Goal: Task Accomplishment & Management: Use online tool/utility

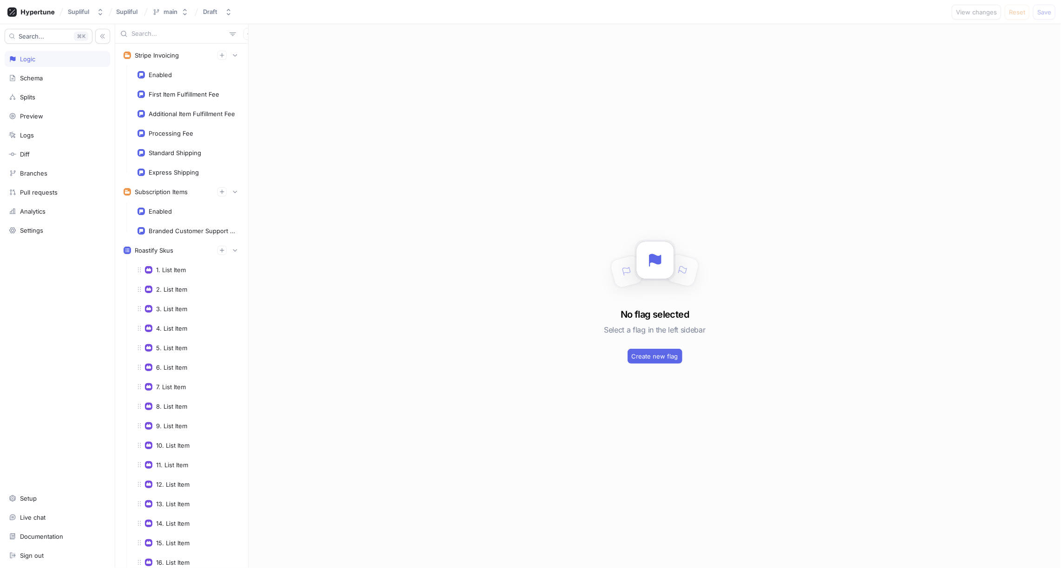
click at [257, 79] on div "No flag selected Select a flag in the left sidebar Create new flag" at bounding box center [655, 296] width 813 height 544
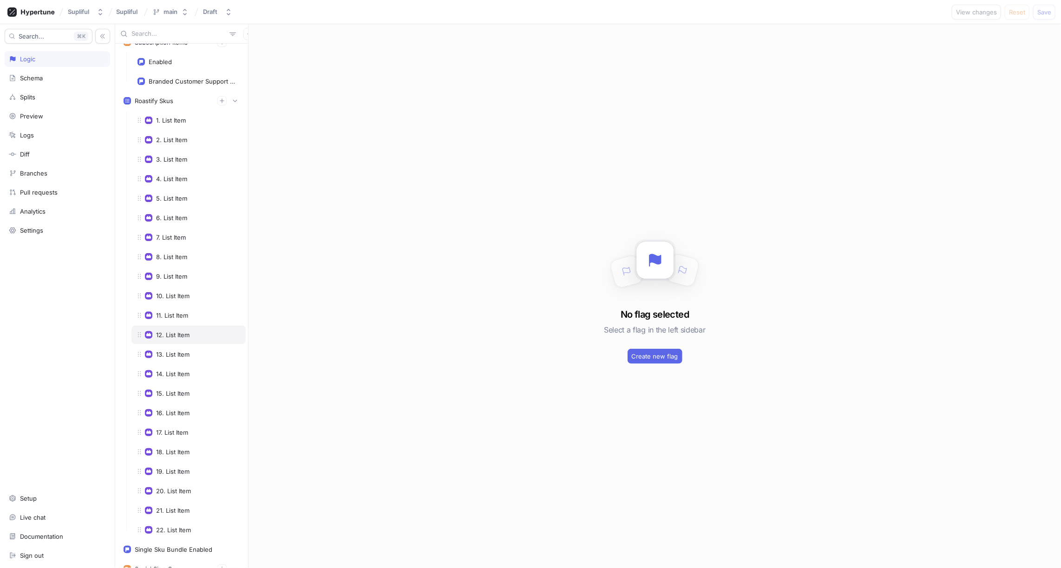
scroll to position [115, 0]
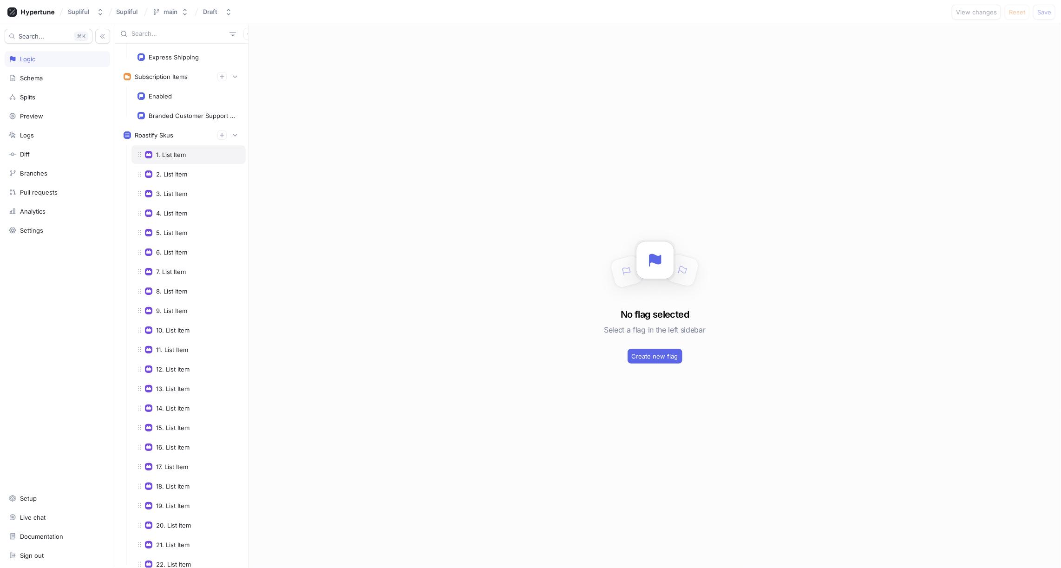
click at [171, 151] on div "1. List Item" at bounding box center [171, 154] width 30 height 7
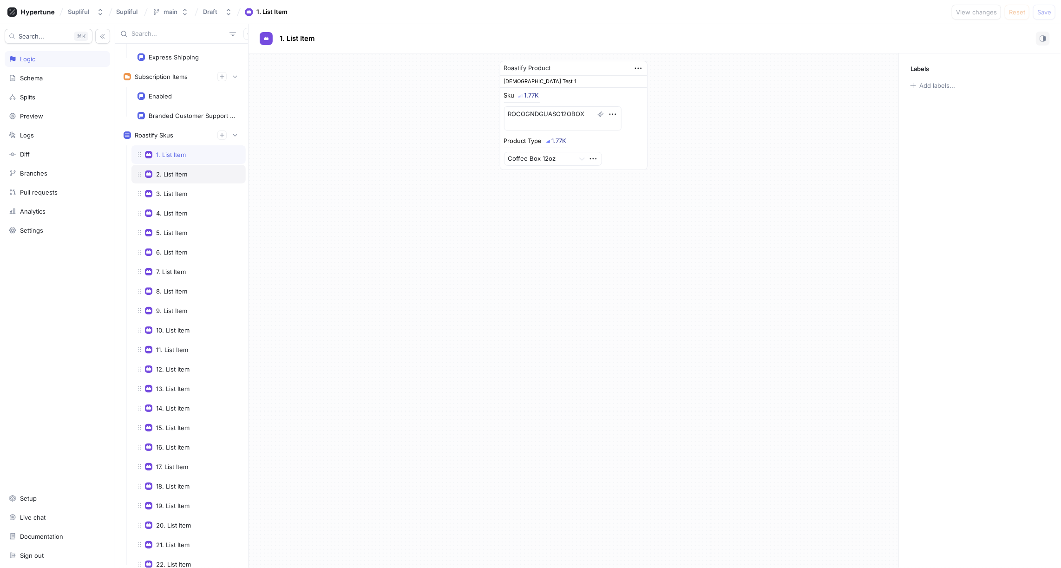
click at [182, 171] on div "2. List Item" at bounding box center [171, 174] width 31 height 7
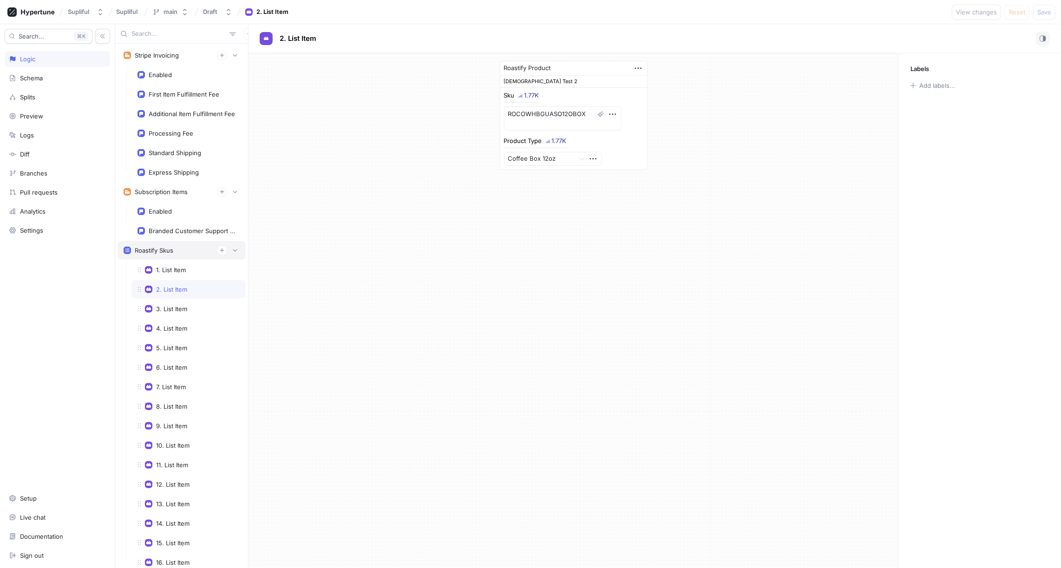
click at [173, 247] on div "Roastify Skus" at bounding box center [154, 250] width 39 height 7
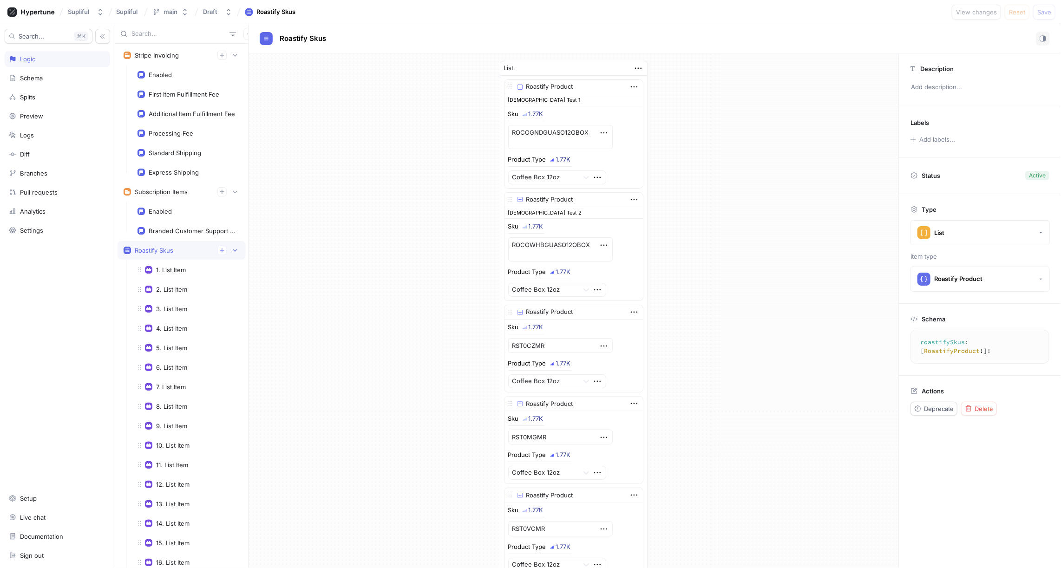
scroll to position [107, 0]
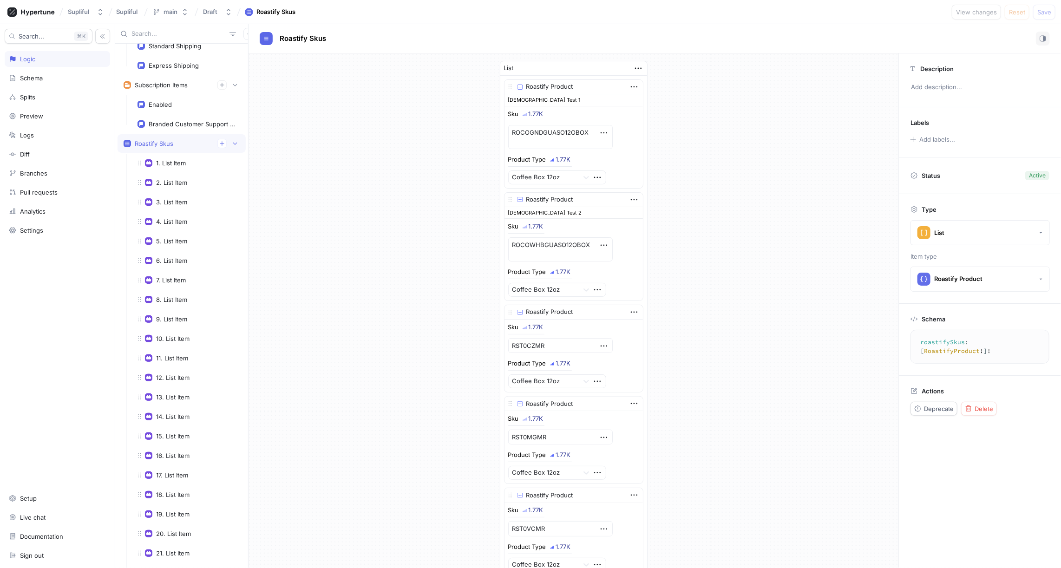
click at [937, 340] on textarea "roastifySkus: [RoastifyProduct!]!" at bounding box center [980, 347] width 131 height 26
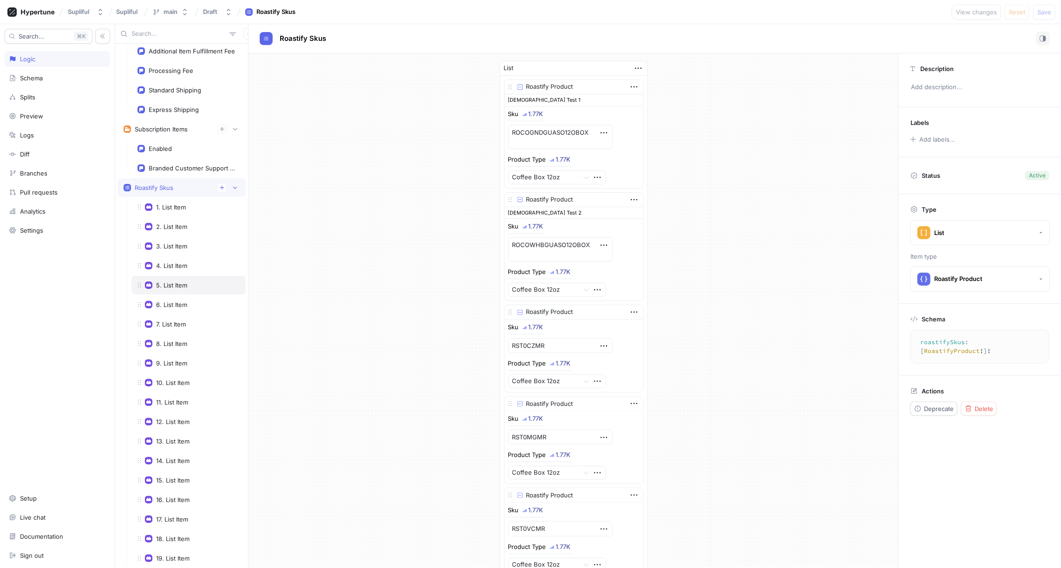
scroll to position [0, 0]
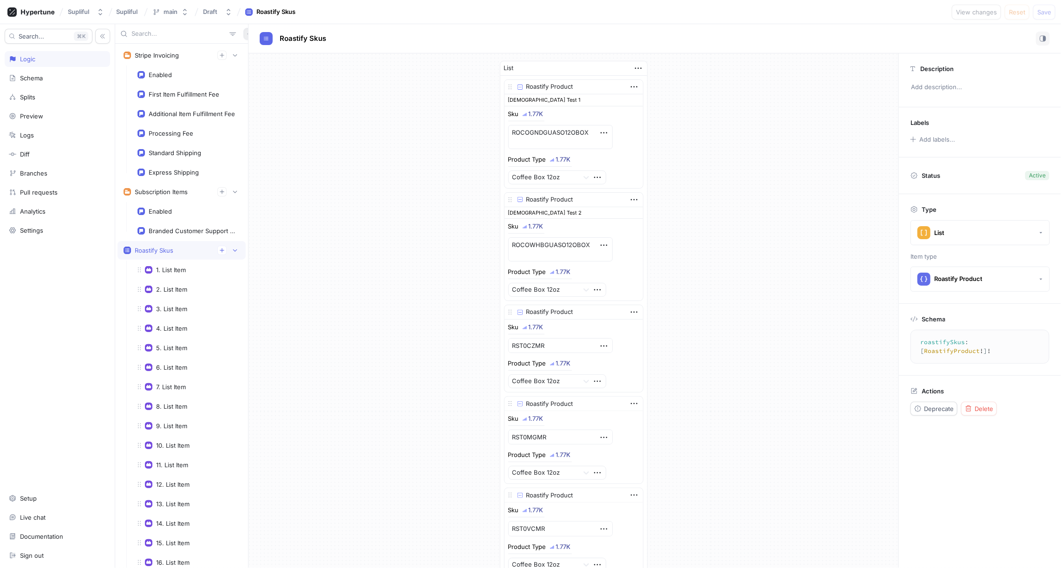
type textarea "x"
click at [247, 35] on icon "button" at bounding box center [250, 34] width 6 height 6
click at [248, 50] on p "Flag" at bounding box center [251, 51] width 12 height 9
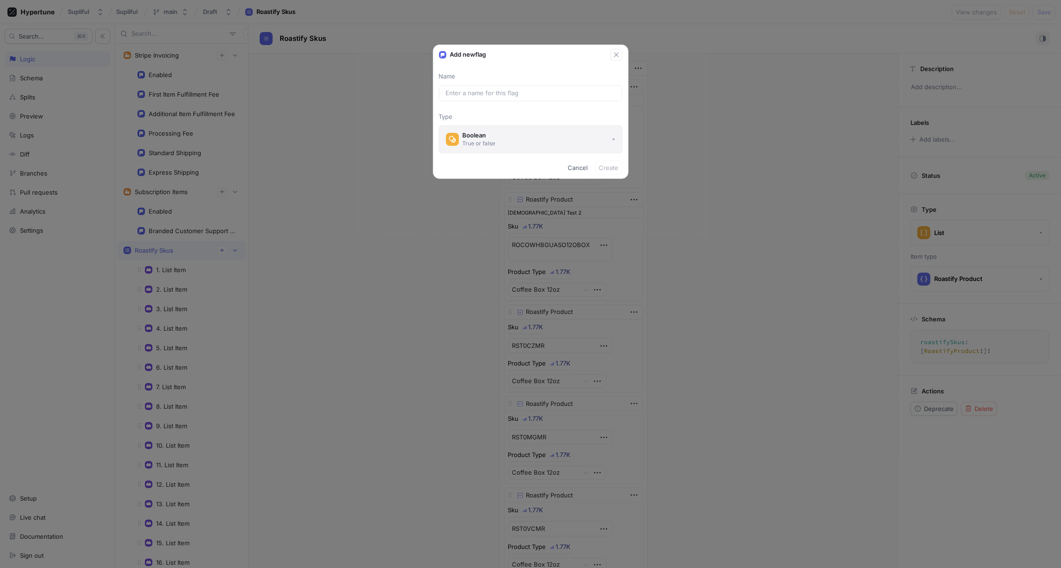
click at [484, 137] on div "Boolean" at bounding box center [479, 136] width 33 height 8
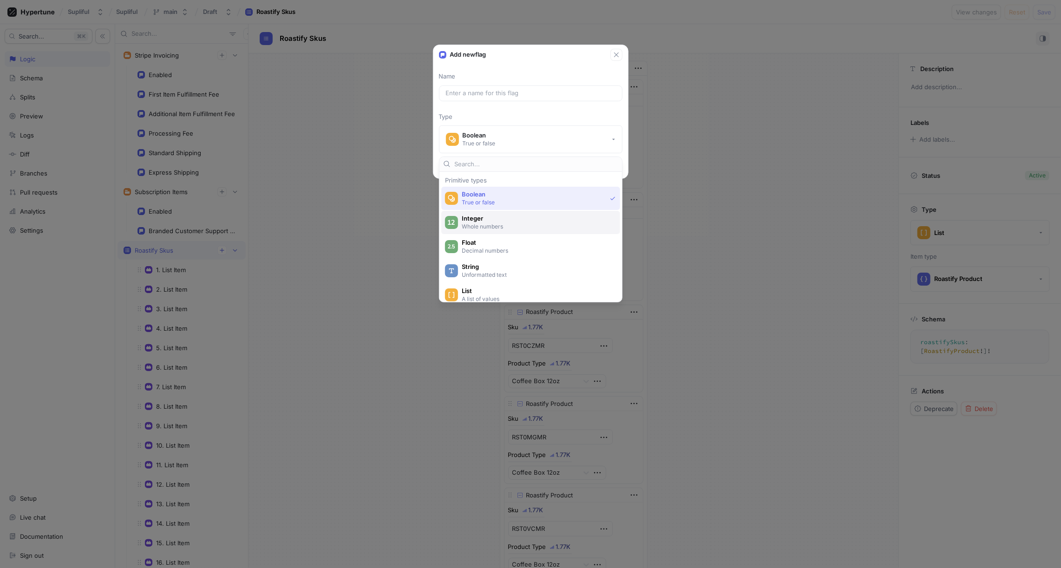
click at [484, 223] on p "Whole numbers" at bounding box center [536, 227] width 149 height 8
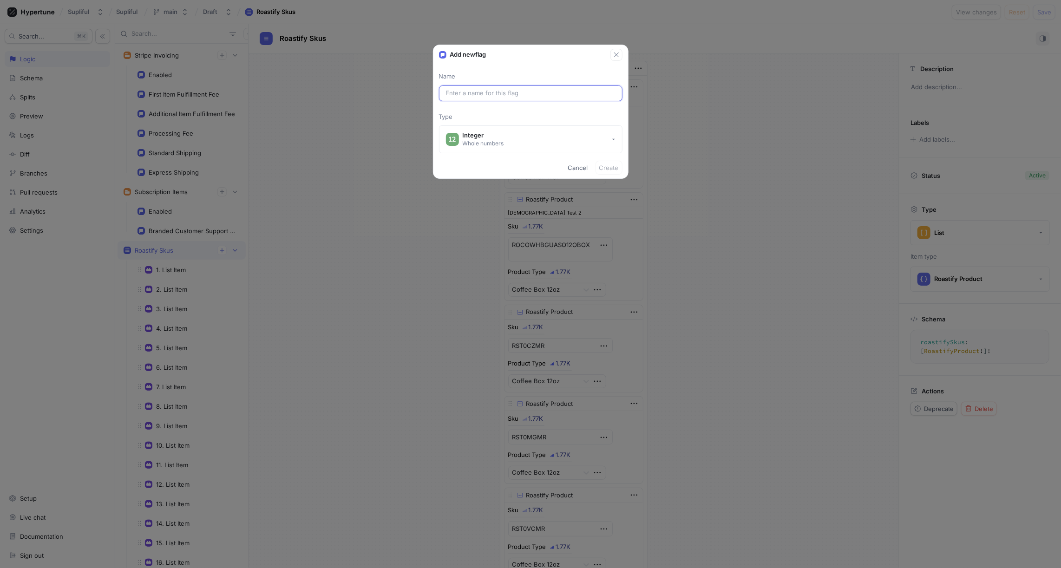
click at [476, 90] on input "text" at bounding box center [531, 93] width 170 height 9
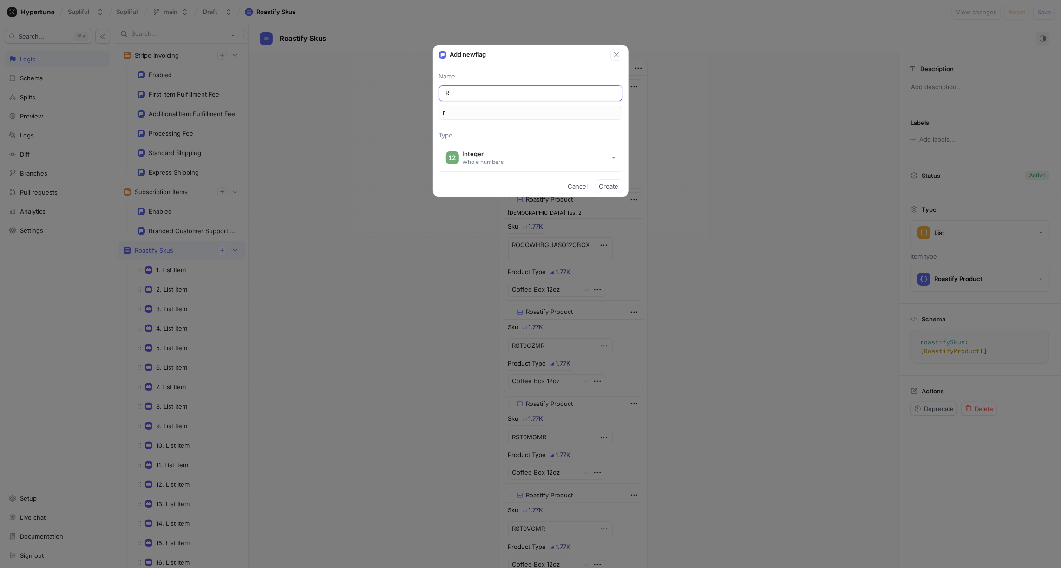
type input "Ro"
type input "ro"
type input "Roa"
type input "roa"
type input "Roas"
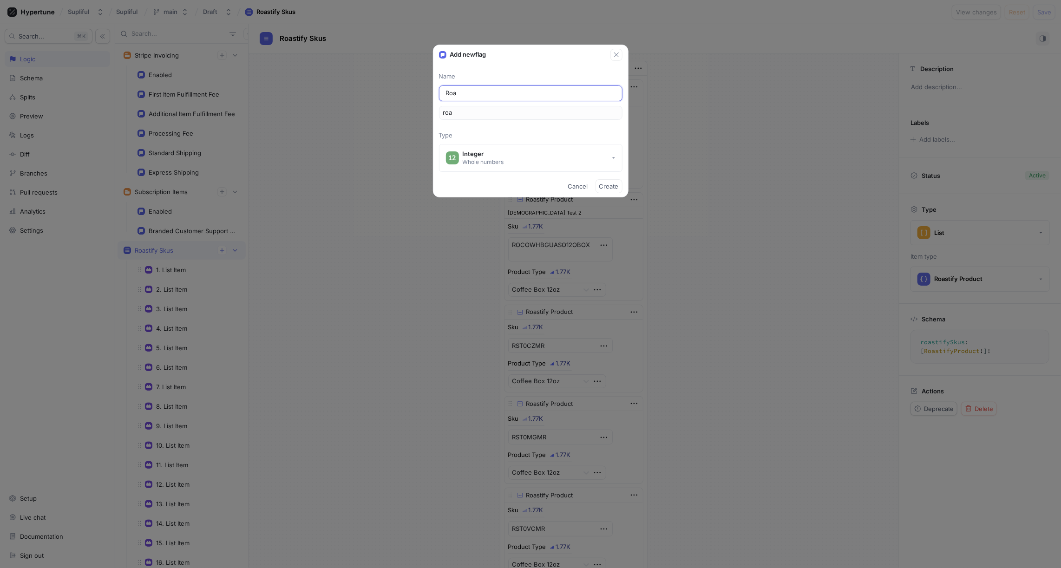
type input "roas"
type input "Roast"
type input "roast"
type input "Roasti"
type input "roasti"
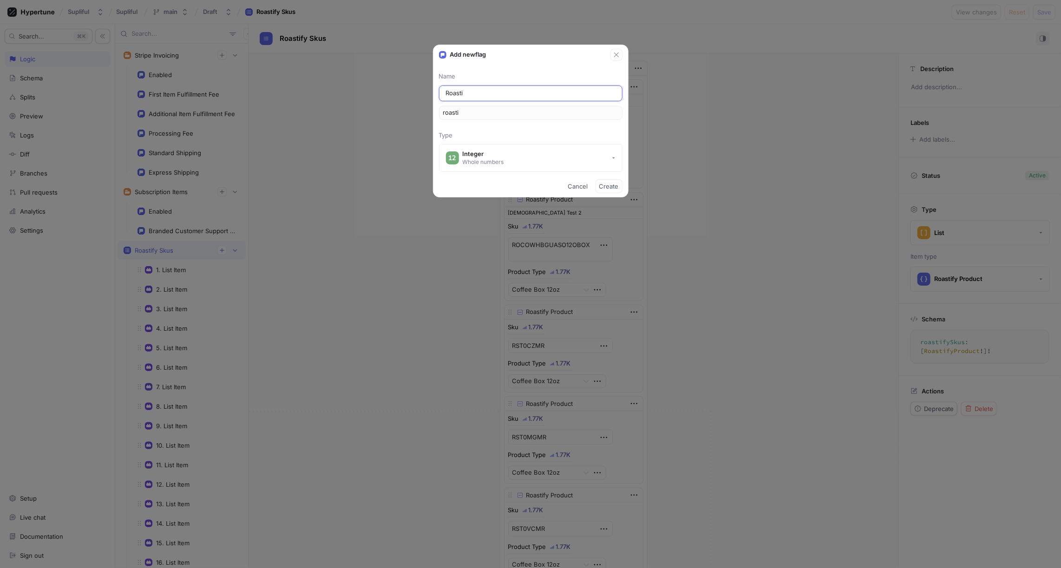
type input "Roastif"
type input "roastif"
type input "Roastify"
type input "roastify"
type textarea "x"
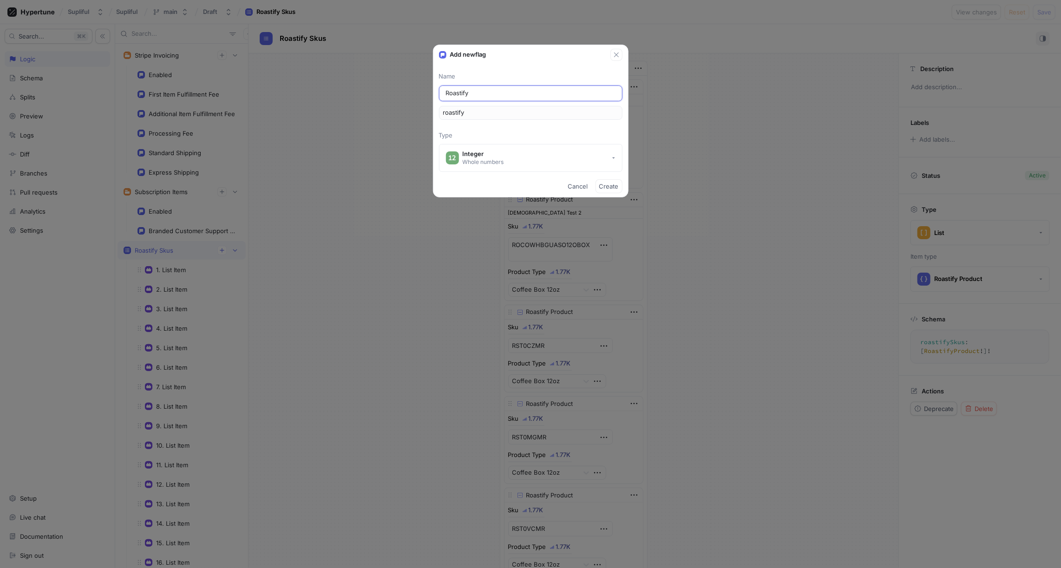
type input "RoastifyT"
type input "roastifyT"
type input "RoastifyTu"
type input "roastifyTu"
type input "RoastifyTub"
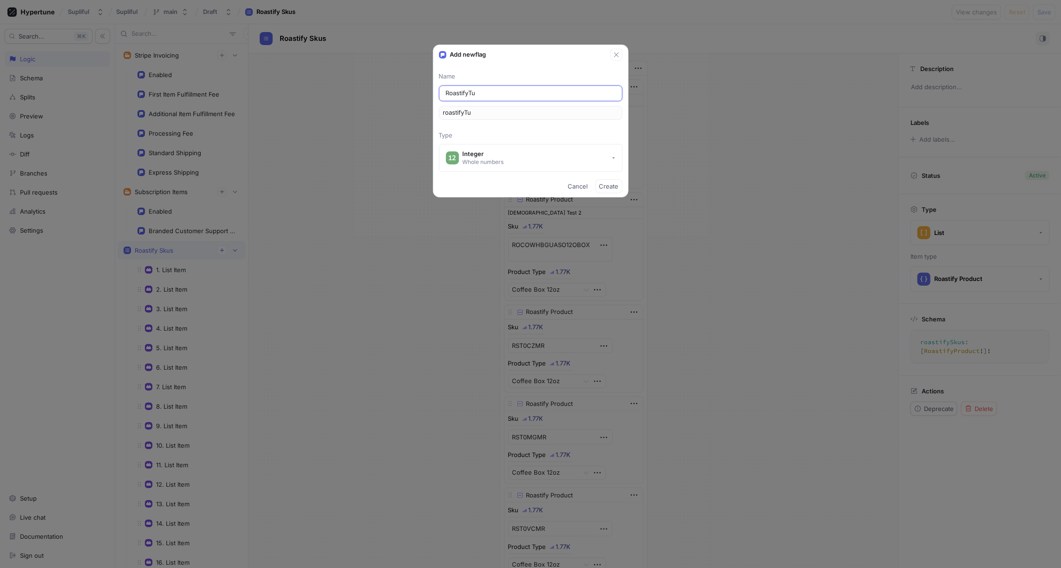
type input "roastifyTub"
type input "RoastifyTube"
type input "roastifyTube"
type input "RoastifyTubes"
type input "roastifyTubes"
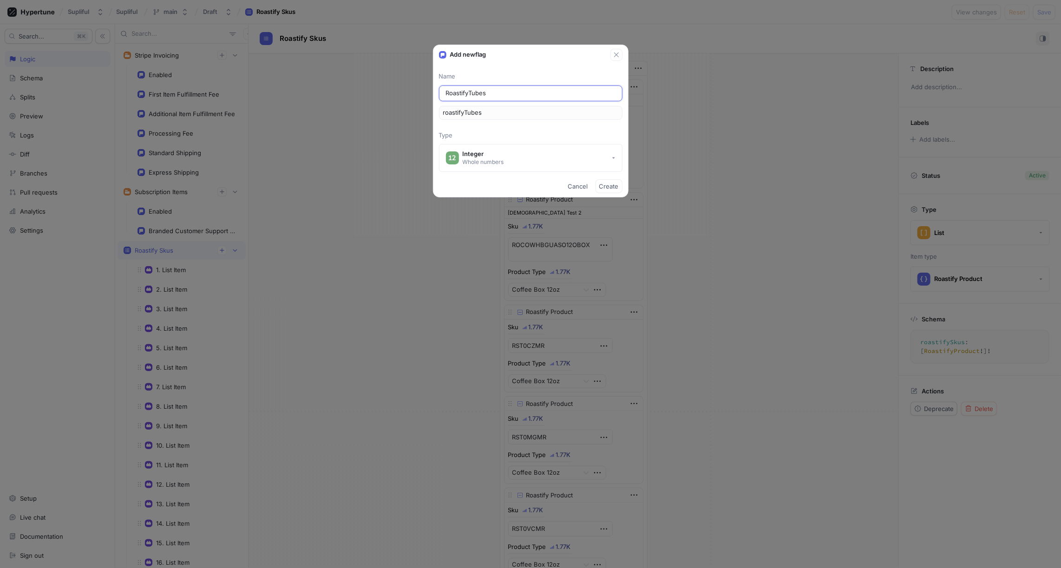
type textarea "x"
type input "RoastifyTubes"
click at [580, 186] on span "Cancel" at bounding box center [578, 187] width 20 height 6
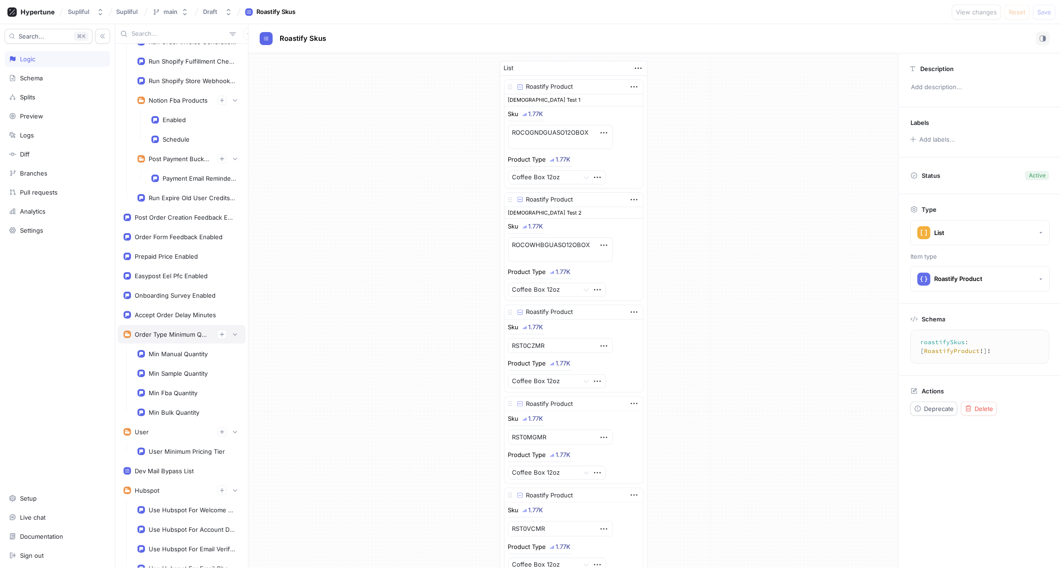
scroll to position [1314, 0]
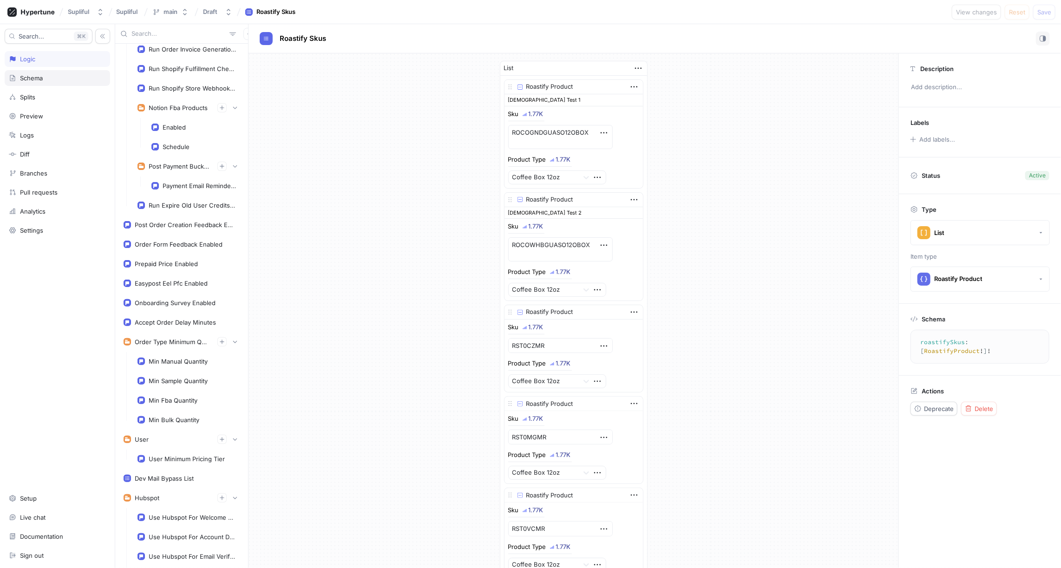
click at [26, 74] on div "Schema" at bounding box center [31, 77] width 23 height 7
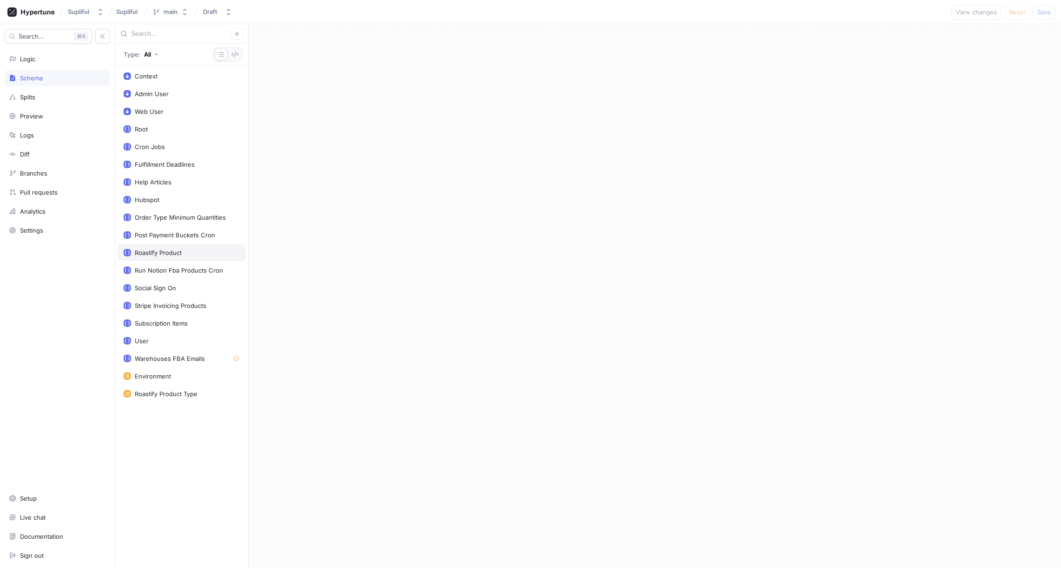
click at [172, 244] on div "Roastify Product" at bounding box center [182, 252] width 128 height 17
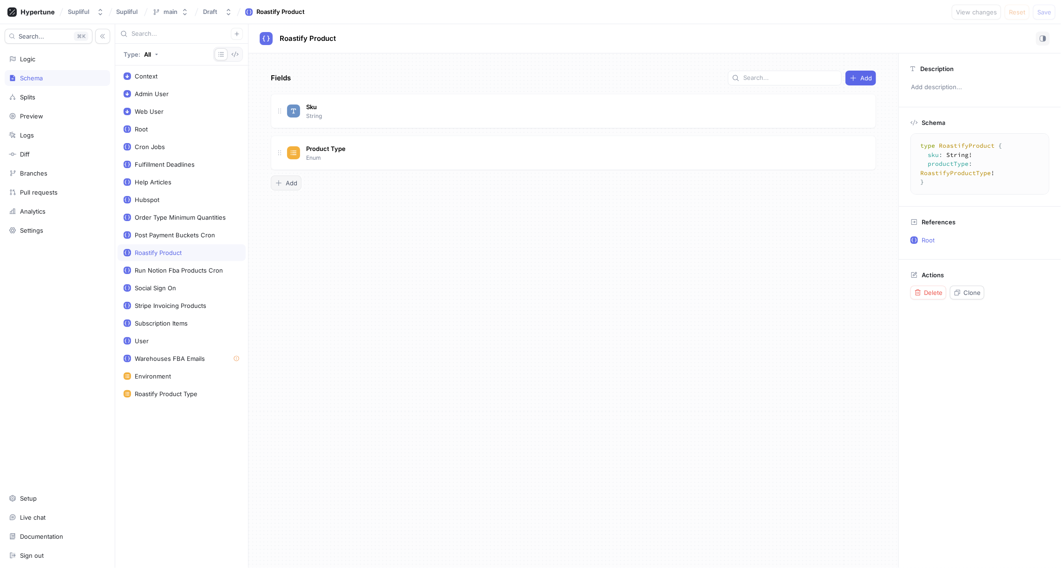
type textarea "x"
click at [292, 182] on span "Add" at bounding box center [292, 183] width 12 height 6
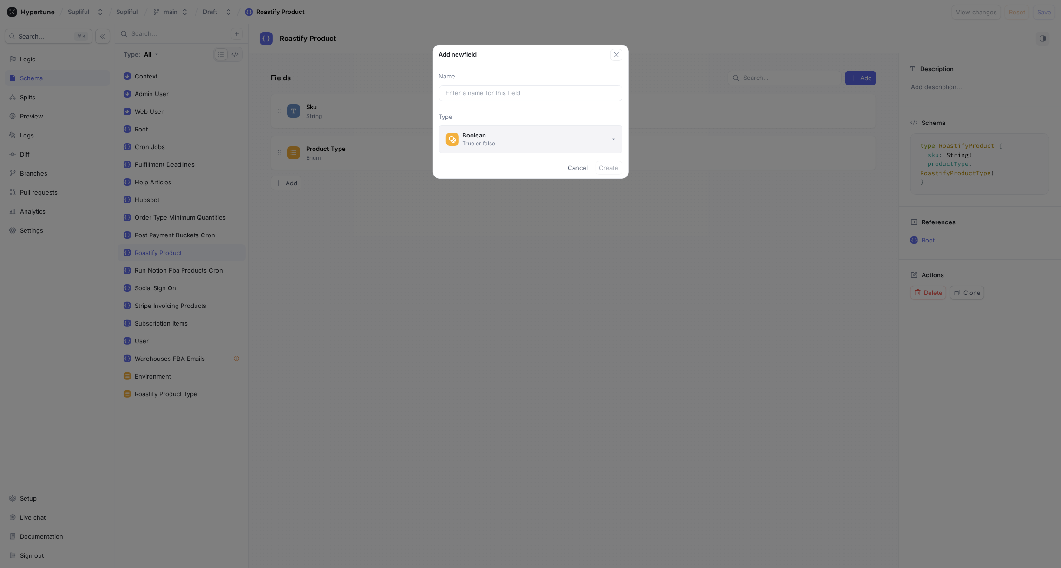
click at [480, 144] on div "True or false" at bounding box center [479, 143] width 33 height 8
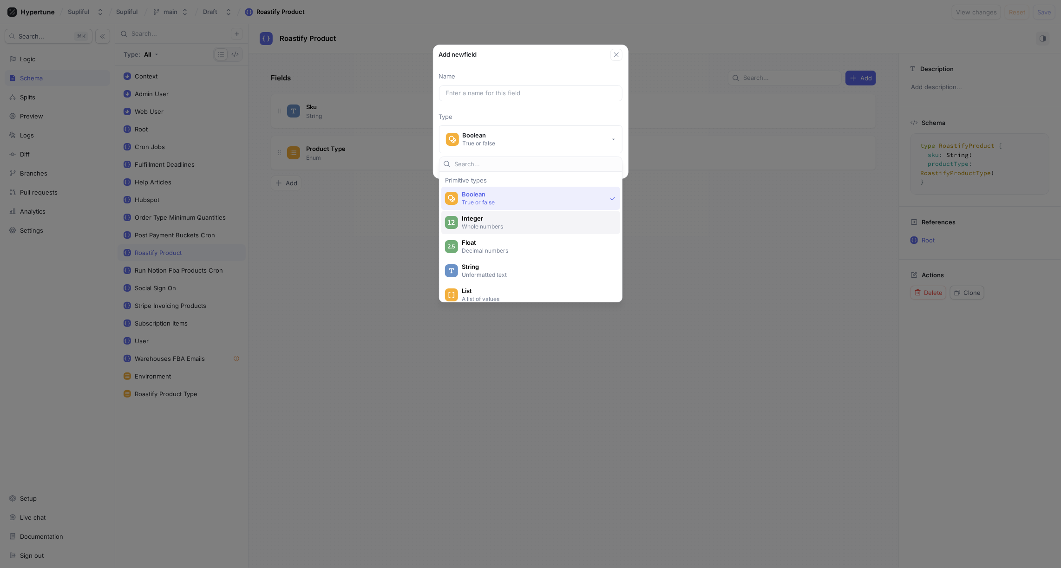
click at [486, 221] on span "Integer" at bounding box center [537, 219] width 150 height 8
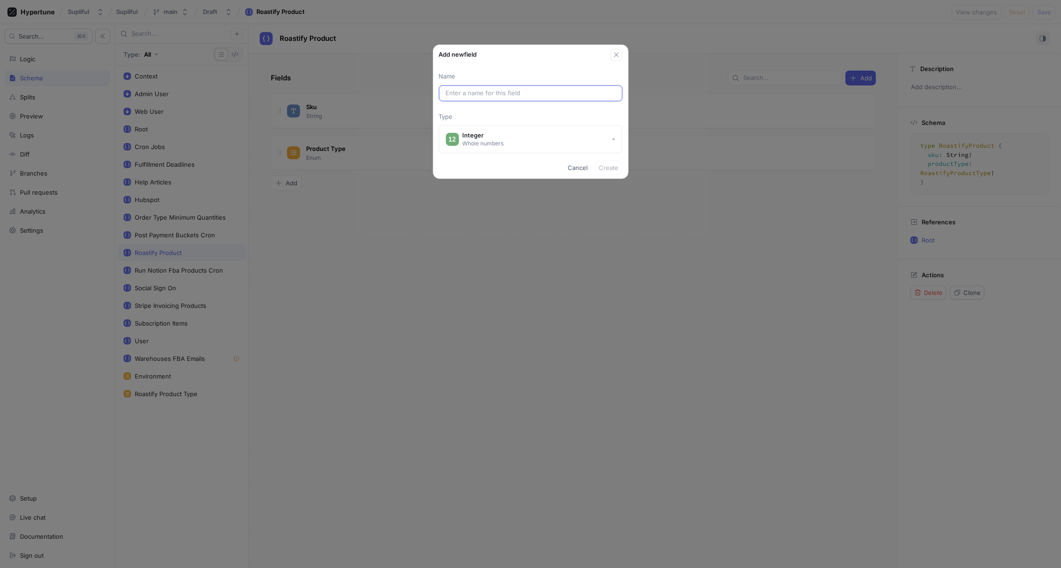
click at [478, 94] on input "text" at bounding box center [531, 93] width 170 height 9
click at [468, 90] on input "text" at bounding box center [531, 93] width 170 height 9
paste input "desiredWidthInPixels"
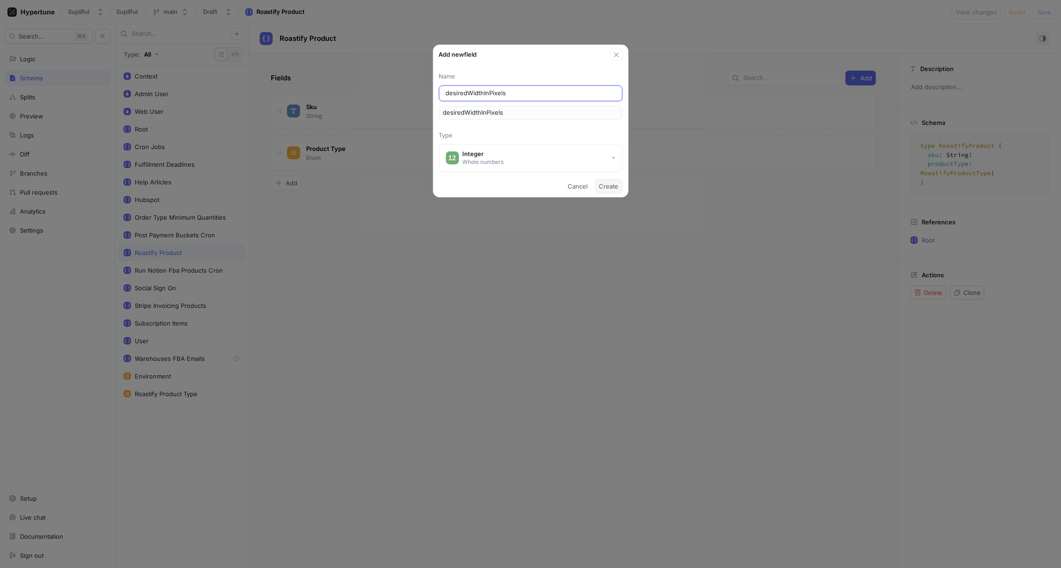
type input "desiredWidthInPixels"
click at [607, 185] on span "Create" at bounding box center [609, 187] width 20 height 6
type textarea "x"
type textarea "type RoastifyProduct { sku: String! productType: RoastifyProductType! desiredWi…"
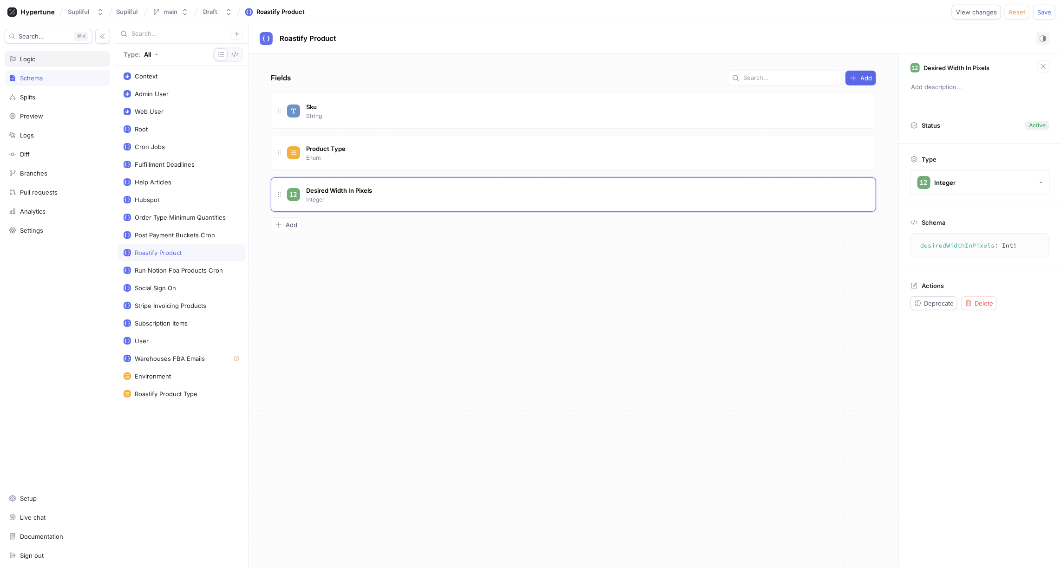
click at [54, 59] on div "Logic" at bounding box center [57, 58] width 97 height 7
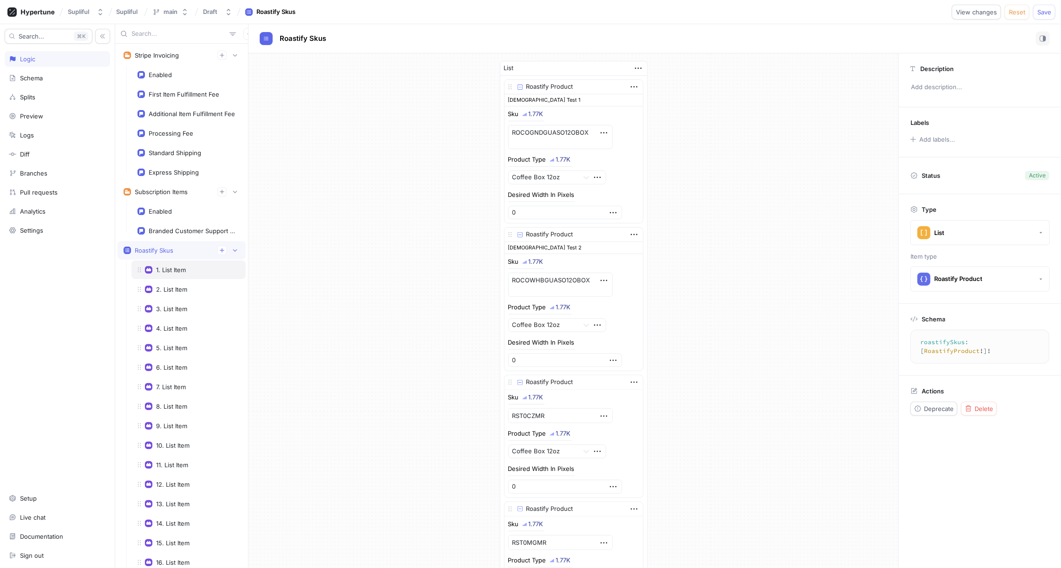
click at [182, 266] on div "1. List Item" at bounding box center [171, 269] width 30 height 7
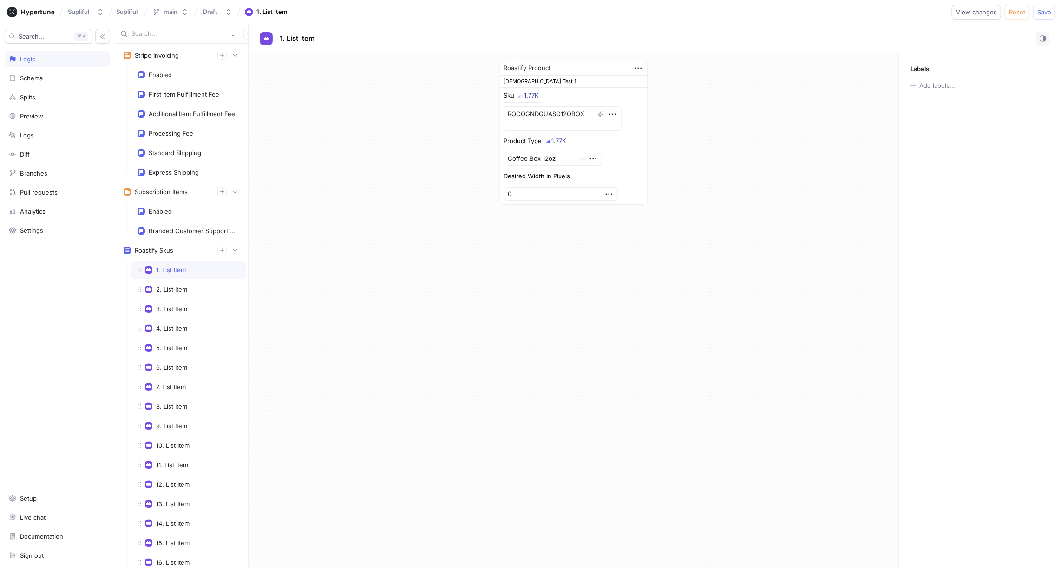
click at [719, 168] on div "Roastify Product Ehsan Test 1 Sku 1.77K ROCOGNDGUASO12OBOX Product Type 1.77K C…" at bounding box center [574, 132] width 650 height 159
click at [1017, 14] on span "Reset" at bounding box center [1017, 12] width 16 height 6
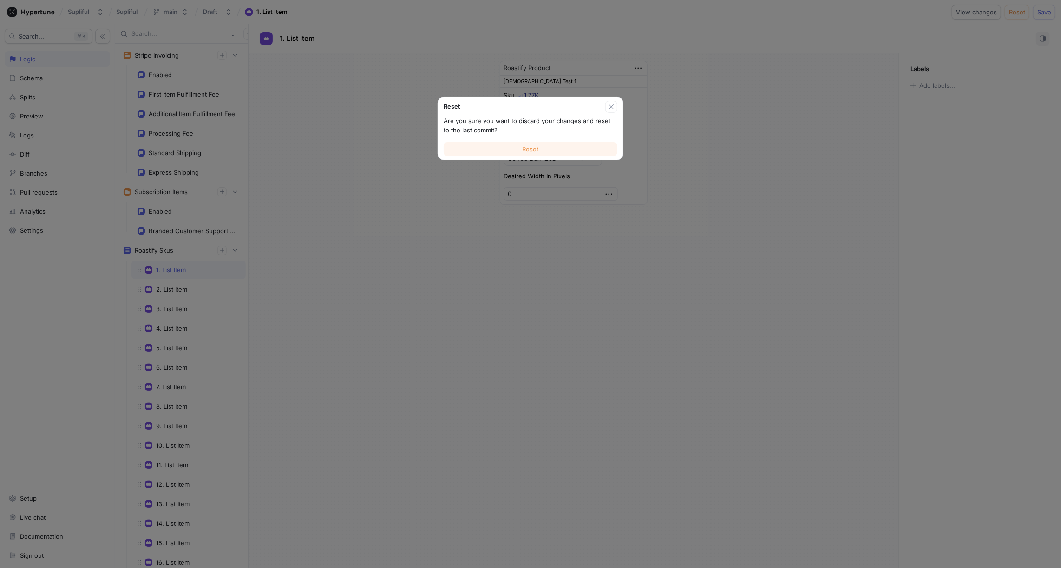
click at [527, 151] on span "Reset" at bounding box center [531, 149] width 16 height 6
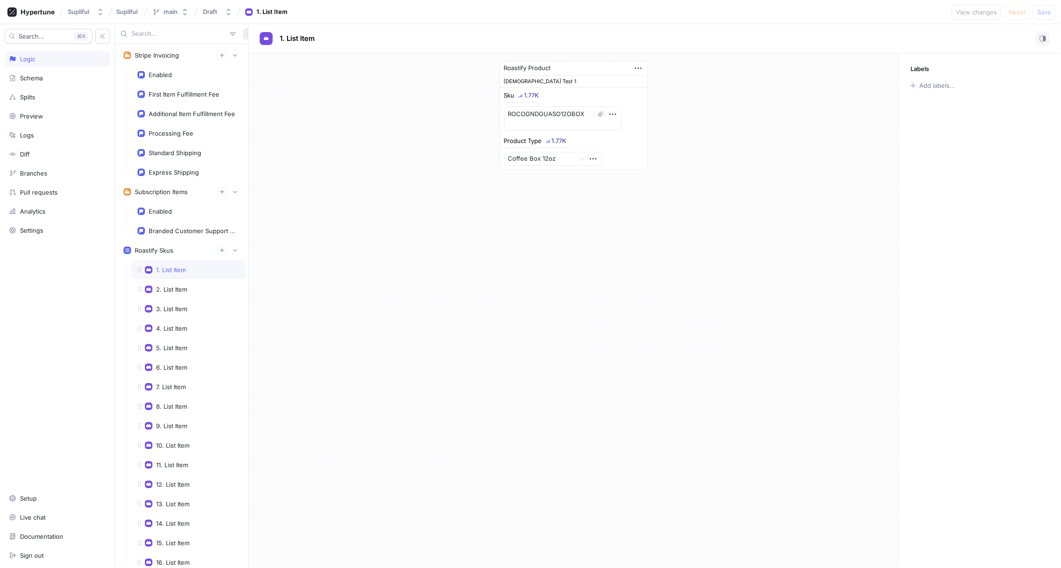
click at [247, 33] on icon "button" at bounding box center [250, 34] width 6 height 6
click at [254, 53] on p "Flag" at bounding box center [251, 51] width 12 height 9
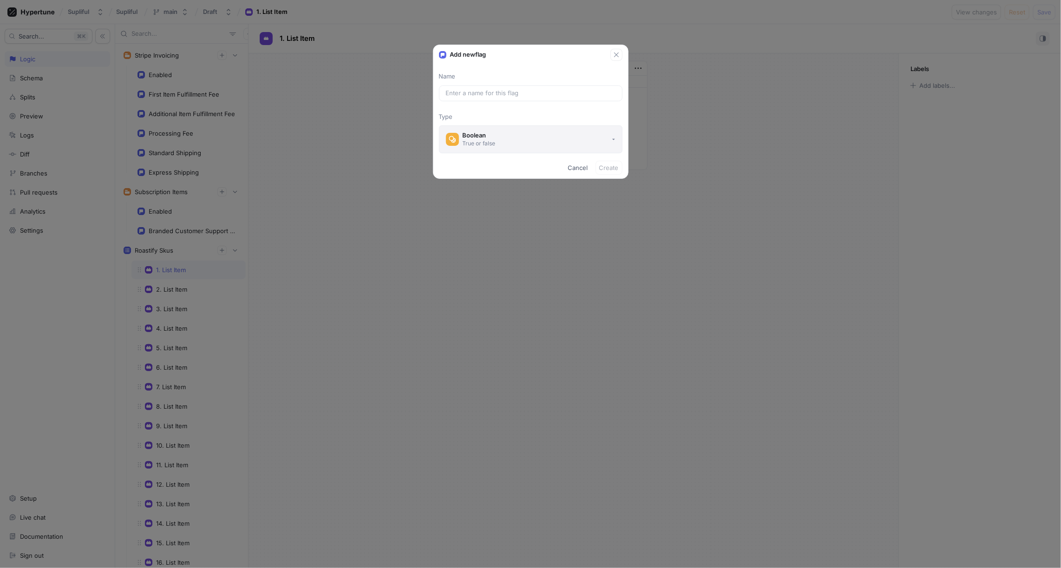
click at [503, 133] on button "Boolean True or false" at bounding box center [531, 139] width 184 height 28
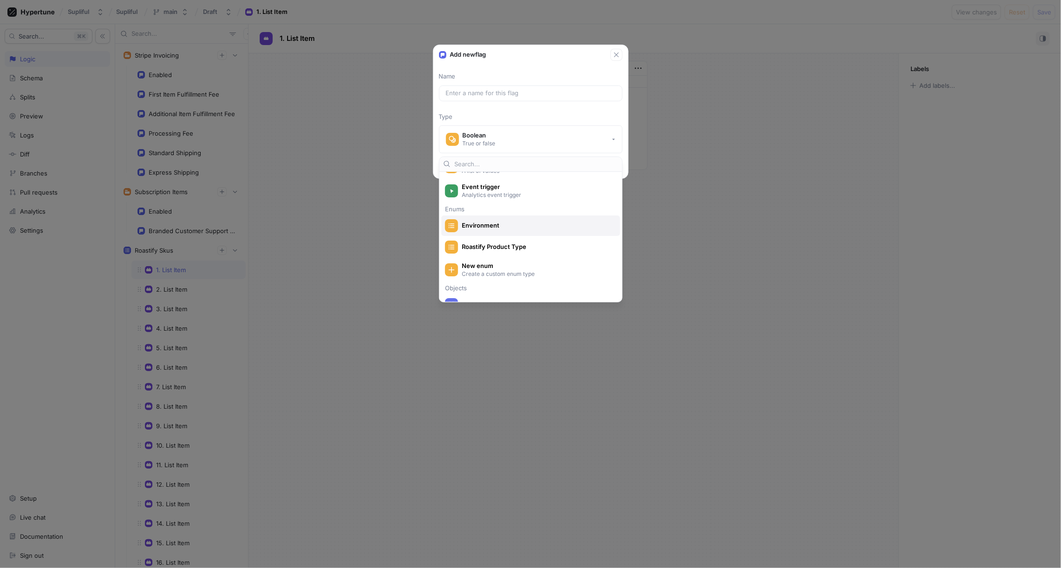
scroll to position [137, 0]
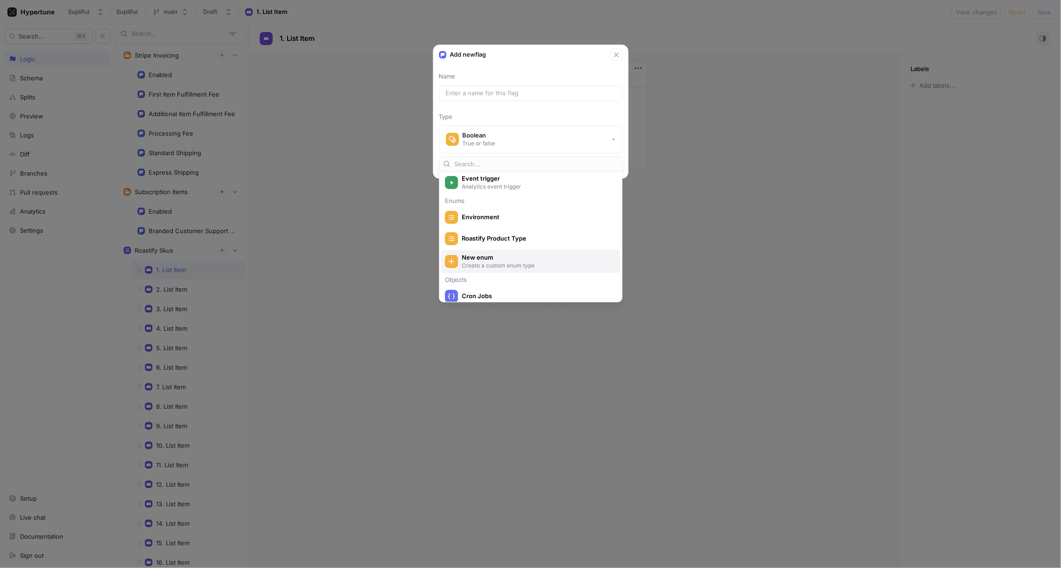
click at [494, 258] on span "New enum" at bounding box center [537, 258] width 150 height 8
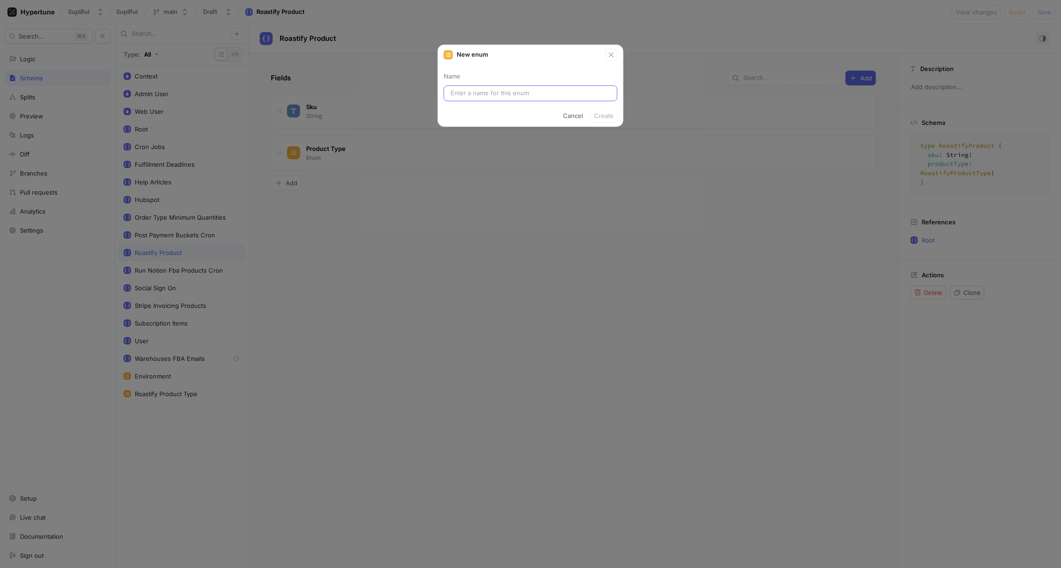
click at [495, 91] on input "text" at bounding box center [531, 93] width 160 height 9
click at [576, 114] on span "Cancel" at bounding box center [573, 116] width 20 height 6
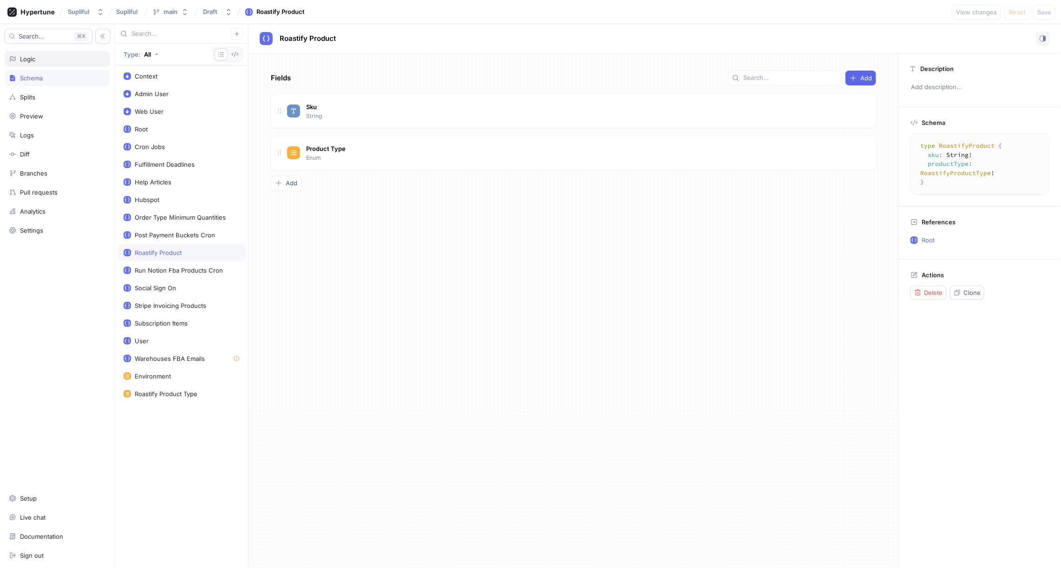
click at [37, 60] on div "Logic" at bounding box center [57, 58] width 97 height 7
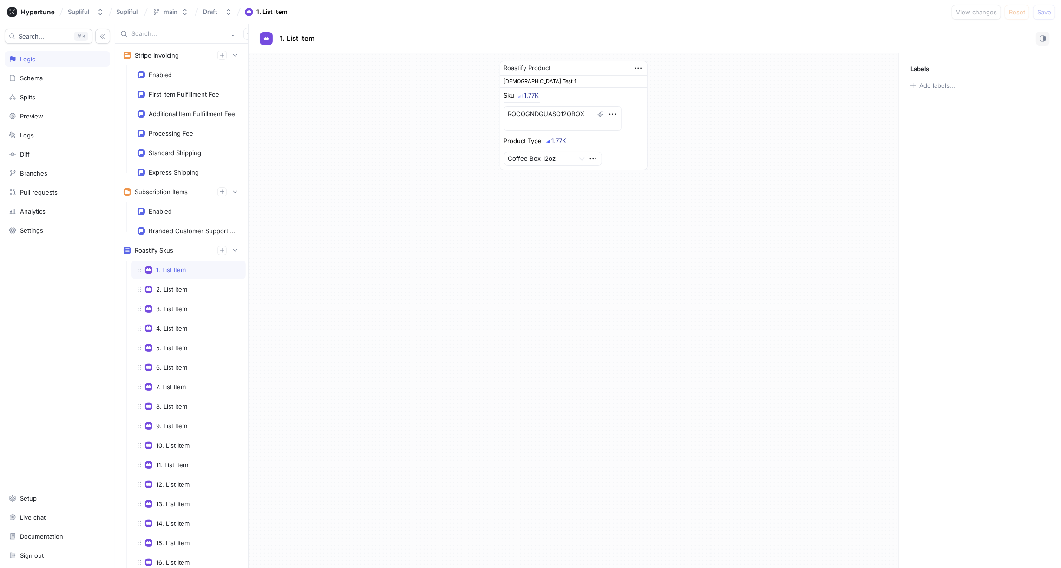
click at [174, 268] on div "1. List Item" at bounding box center [171, 269] width 30 height 7
click at [183, 286] on div "2. List Item" at bounding box center [171, 289] width 31 height 7
click at [183, 300] on div "3. List Item" at bounding box center [189, 309] width 114 height 19
click at [181, 325] on div "4. List Item" at bounding box center [171, 328] width 31 height 7
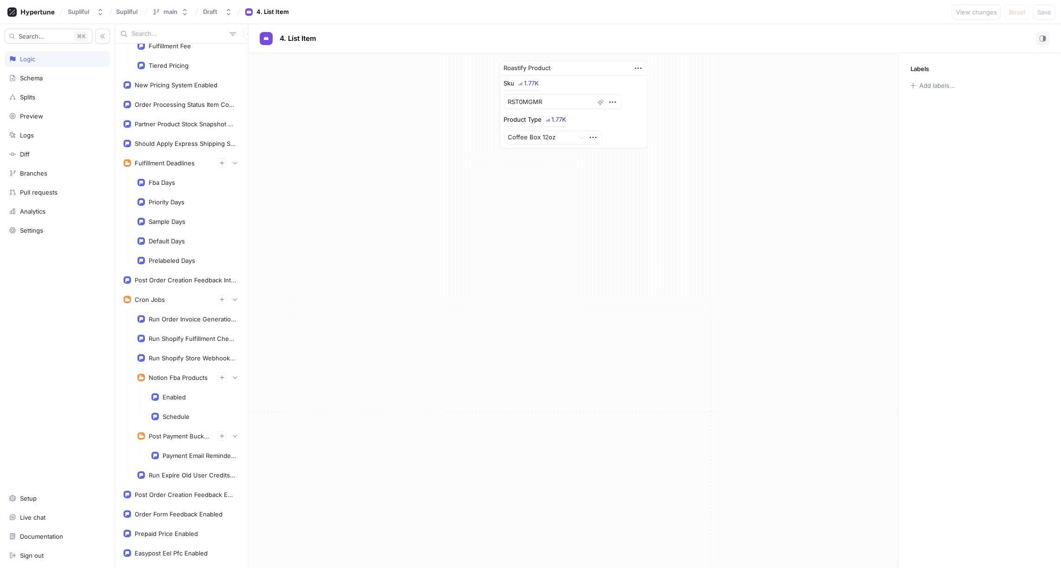
scroll to position [1044, 0]
click at [33, 79] on div "Schema" at bounding box center [31, 77] width 23 height 7
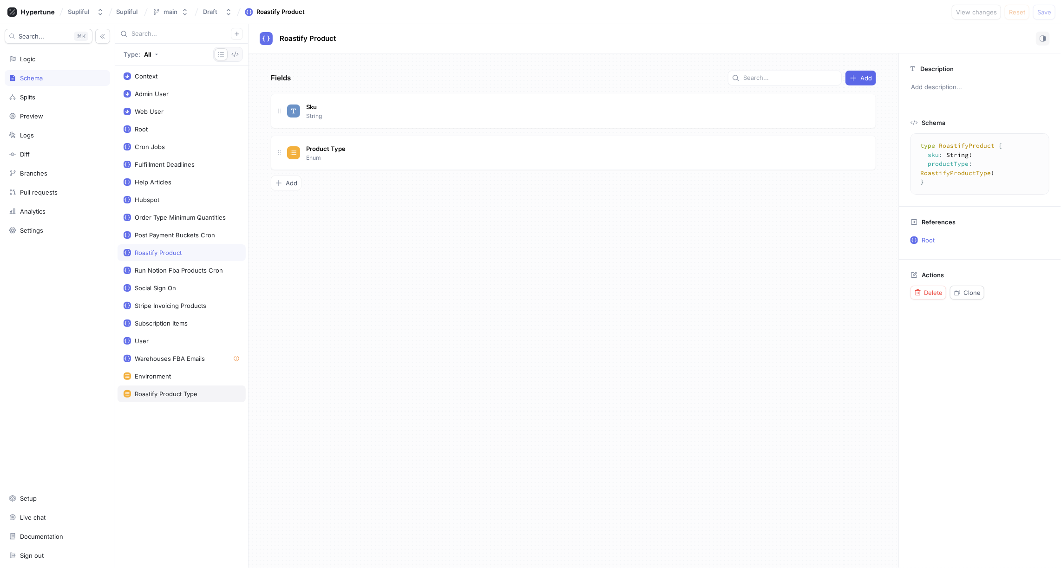
click at [171, 390] on div "Roastify Product Type" at bounding box center [166, 393] width 63 height 7
type textarea "x"
type textarea "enum RoastifyProductType { CoffeeBox12oz, Pods, InstantCoffee, Tubes }"
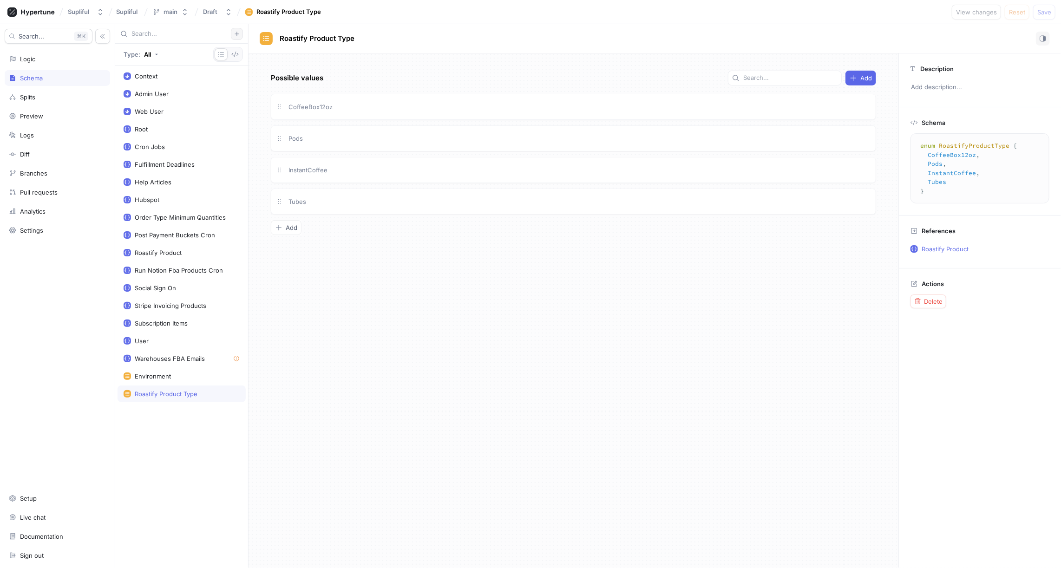
click at [236, 33] on icon "button" at bounding box center [237, 34] width 4 height 4
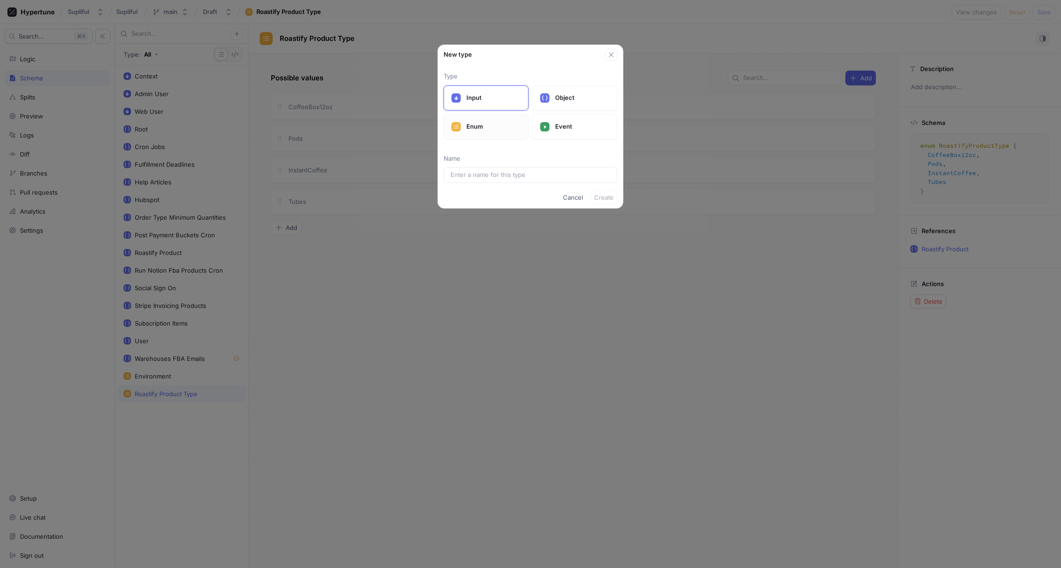
click at [461, 119] on div "Enum" at bounding box center [486, 126] width 85 height 25
click at [522, 173] on input "text" at bounding box center [531, 175] width 160 height 9
type input "Ro"
type input "Roa"
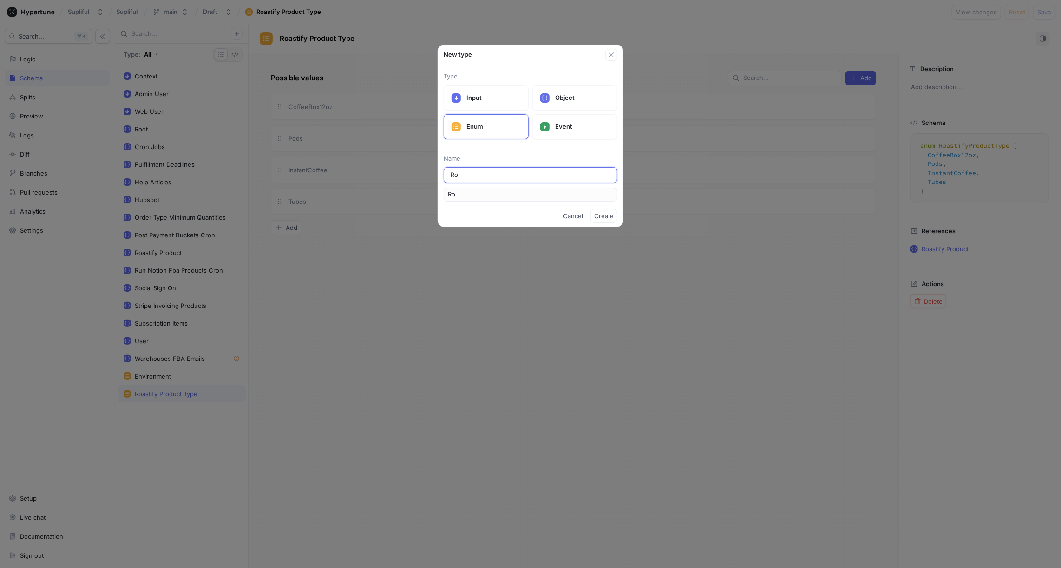
type input "Roa"
type input "Roas"
type input "Roast"
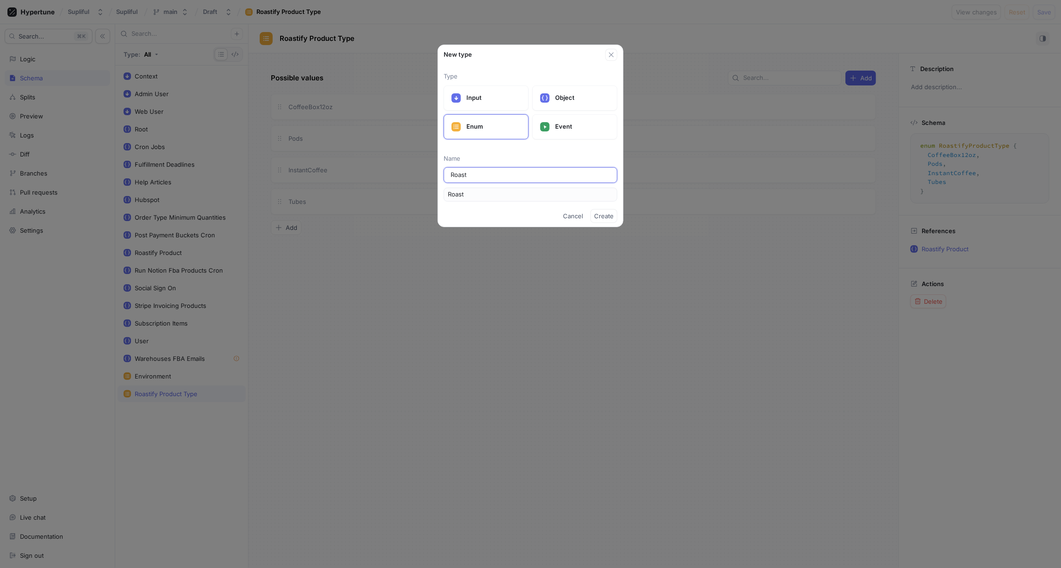
type input "Roasti"
type input "Roastif"
type input "Roastify"
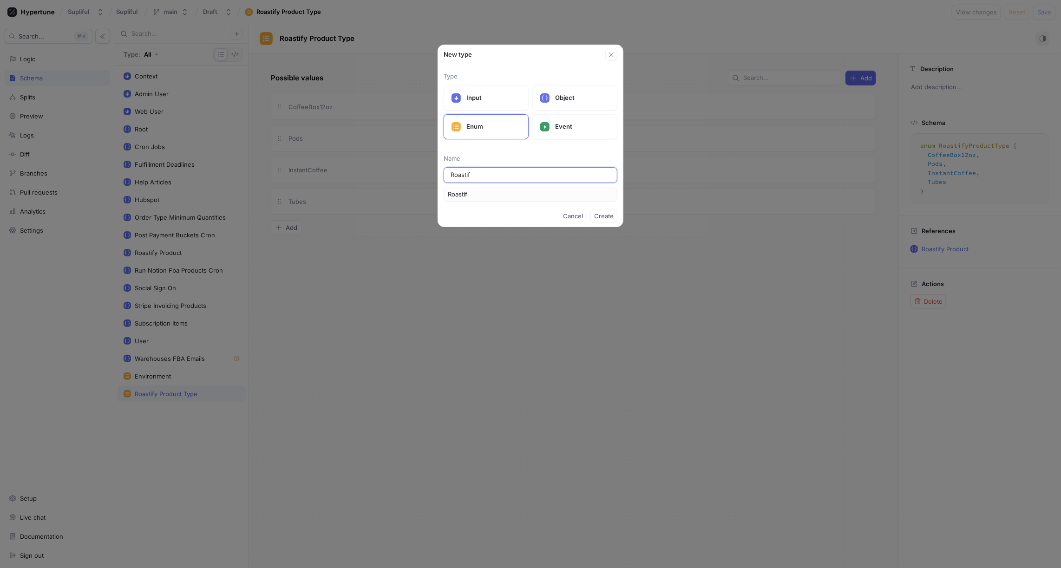
type input "Roastify"
type input "Roastify P"
type input "RoastifyP"
type input "Roastify Pr"
type input "RoastifyPr"
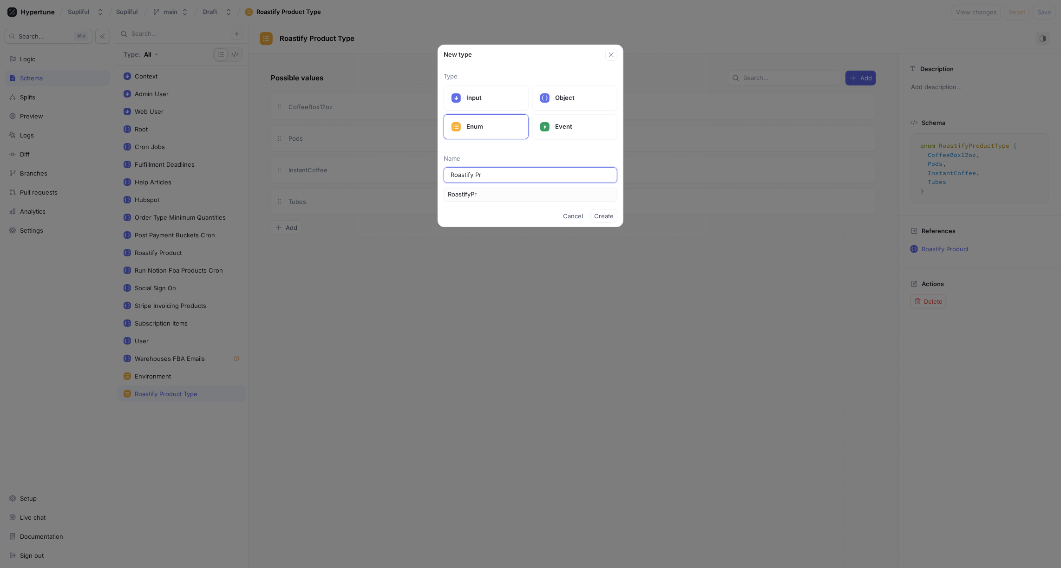
type input "Roastify Pro"
type input "RoastifyPro"
type input "Roastify Prod"
type input "RoastifyProd"
type input "Roastify Produ"
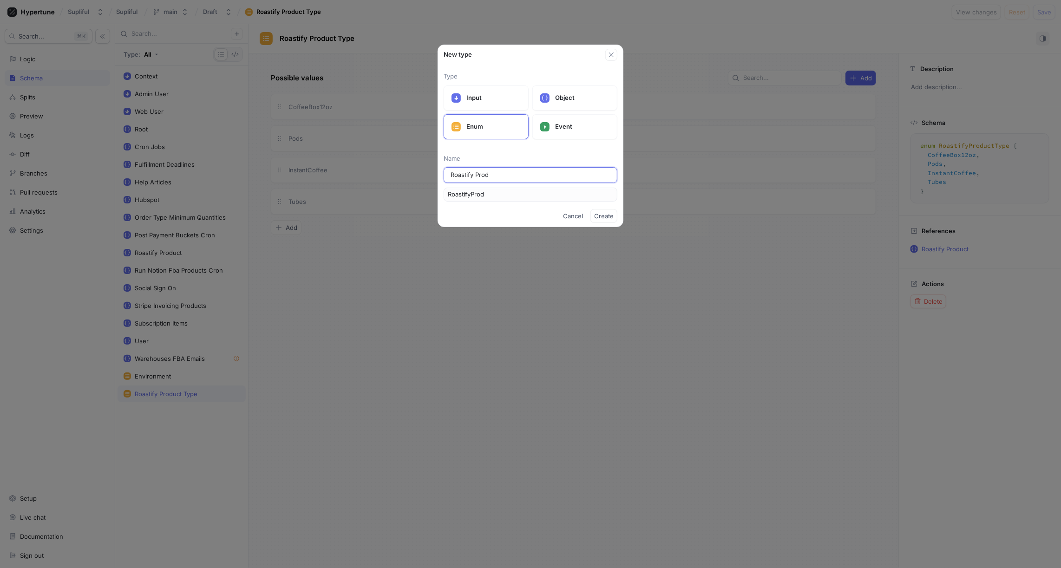
type input "RoastifyProdu"
type input "Roastify Produc"
type input "RoastifyProduc"
type input "Roastify Product"
type input "RoastifyProduct"
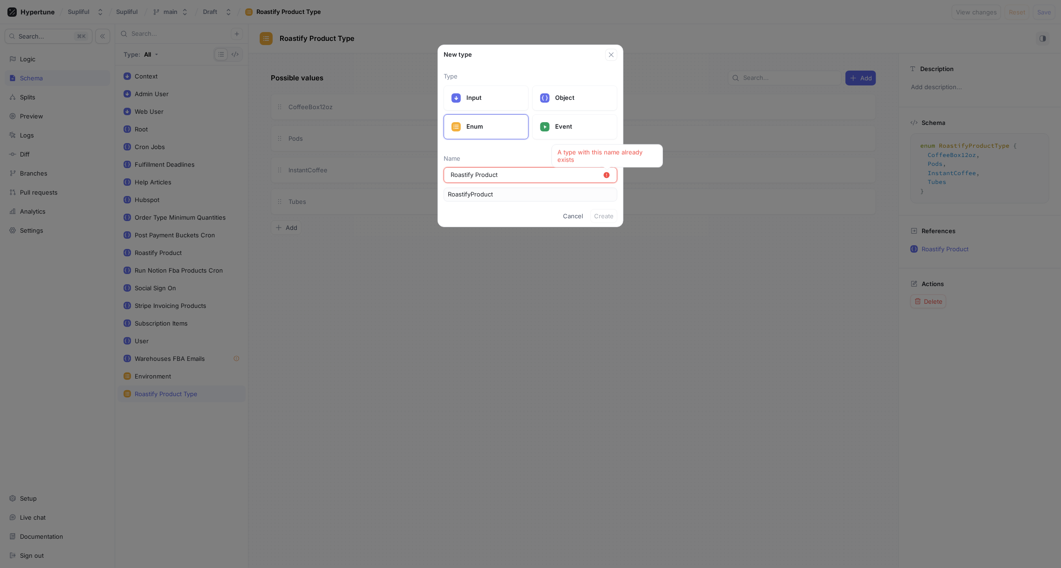
type input "Roastify Product L"
type input "RoastifyProductL"
type input "Roastify Product La"
type input "RoastifyProductLa"
type input "Roastify Product Lab"
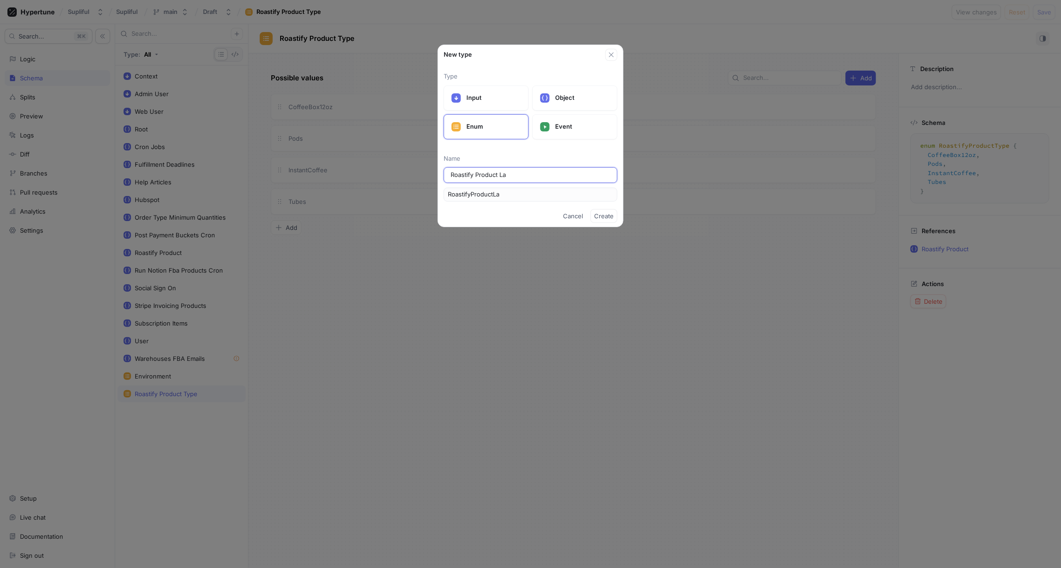
type input "RoastifyProductLab"
type input "Roastify Product Labe"
type input "RoastifyProductLabe"
type input "Roastify Product Label"
type input "RoastifyProductLabel"
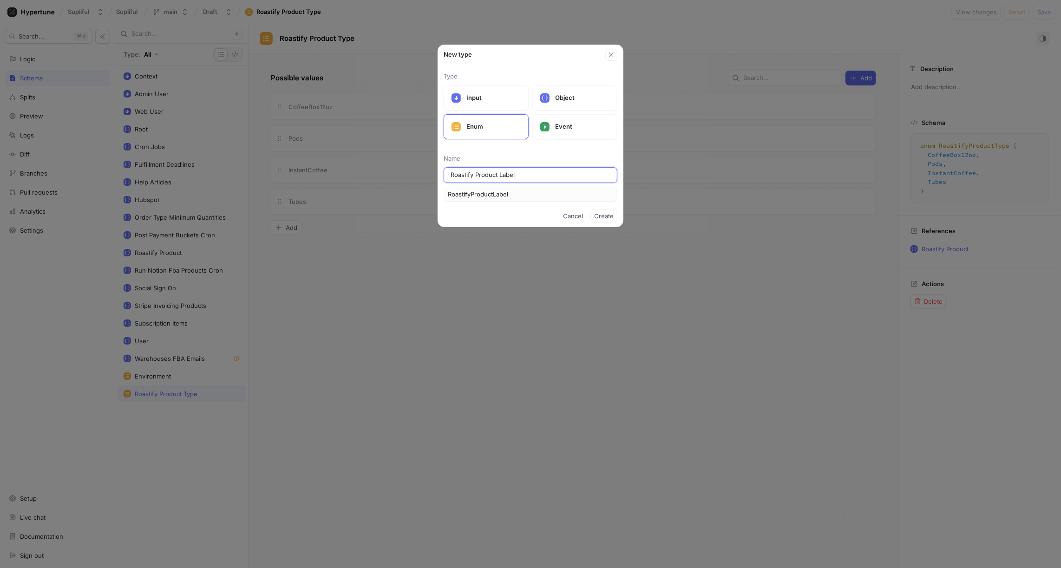
type input "Roastify Product Label W"
type input "RoastifyProductLabelW"
type input "Roastify Product Label Wi"
type input "RoastifyProductLabelWi"
type input "Roastify Product Label Wid"
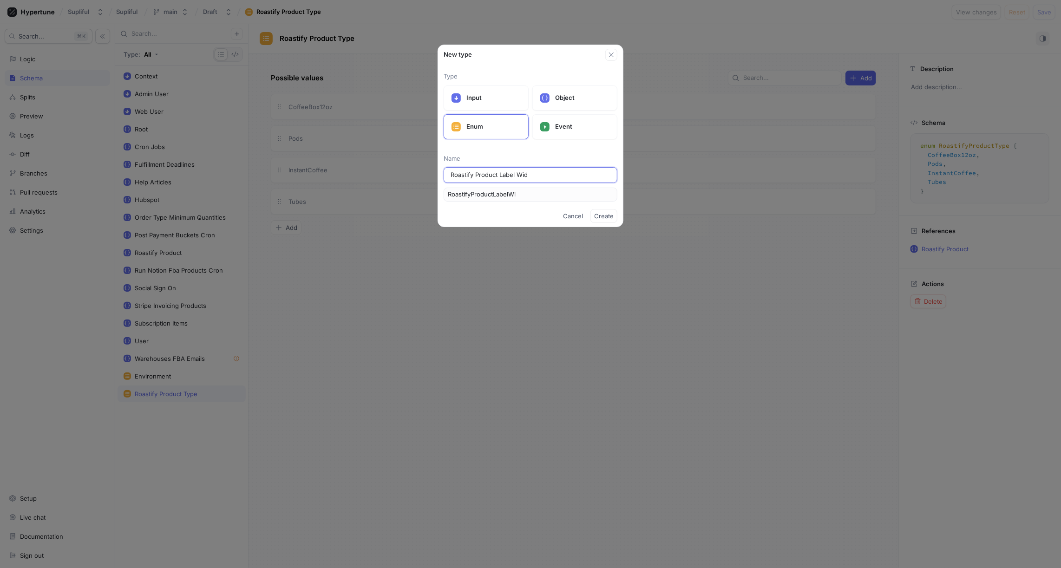
type input "RoastifyProductLabelWid"
type input "Roastify Product Label Widt"
type input "RoastifyProductLabelWidt"
type input "Roastify Product Label Width"
type input "RoastifyProductLabelWidth"
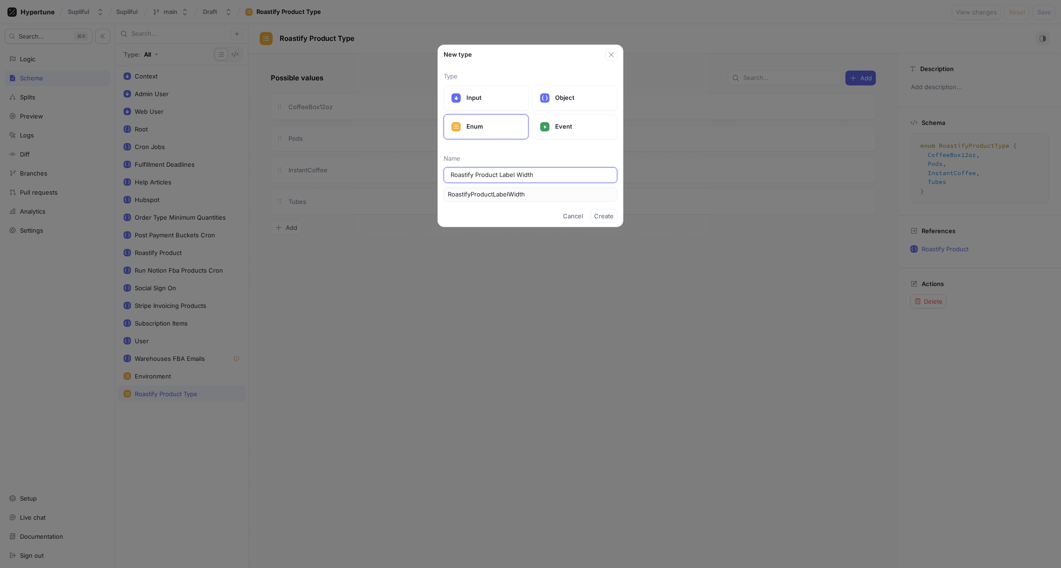
type input "Roastify Product Label Width I"
type input "RoastifyProductLabelWidthI"
type input "Roastify Product Label Width In"
type input "RoastifyProductLabelWidthIn"
type input "Roastify Product Label Width In P"
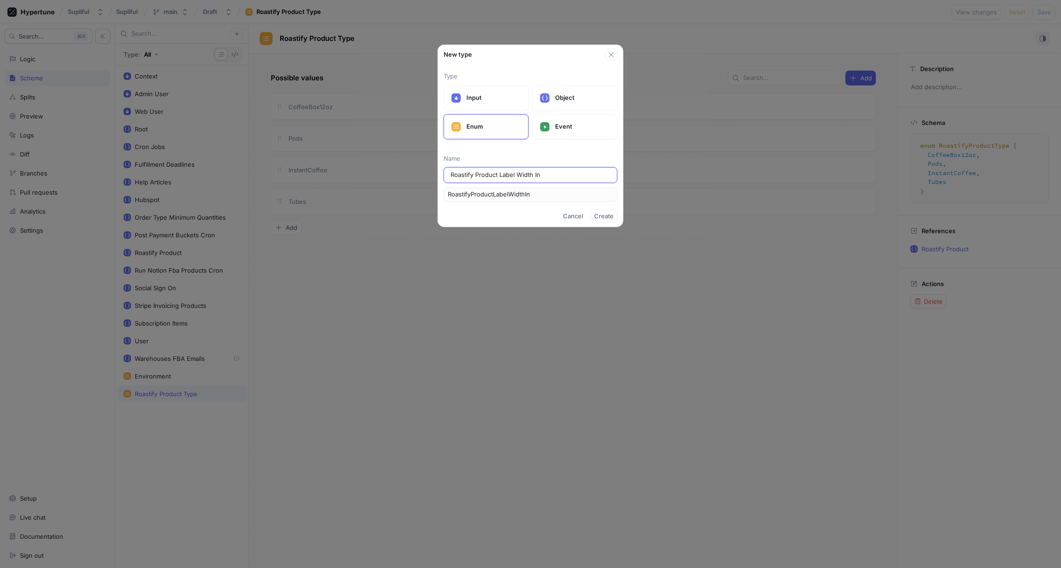
type input "RoastifyProductLabelWidthInP"
type input "Roastify Product Label Width In Pi"
type input "RoastifyProductLabelWidthInPi"
type input "Roastify Product Label Width In Pix"
type input "RoastifyProductLabelWidthInPix"
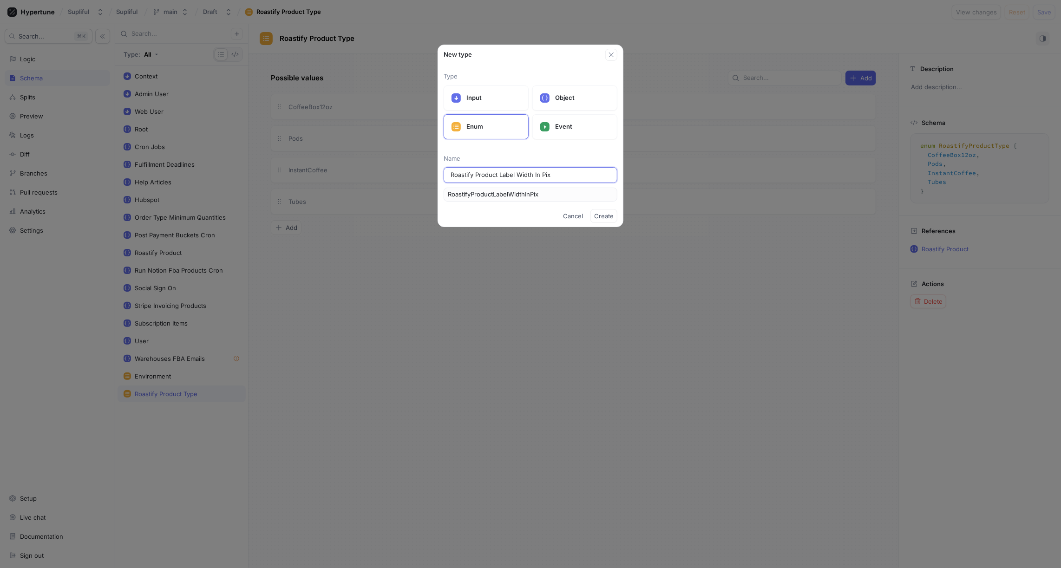
type input "Roastify Product Label Width In Pixe"
type input "RoastifyProductLabelWidthInPixe"
type input "Roastify Product Label Width In [GEOGRAPHIC_DATA]"
type input "RoastifyProductLabelWidthInPixel"
type input "Roastify Product Label Width In Pixels"
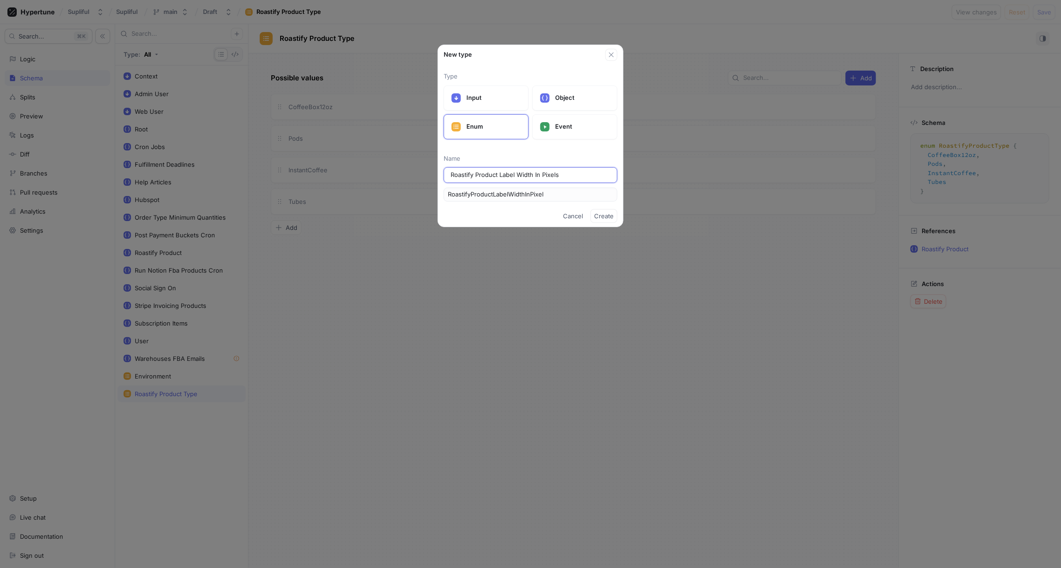
type input "RoastifyProductLabelWidthInPixels"
type input "Roastify Product Label Width In Pixels"
click at [606, 214] on span "Create" at bounding box center [604, 216] width 20 height 6
type textarea "x"
type textarea "enum RoastifyProductLabelWidthInPixels { RoastifyProductLabelWidthInPixels1 }"
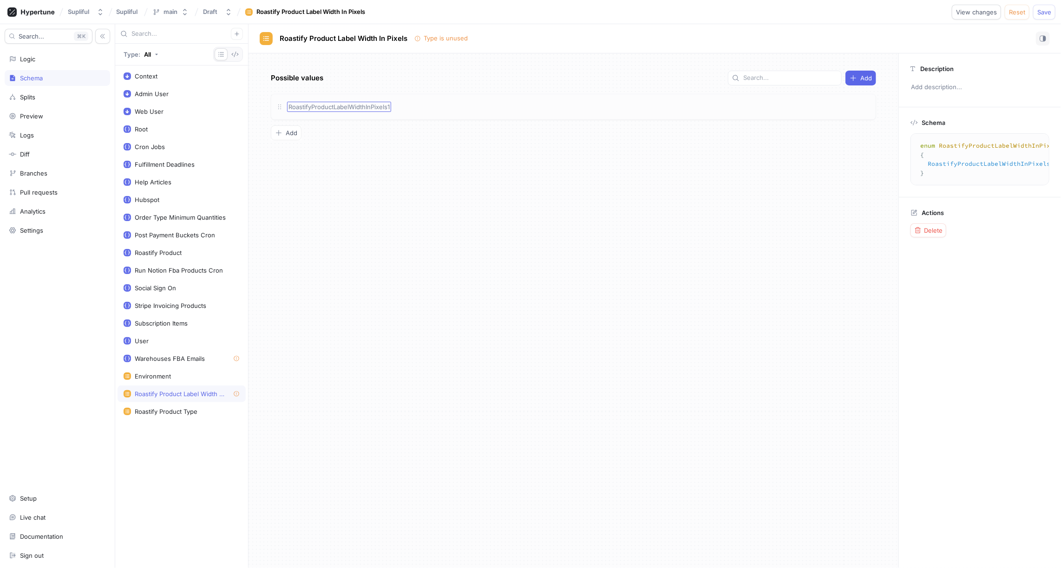
click at [336, 106] on span "RoastifyProductLabelWidthInPixels1" at bounding box center [339, 106] width 101 height 7
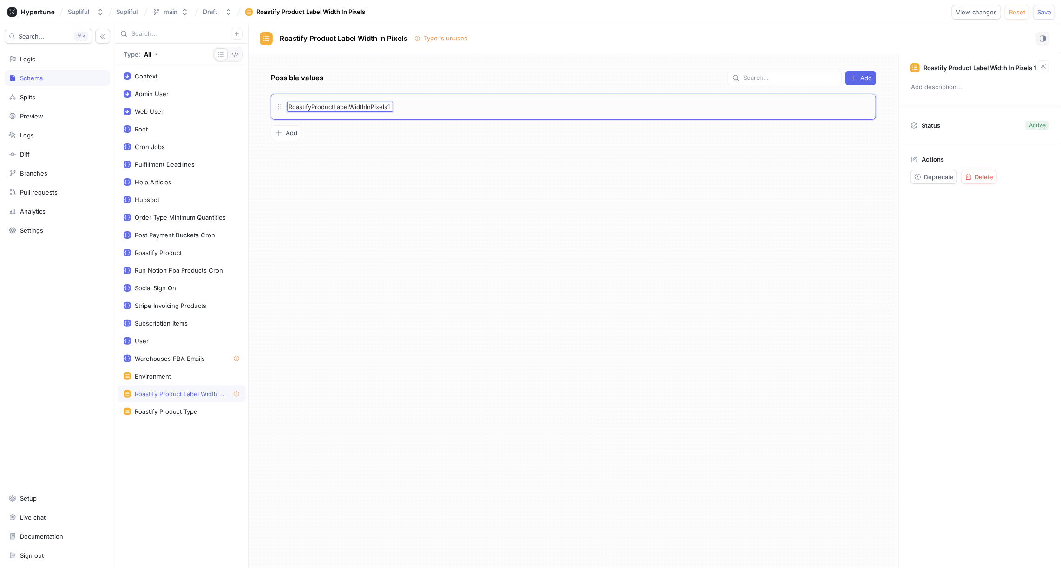
click at [348, 143] on div "Possible values Add RoastifyProductLabelWidthInPixels1 RoastifyProductLabelWidt…" at bounding box center [574, 310] width 650 height 515
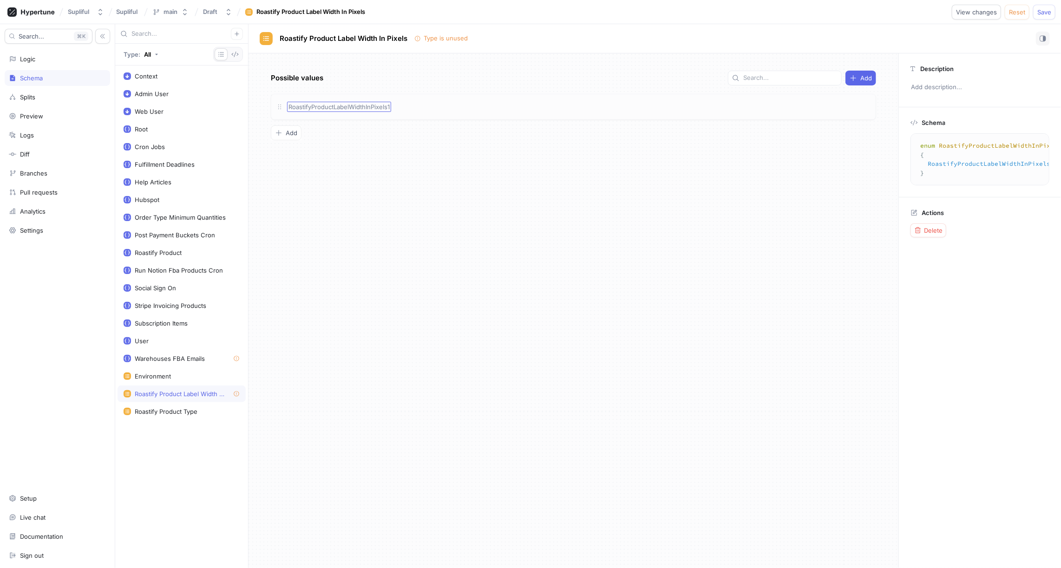
click at [332, 106] on span "RoastifyProductLabelWidthInPixels1" at bounding box center [339, 106] width 101 height 7
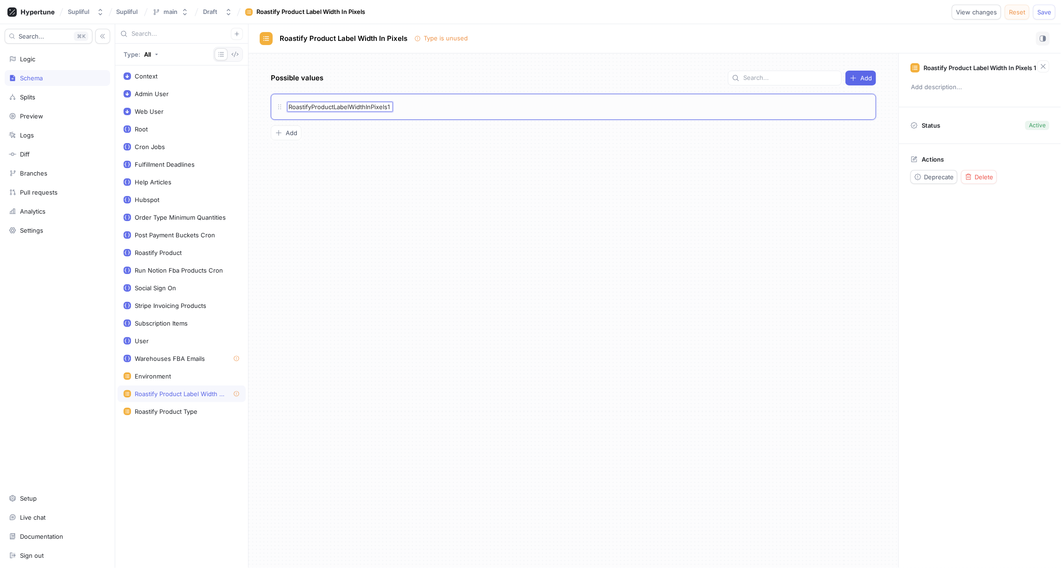
click at [1021, 13] on span "Reset" at bounding box center [1017, 12] width 16 height 6
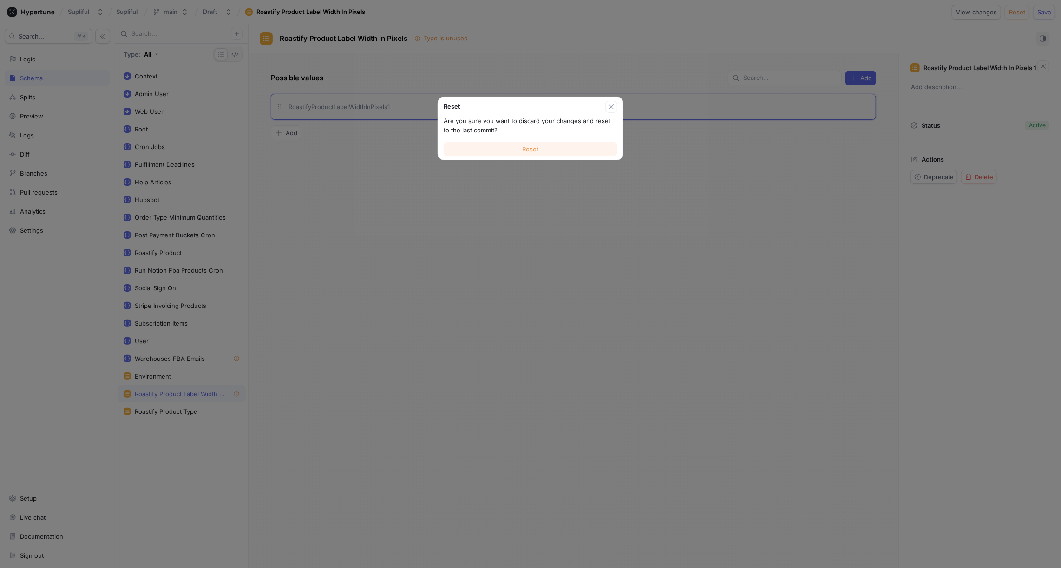
click at [533, 146] on span "Reset" at bounding box center [531, 149] width 16 height 6
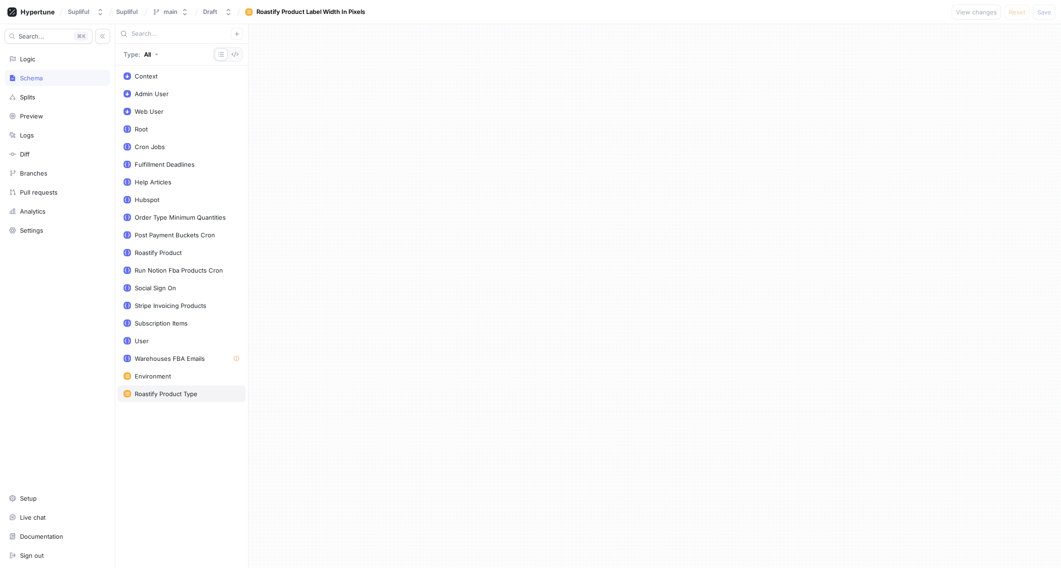
click at [170, 390] on div "Roastify Product Type" at bounding box center [166, 393] width 63 height 7
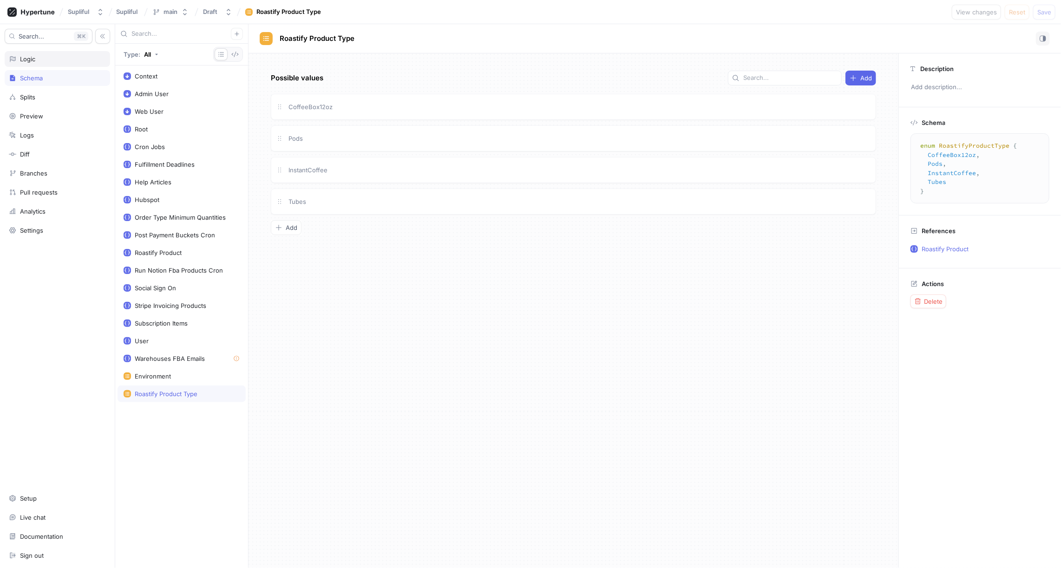
click at [35, 63] on div "Logic" at bounding box center [57, 59] width 105 height 16
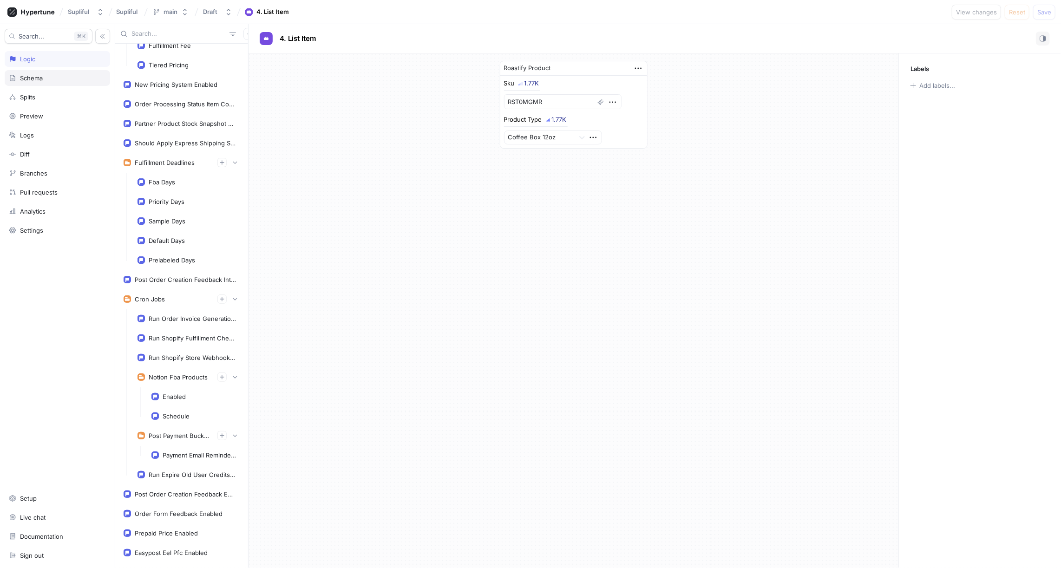
click at [45, 78] on div "Schema" at bounding box center [57, 77] width 97 height 7
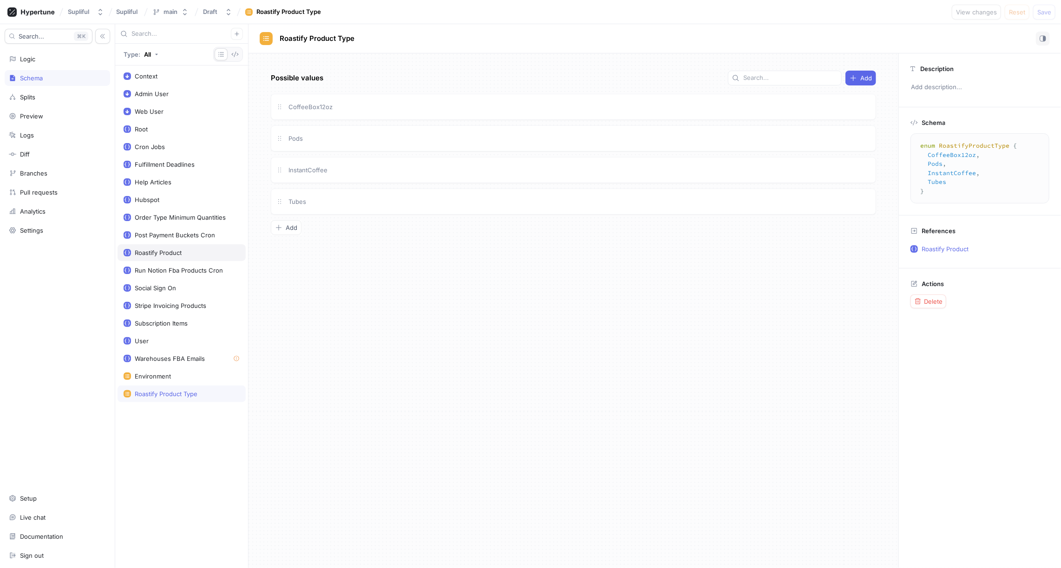
click at [160, 249] on div "Roastify Product" at bounding box center [158, 252] width 47 height 7
type textarea "x"
type textarea "type RoastifyProduct { sku: String! productType: RoastifyProductType! }"
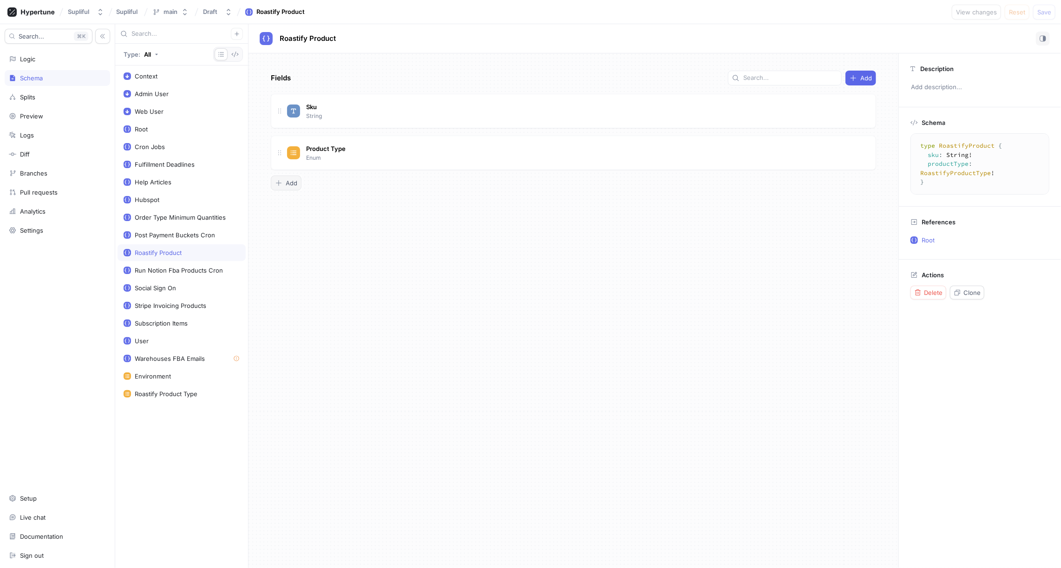
type textarea "x"
click at [293, 183] on span "Add" at bounding box center [292, 183] width 12 height 6
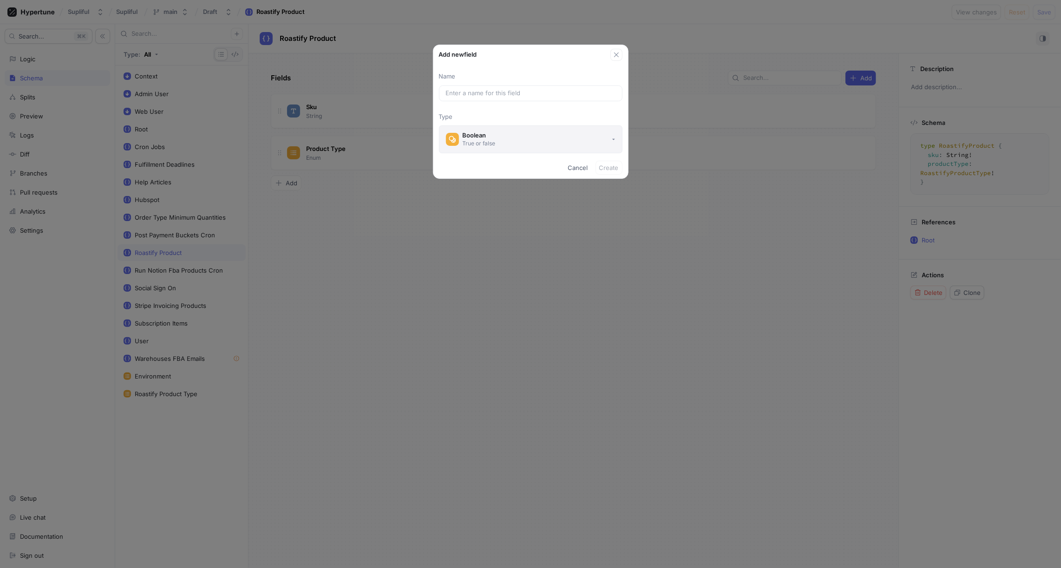
click at [482, 144] on div "True or false" at bounding box center [479, 143] width 33 height 8
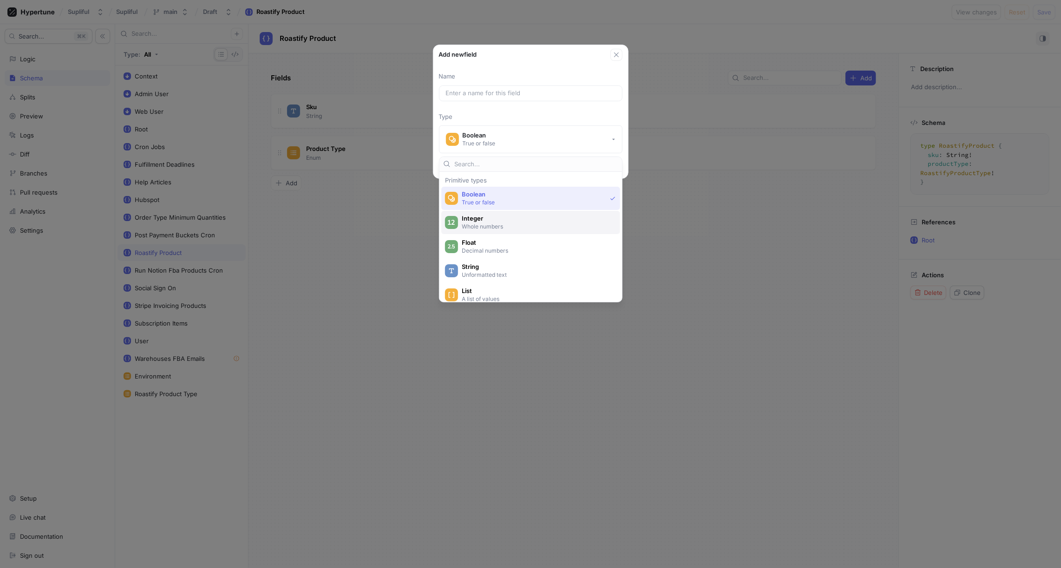
click at [483, 217] on span "Integer" at bounding box center [537, 219] width 150 height 8
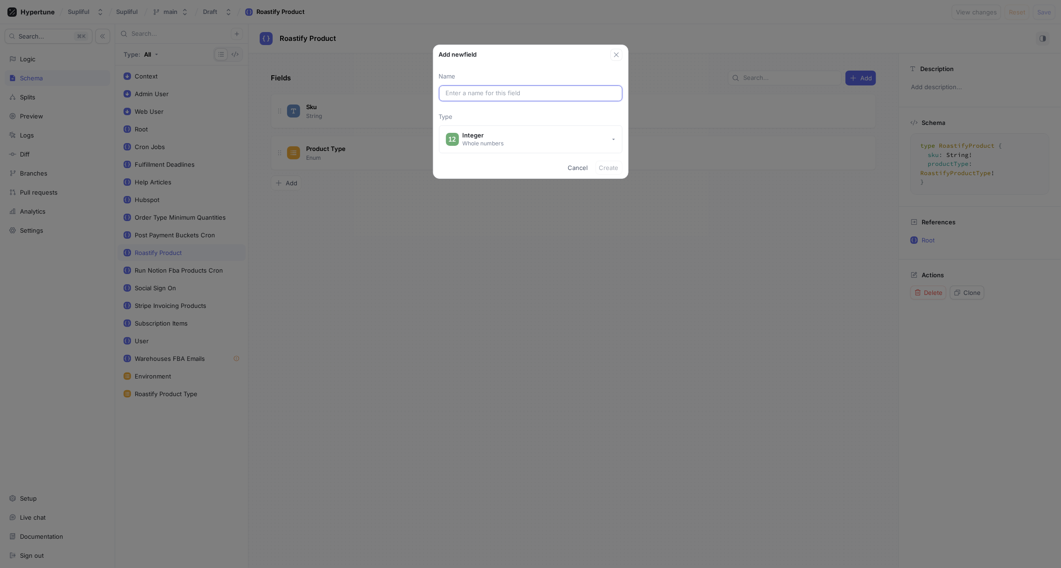
click at [467, 96] on input "text" at bounding box center [531, 93] width 170 height 9
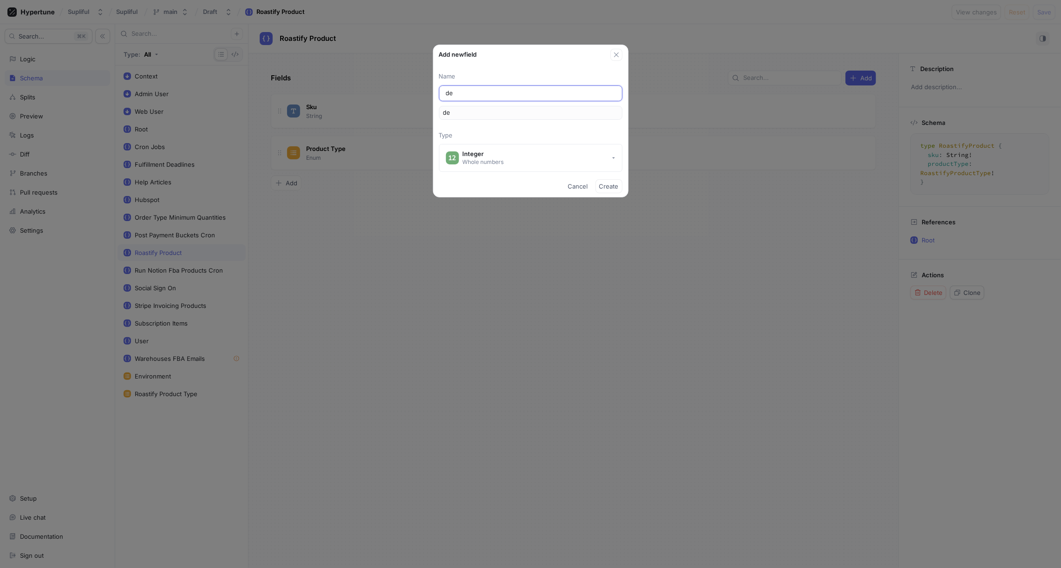
type input "des"
type input "desi"
type input "[PERSON_NAME]"
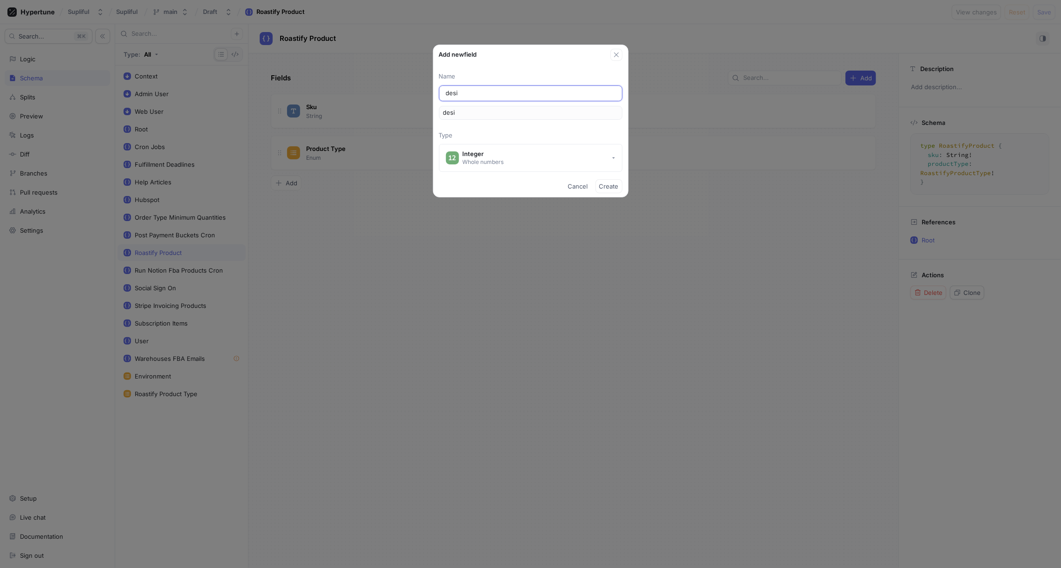
type input "[PERSON_NAME]"
type input "desire"
type input "desired"
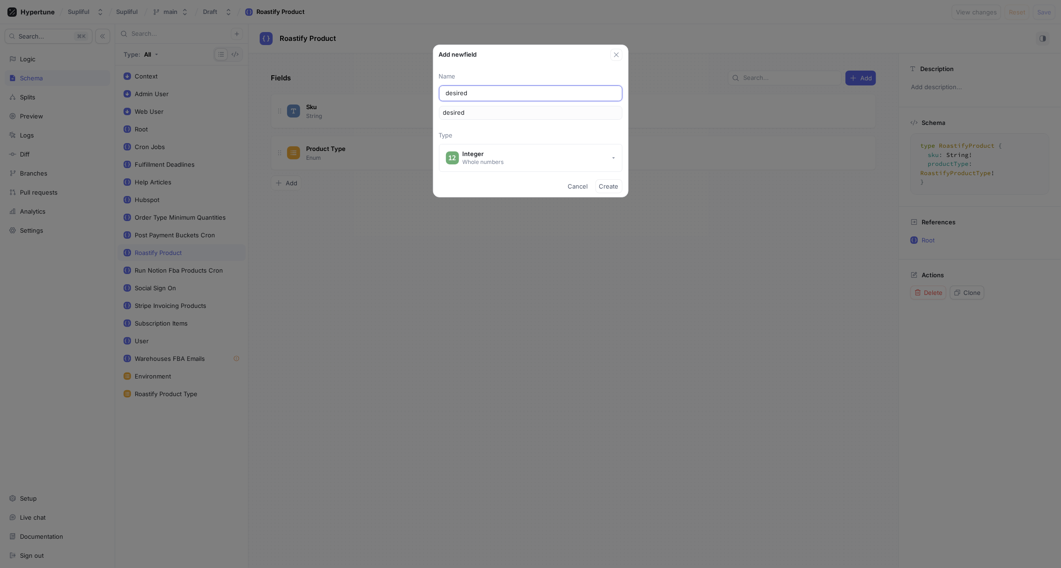
type input "desiredW"
type input "desiredWi"
type input "desiredWid"
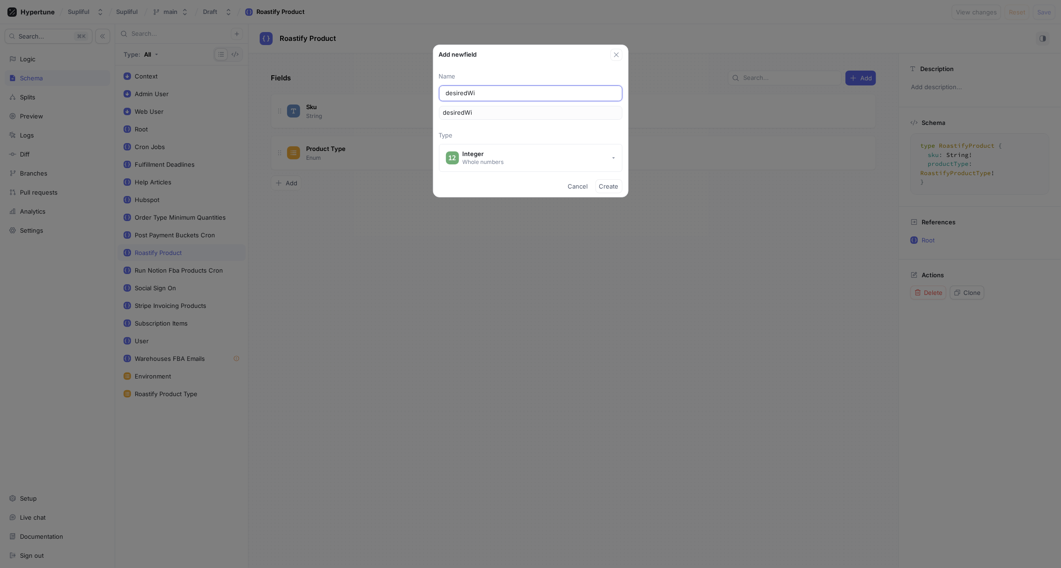
type input "desiredWid"
type input "desiredWidt"
type input "desiredWidth"
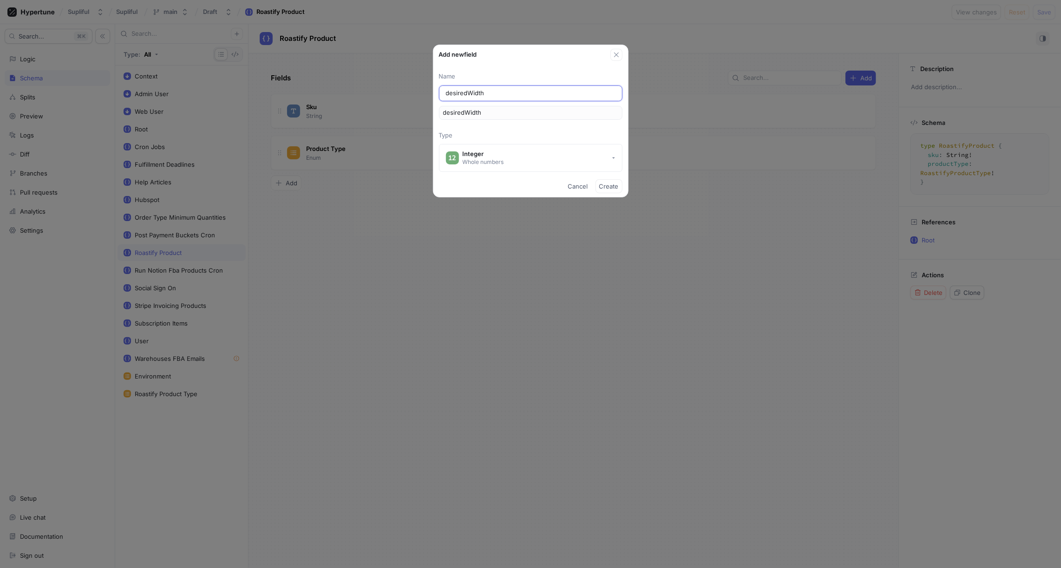
type input "desiredWidthI"
type input "desiredWidthIn"
type input "desiredWidthInP"
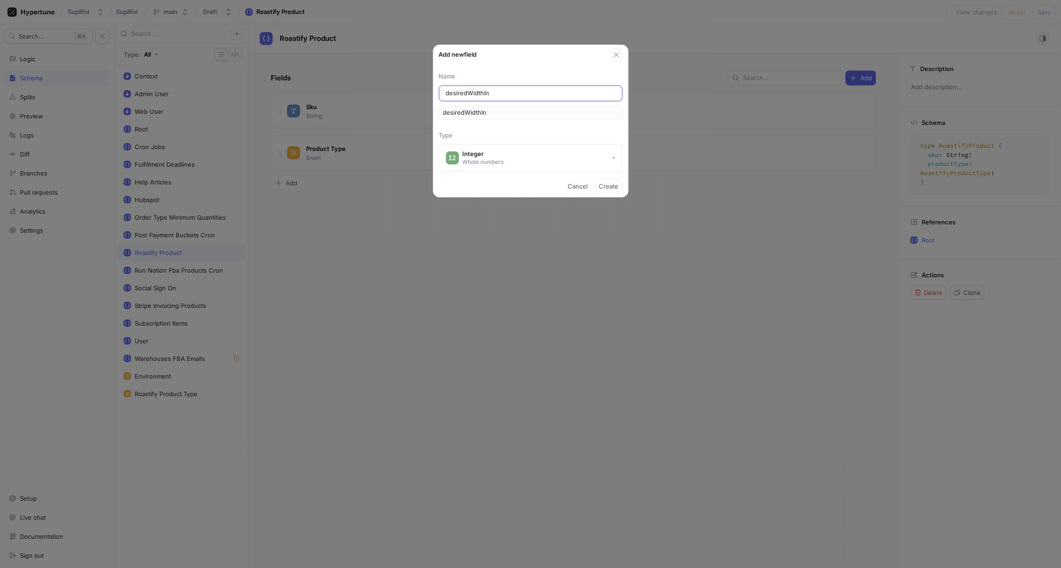
type input "desiredWidthInP"
type input "desiredWidthInPi"
type input "desiredWidthInPix"
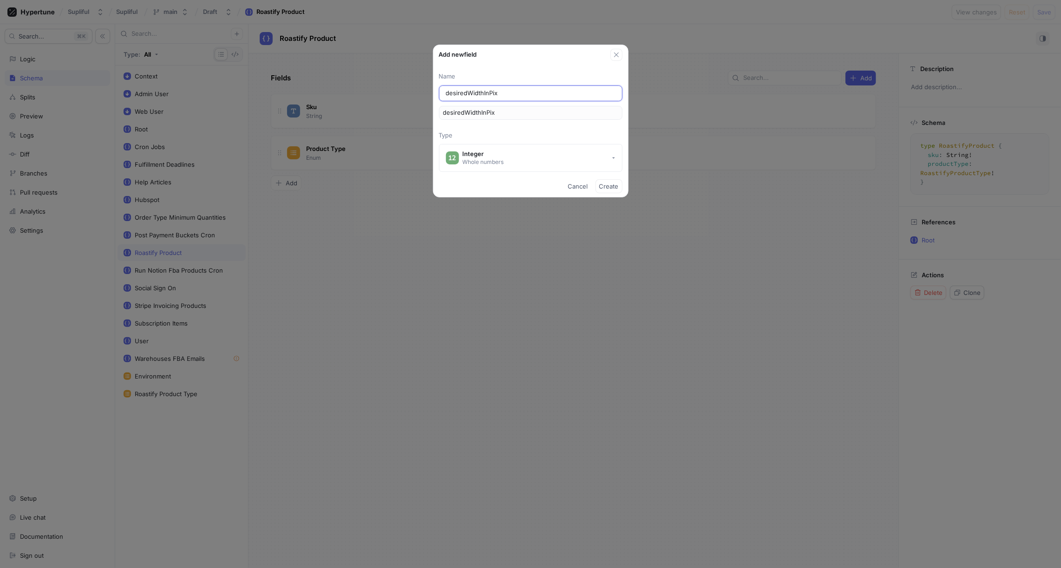
type input "desiredWidthInPixe"
type input "desiredWidthInPixel"
type input "desiredWidthInPixels"
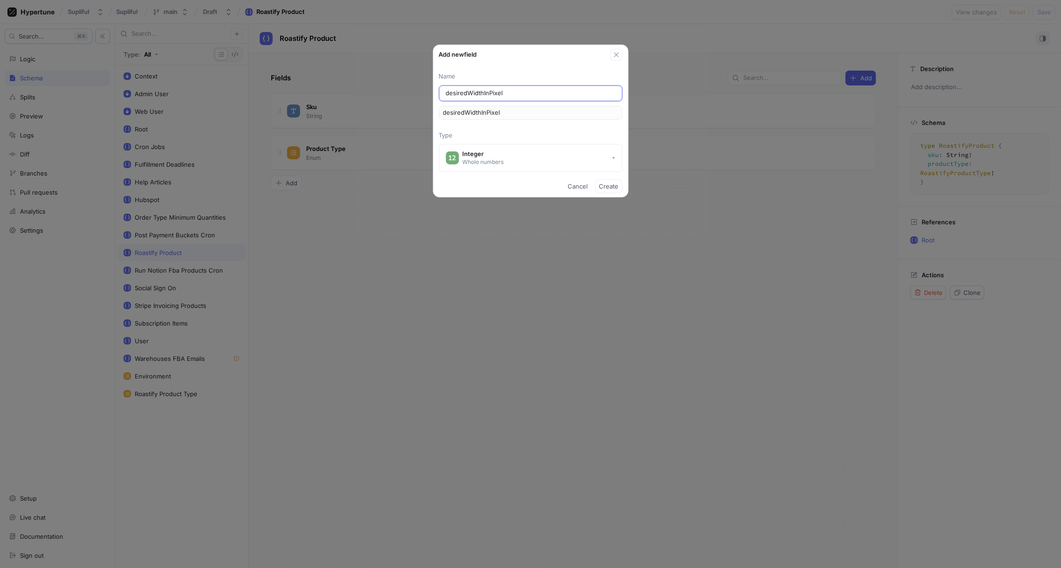
type input "desiredWidthInPixels"
click at [614, 185] on span "Create" at bounding box center [609, 187] width 20 height 6
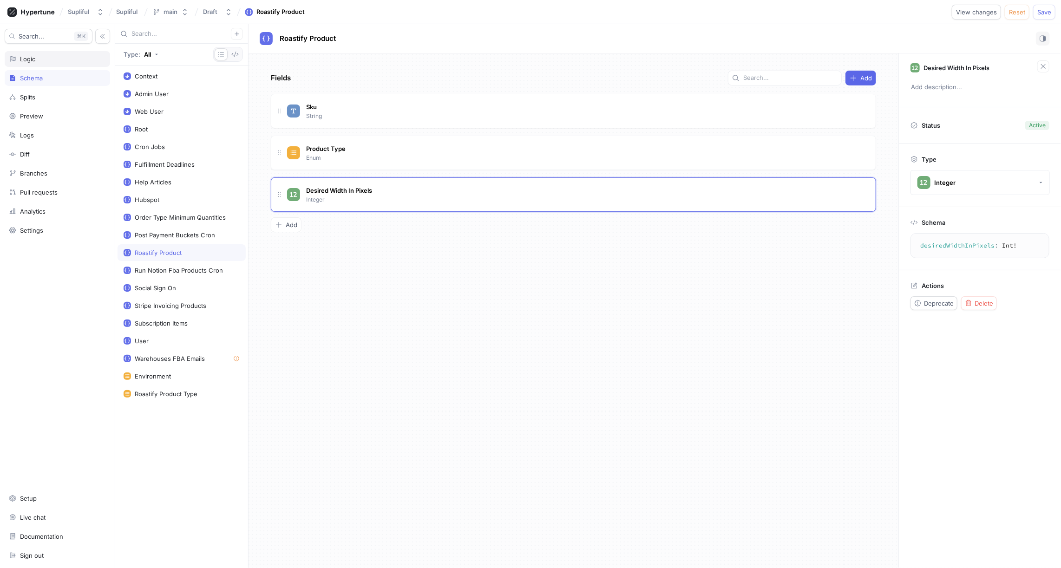
click at [51, 56] on div "Logic" at bounding box center [57, 58] width 97 height 7
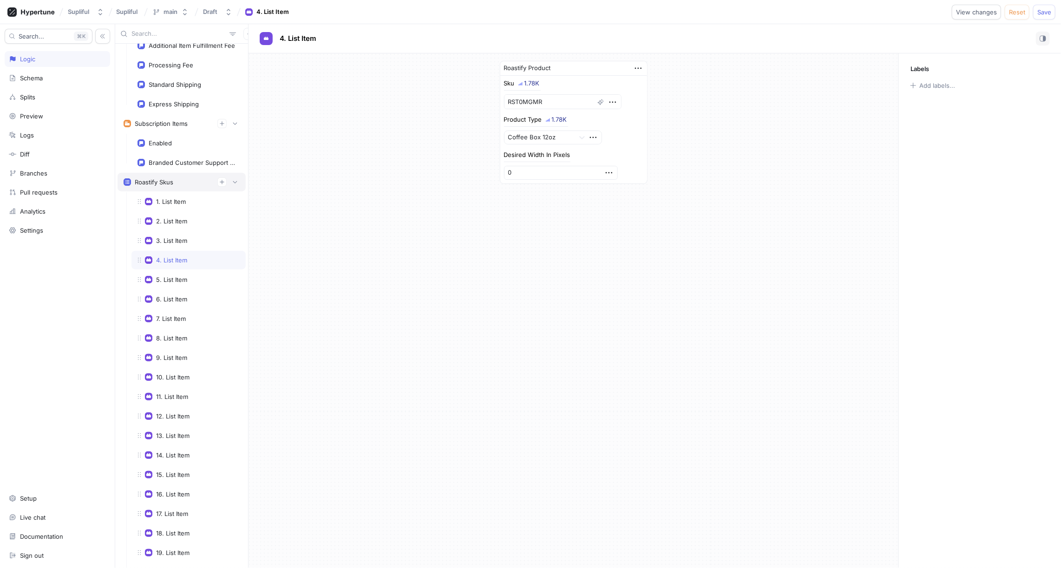
scroll to position [92, 0]
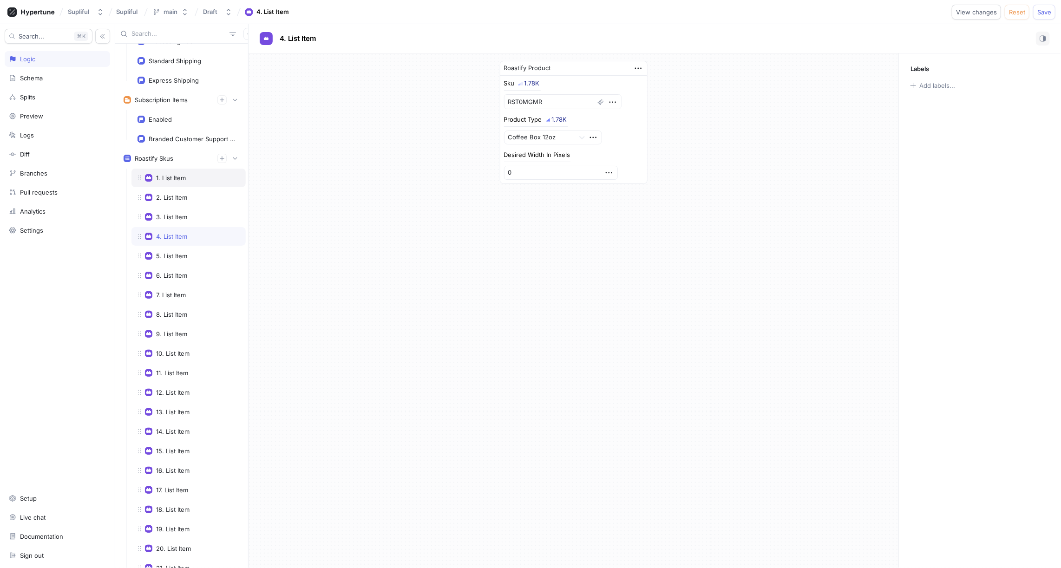
click at [172, 174] on div "1. List Item" at bounding box center [171, 177] width 30 height 7
click at [520, 194] on input "0" at bounding box center [561, 194] width 114 height 14
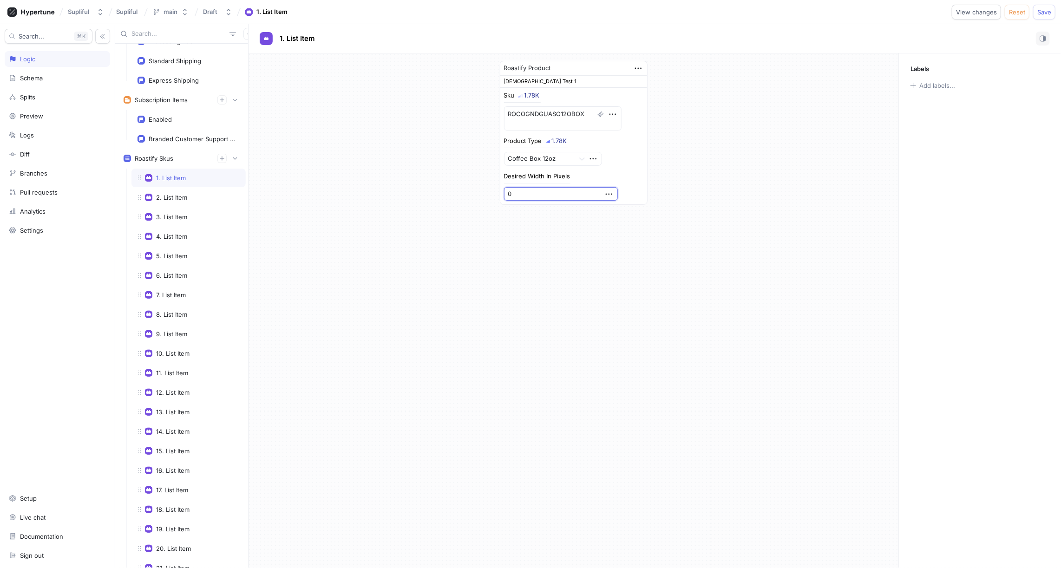
click at [520, 194] on input "0" at bounding box center [561, 194] width 114 height 14
type textarea "x"
type input "5"
type textarea "x"
type input "57"
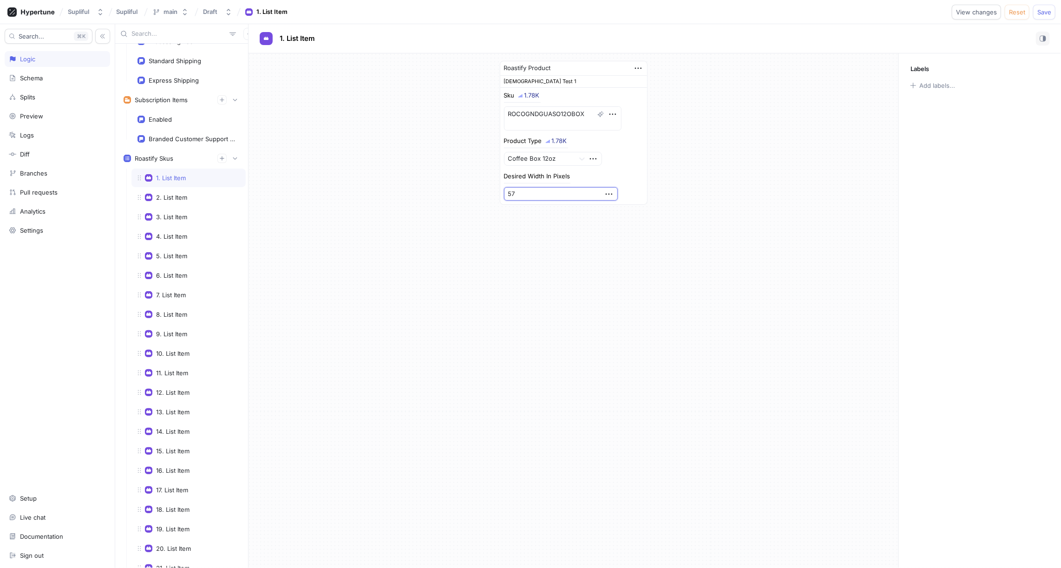
type textarea "x"
type input "570"
type textarea "x"
type input "5700"
click at [181, 188] on div "2. List Item" at bounding box center [189, 197] width 114 height 19
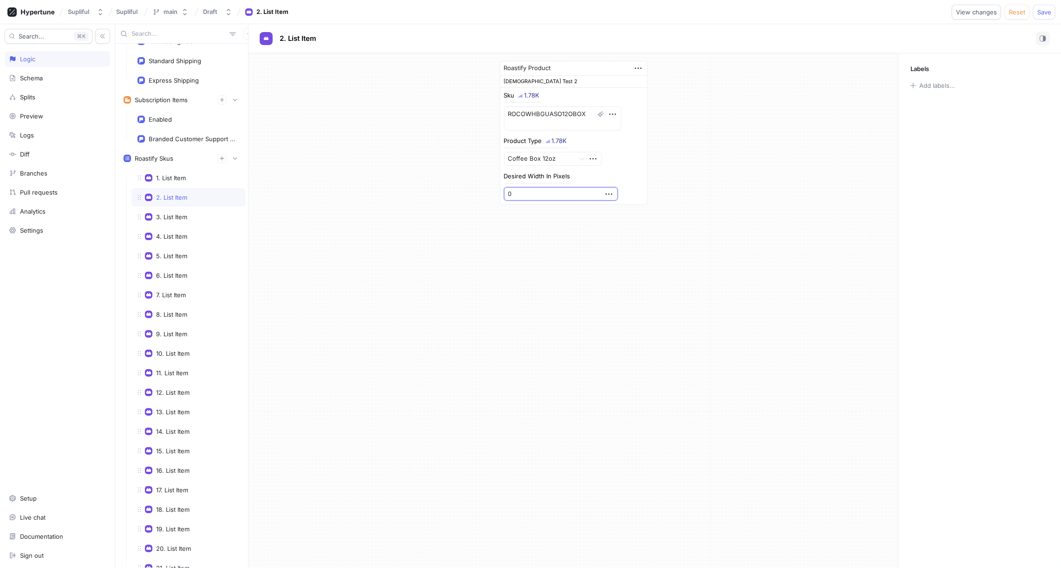
click at [526, 191] on input "0" at bounding box center [561, 194] width 114 height 14
type textarea "x"
type input "5"
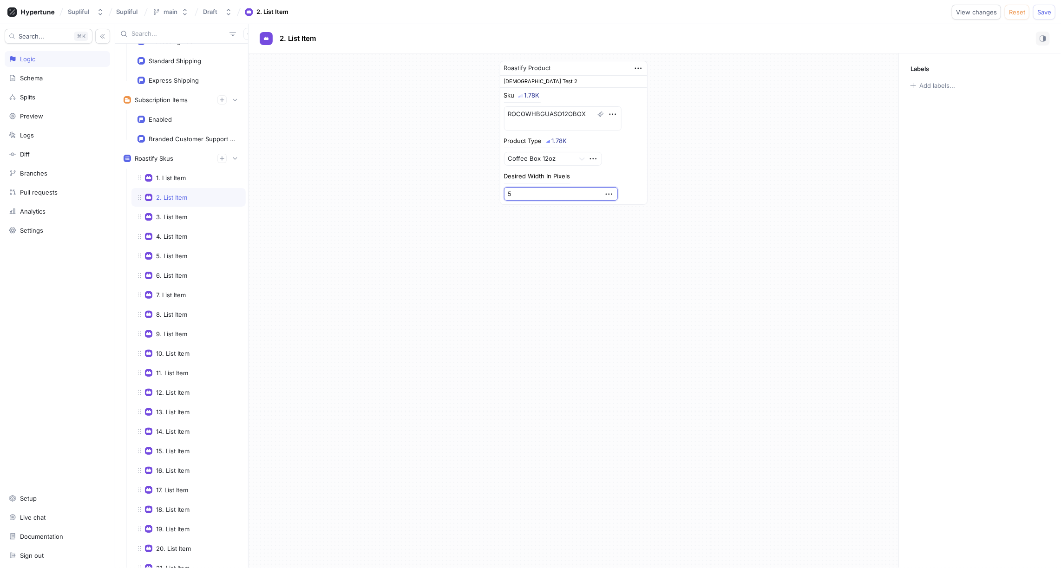
type textarea "x"
type input "57"
type textarea "x"
type input "570"
type textarea "x"
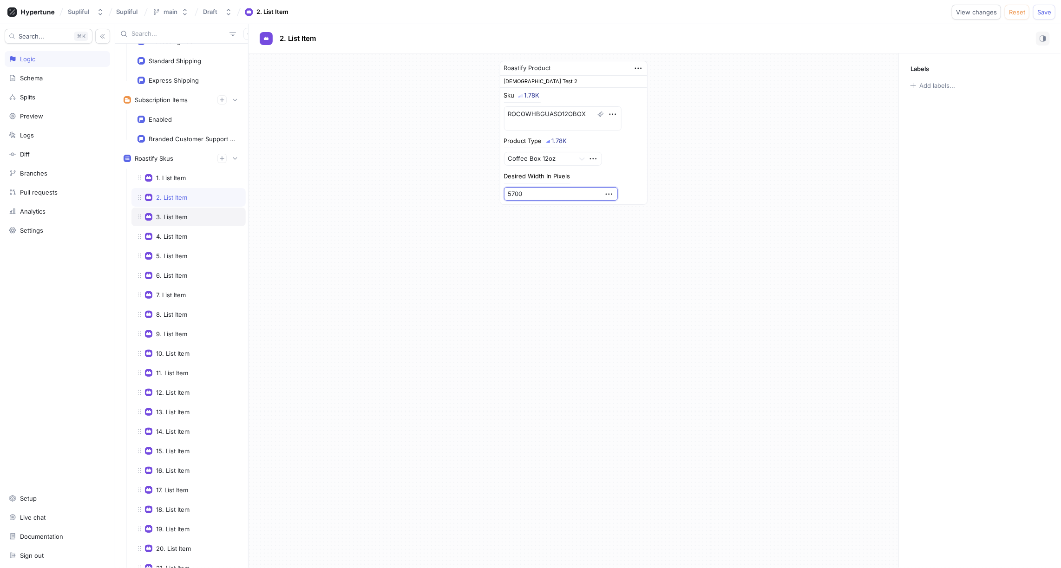
type input "5700"
click at [171, 213] on div "3. List Item" at bounding box center [171, 216] width 31 height 7
click at [521, 169] on input "0" at bounding box center [561, 173] width 114 height 14
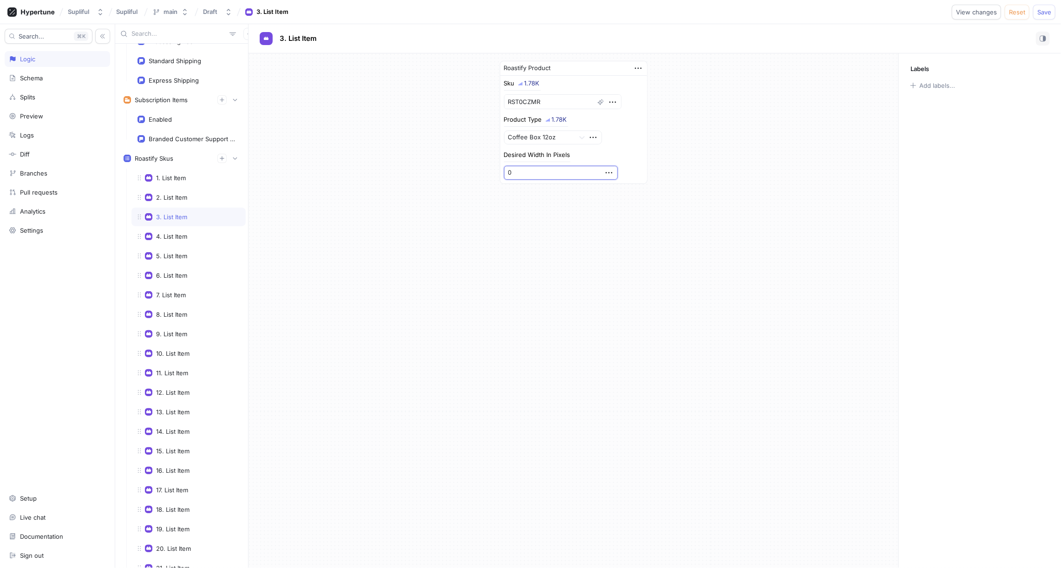
type textarea "x"
type input "5"
type textarea "x"
type input "57"
type textarea "x"
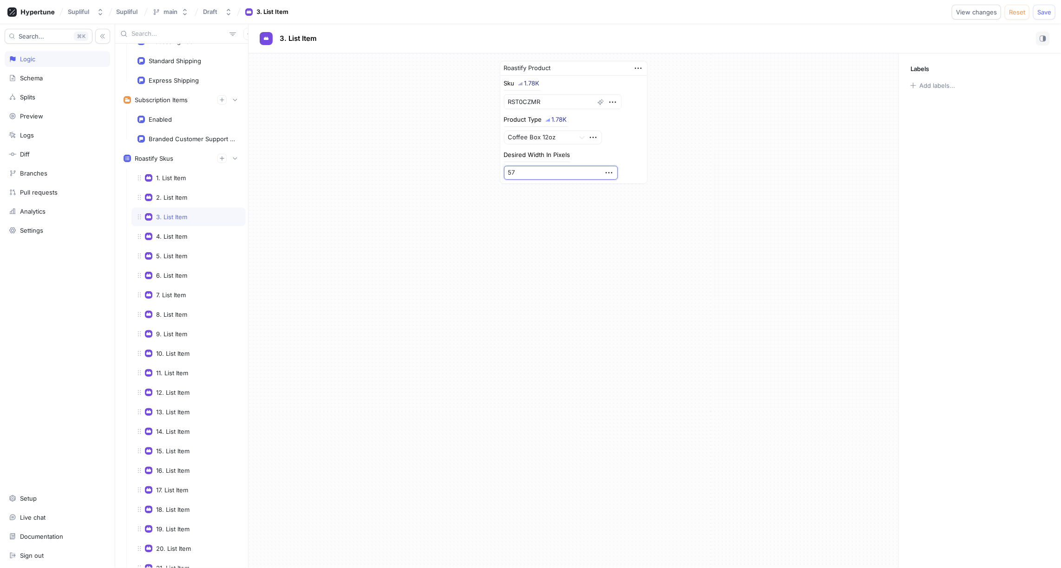
type input "570"
type textarea "x"
type input "5700"
click at [180, 233] on div "4. List Item" at bounding box center [171, 236] width 31 height 7
click at [546, 167] on input "0" at bounding box center [561, 173] width 114 height 14
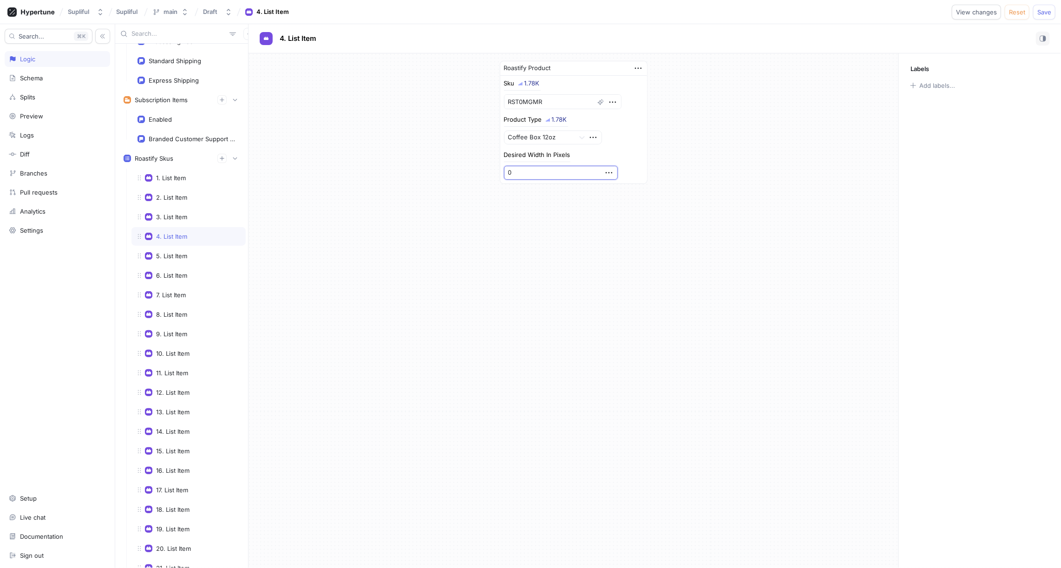
click at [546, 167] on input "0" at bounding box center [561, 173] width 114 height 14
type textarea "x"
type input "5"
type textarea "x"
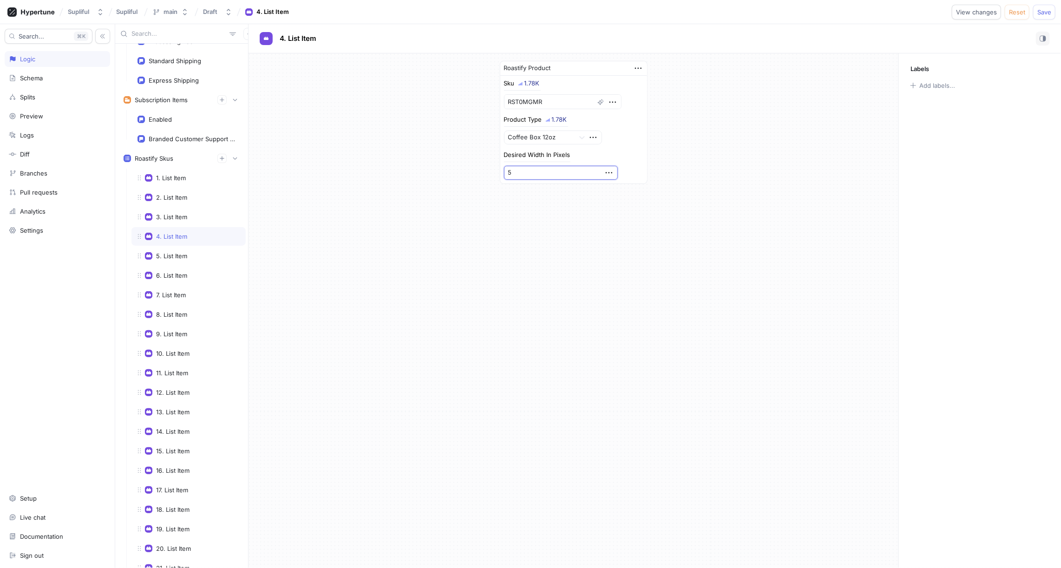
type input "57"
type textarea "x"
type input "570"
type textarea "x"
type input "5700"
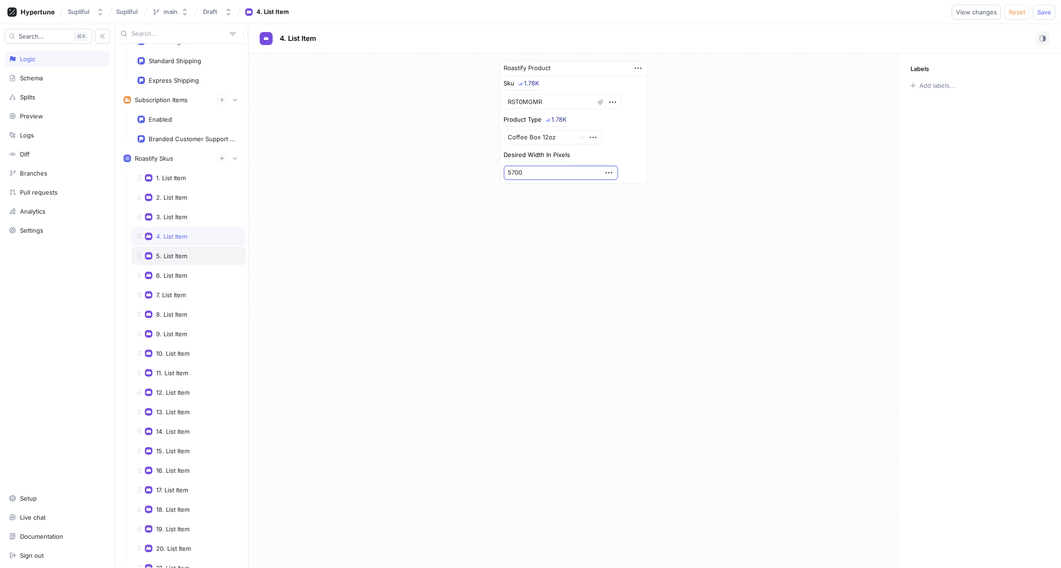
click at [182, 252] on div "5. List Item" at bounding box center [171, 255] width 31 height 7
click at [526, 170] on input "0" at bounding box center [561, 173] width 114 height 14
type textarea "x"
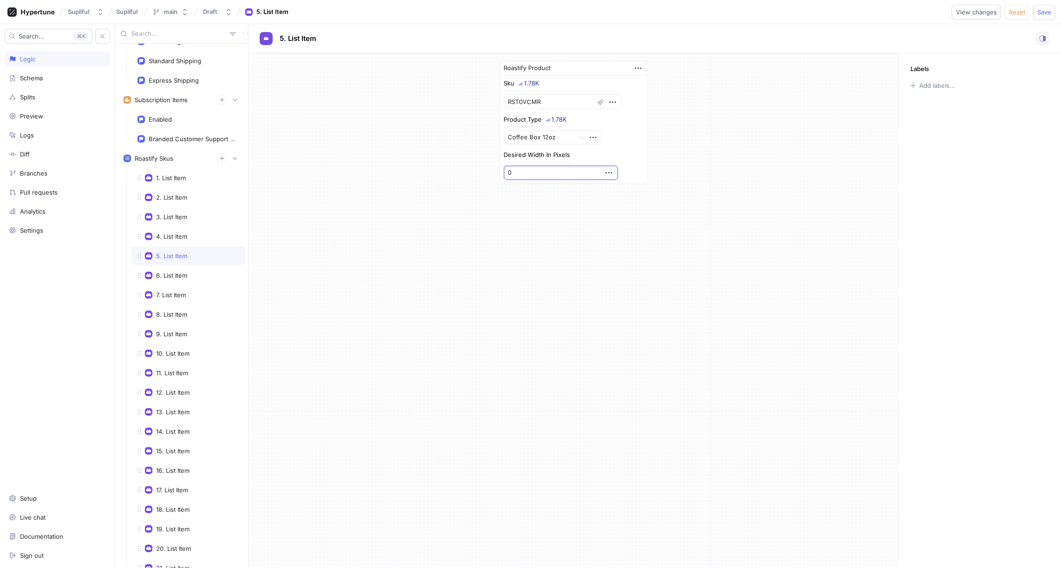
type input "5"
type textarea "x"
type input "57"
type textarea "x"
type input "570"
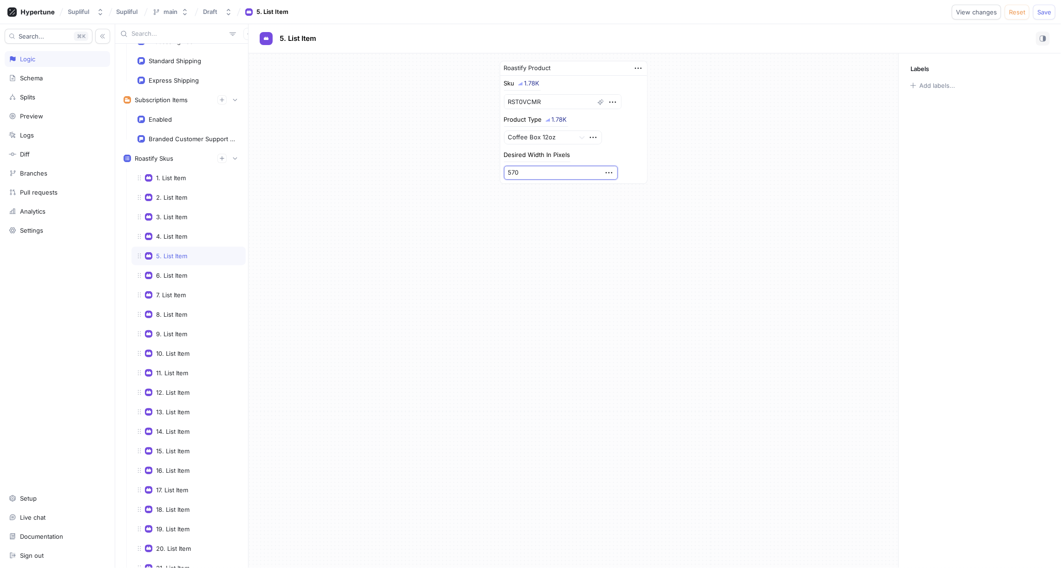
type textarea "x"
type input "5700"
click at [177, 272] on div "6. List Item" at bounding box center [171, 275] width 31 height 7
click at [522, 169] on input "0" at bounding box center [561, 173] width 114 height 14
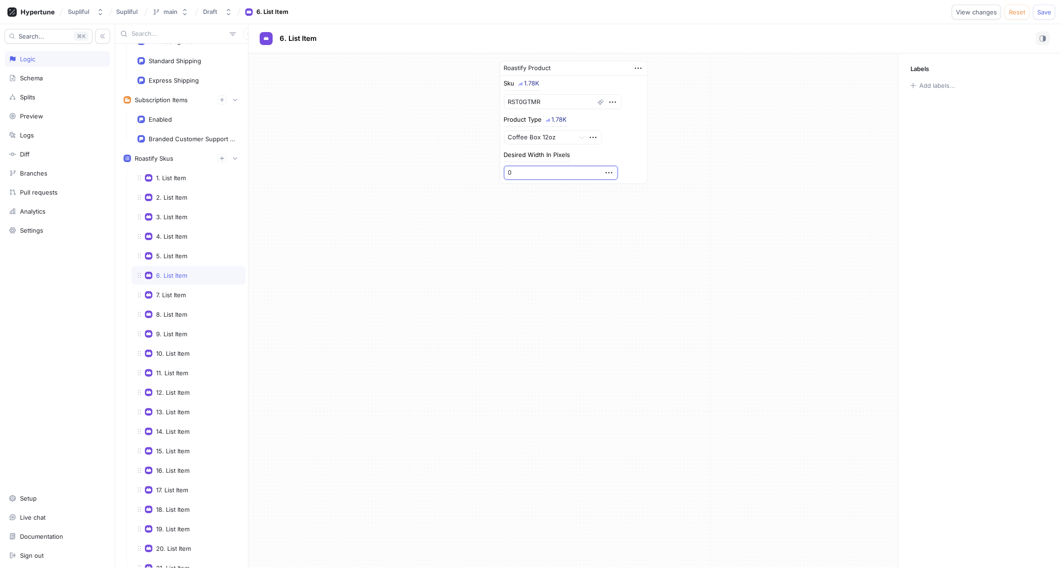
click at [522, 169] on input "0" at bounding box center [561, 173] width 114 height 14
type textarea "x"
type input "6"
type textarea "x"
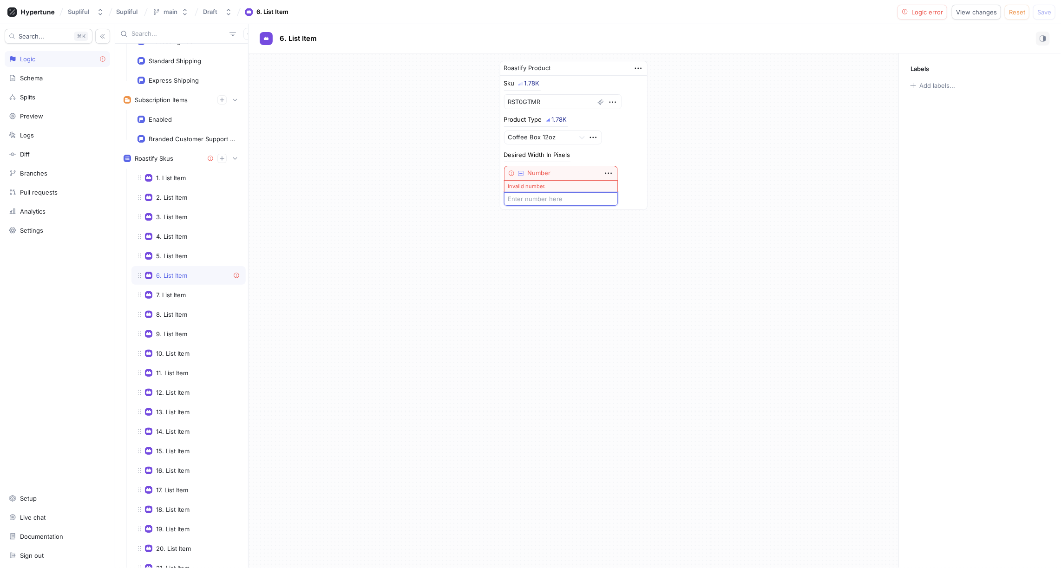
type input "5"
type textarea "x"
type input "57"
type textarea "x"
type input "570"
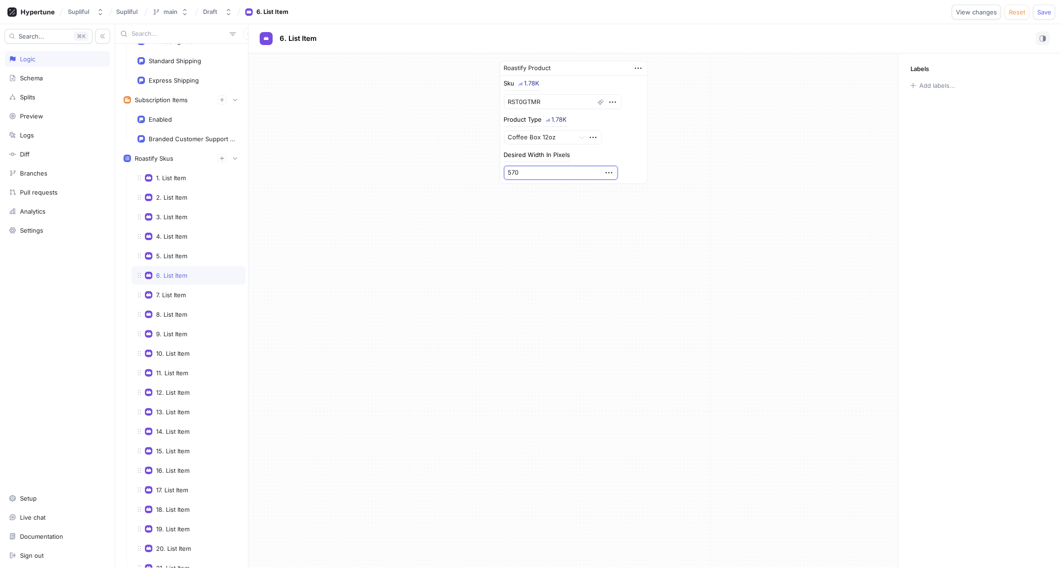
type textarea "x"
type input "5700"
click at [173, 177] on div "1. List Item" at bounding box center [189, 178] width 114 height 19
click at [177, 194] on div "2. List Item" at bounding box center [171, 197] width 31 height 7
click at [177, 213] on div "3. List Item" at bounding box center [171, 216] width 31 height 7
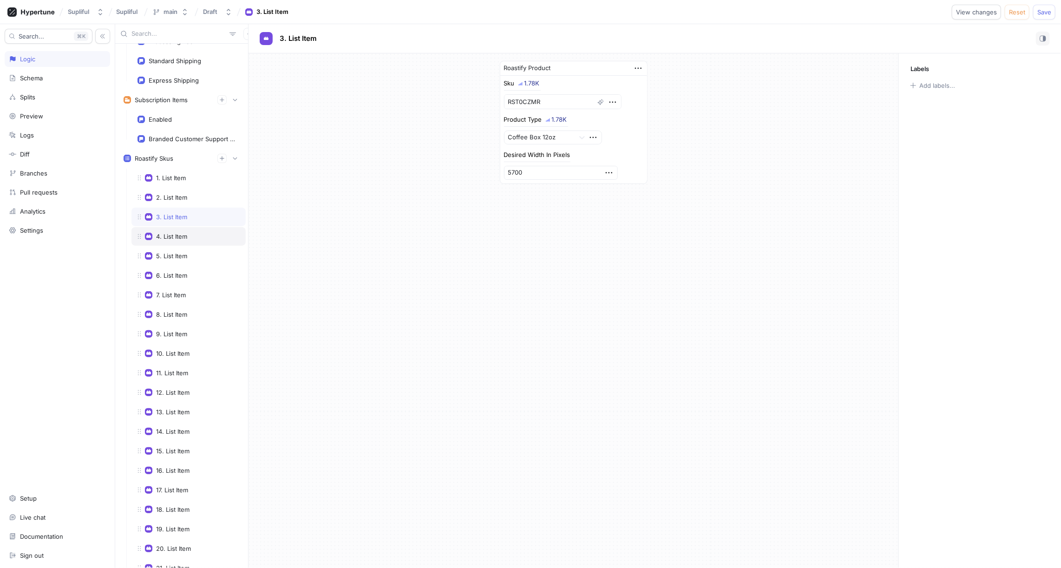
click at [176, 233] on div "4. List Item" at bounding box center [171, 236] width 31 height 7
click at [519, 171] on input "5700" at bounding box center [561, 173] width 114 height 14
click at [171, 252] on div "5. List Item" at bounding box center [171, 255] width 31 height 7
click at [172, 272] on div "6. List Item" at bounding box center [171, 275] width 31 height 7
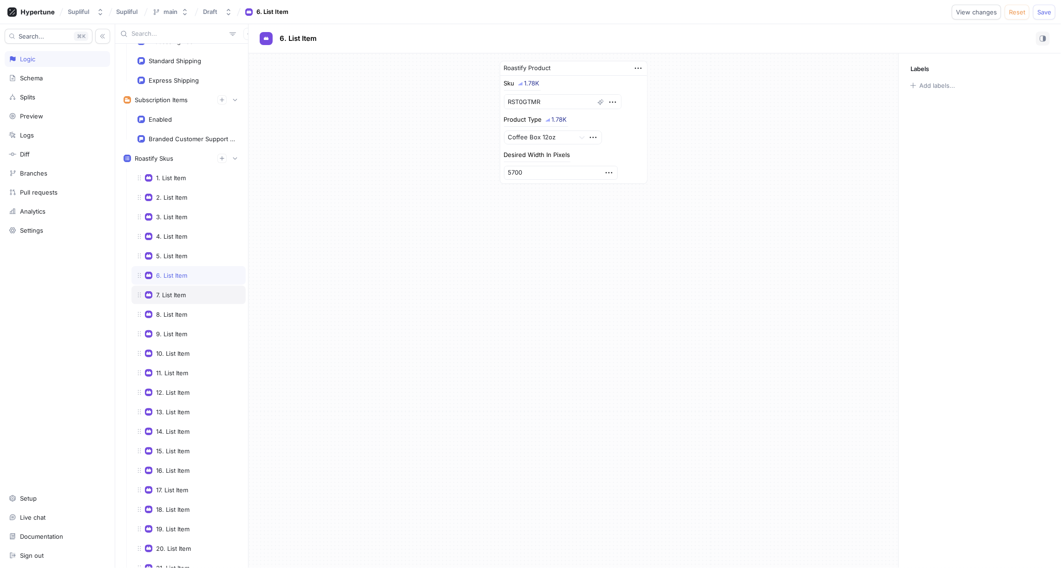
click at [178, 291] on div "7. List Item" at bounding box center [171, 294] width 30 height 7
click at [523, 170] on input "0" at bounding box center [561, 173] width 114 height 14
paste input "570"
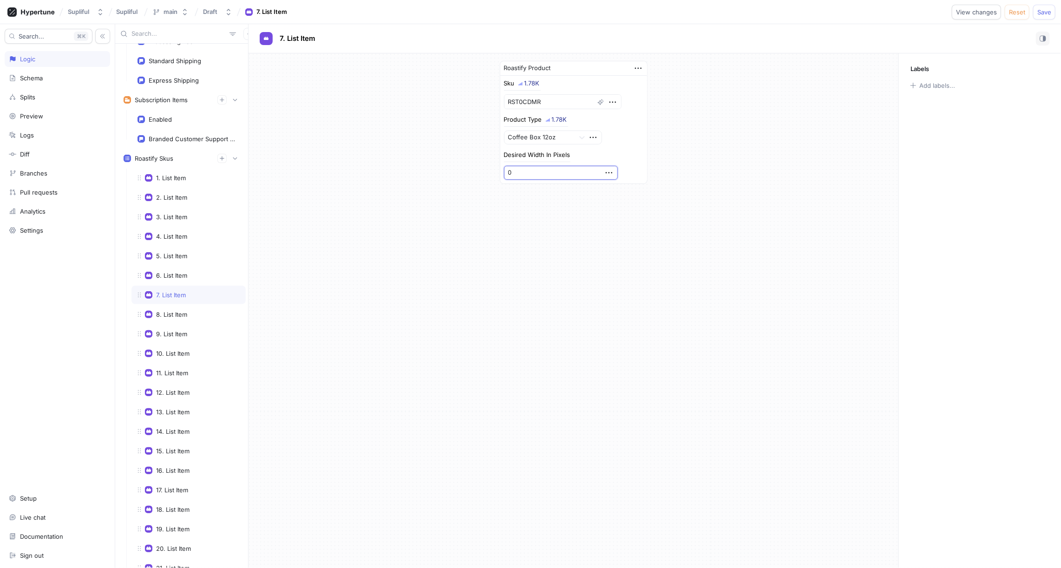
type textarea "x"
type input "5700"
click at [168, 311] on div "8. List Item" at bounding box center [171, 314] width 31 height 7
click at [522, 170] on input "0" at bounding box center [561, 173] width 114 height 14
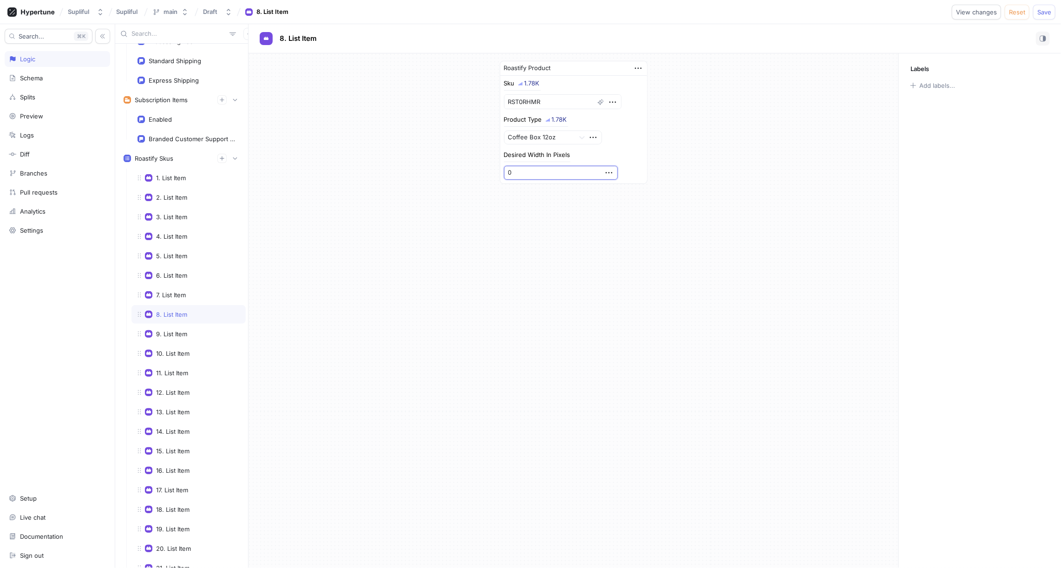
click at [522, 170] on input "0" at bounding box center [561, 173] width 114 height 14
paste input "570"
type textarea "x"
type input "5700"
click at [169, 330] on div "9. List Item" at bounding box center [171, 333] width 31 height 7
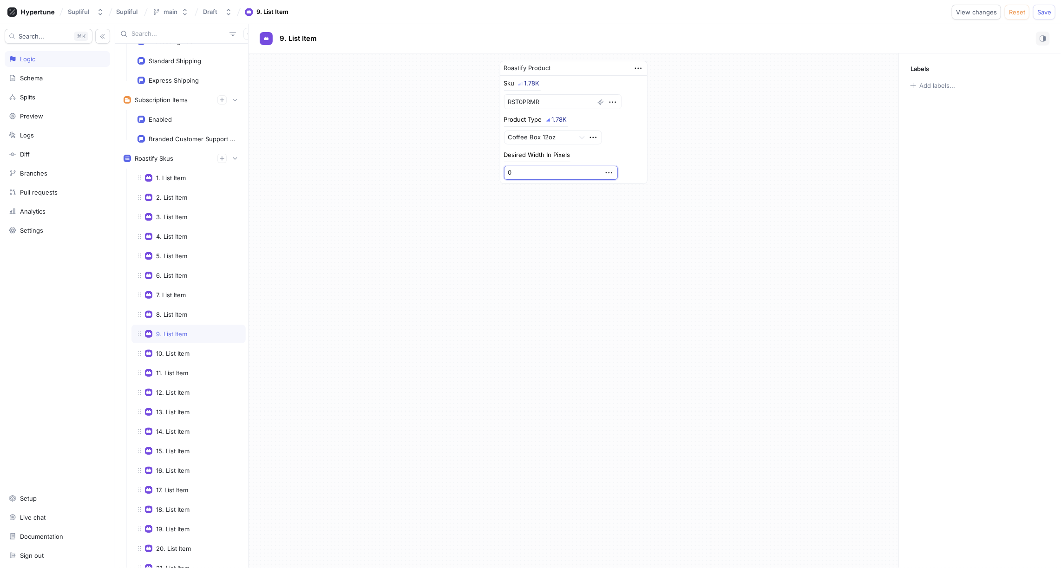
click at [527, 169] on input "0" at bounding box center [561, 173] width 114 height 14
paste input "570"
type textarea "x"
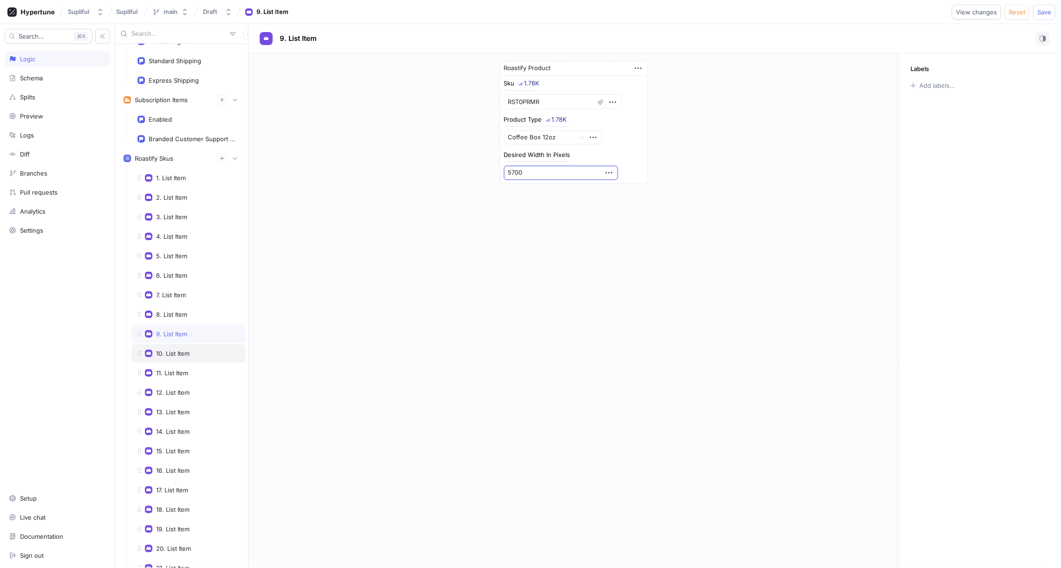
type input "5700"
click at [180, 350] on div "10. List Item" at bounding box center [172, 353] width 33 height 7
click at [530, 168] on input "0" at bounding box center [561, 173] width 114 height 14
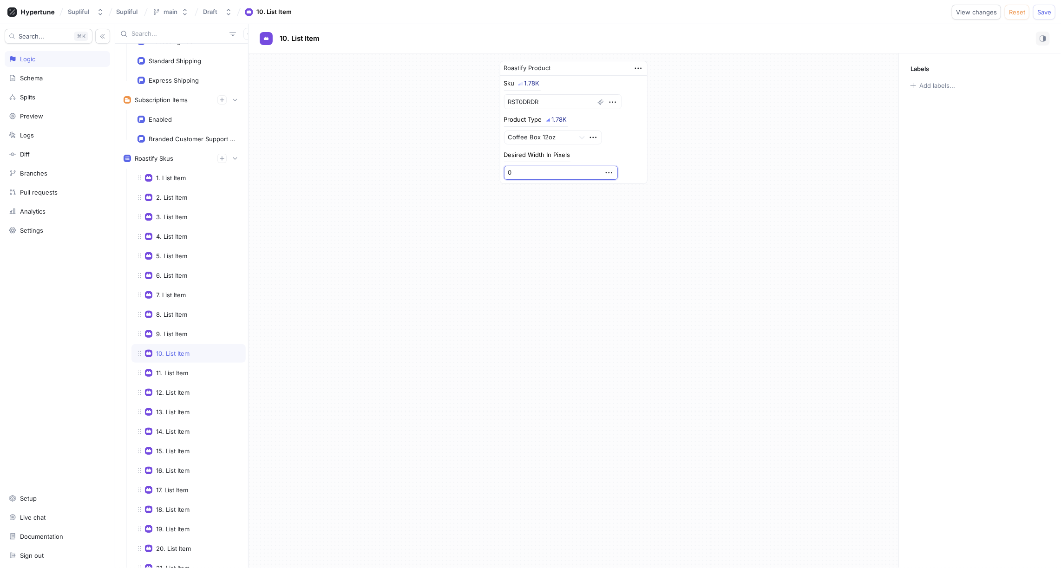
paste input "570"
type textarea "x"
click at [176, 369] on div "11. List Item" at bounding box center [172, 372] width 32 height 7
click at [527, 166] on input "0" at bounding box center [561, 173] width 114 height 14
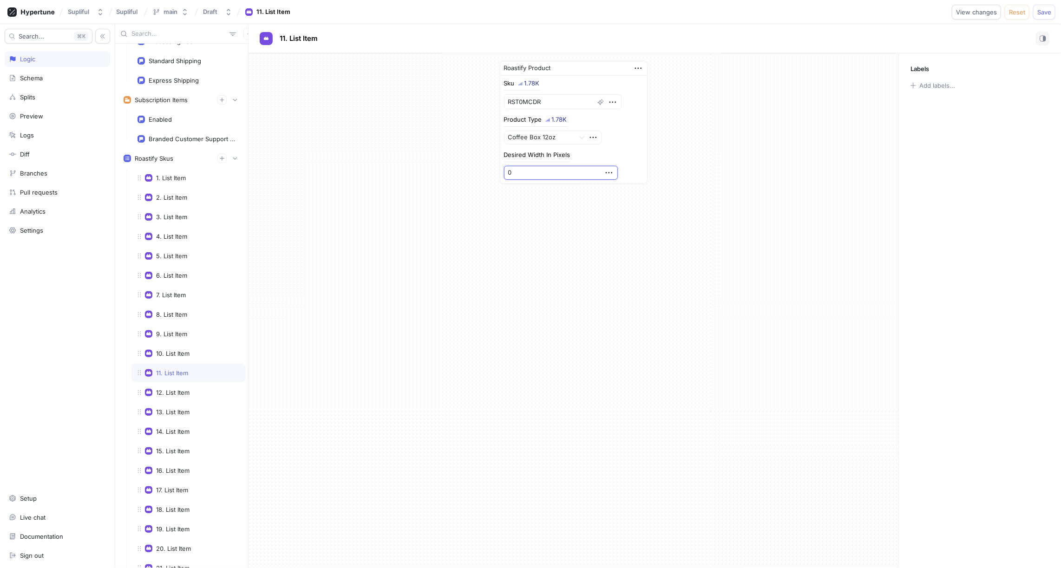
click at [527, 166] on input "0" at bounding box center [561, 173] width 114 height 14
paste input "570"
click at [184, 389] on div "12. List Item" at bounding box center [172, 392] width 33 height 7
click at [539, 168] on input "0" at bounding box center [561, 173] width 114 height 14
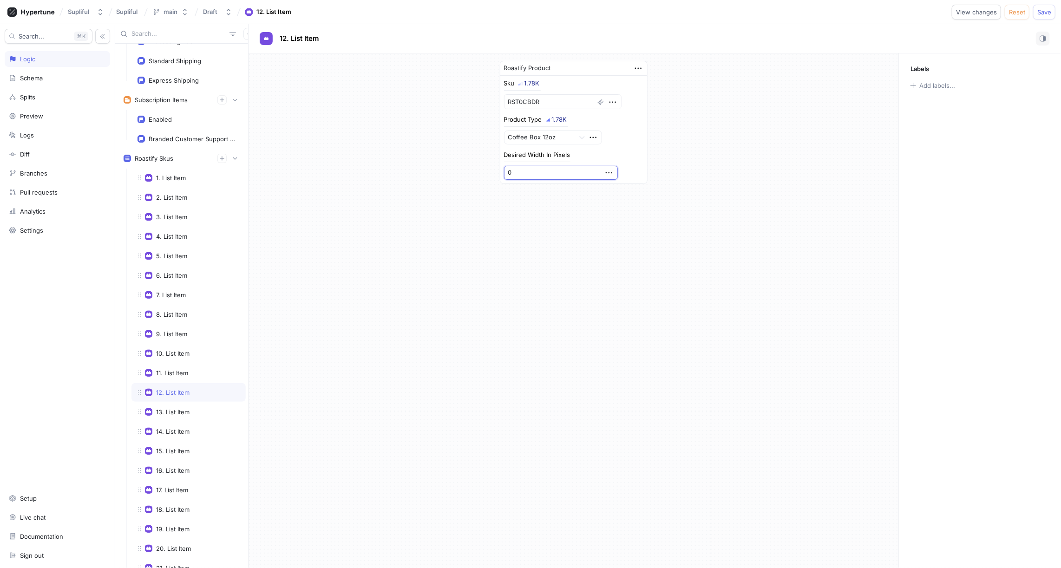
click at [539, 168] on input "0" at bounding box center [561, 173] width 114 height 14
paste input "570"
click at [175, 408] on div "13. List Item" at bounding box center [172, 411] width 33 height 7
click at [527, 173] on input "0" at bounding box center [561, 173] width 114 height 14
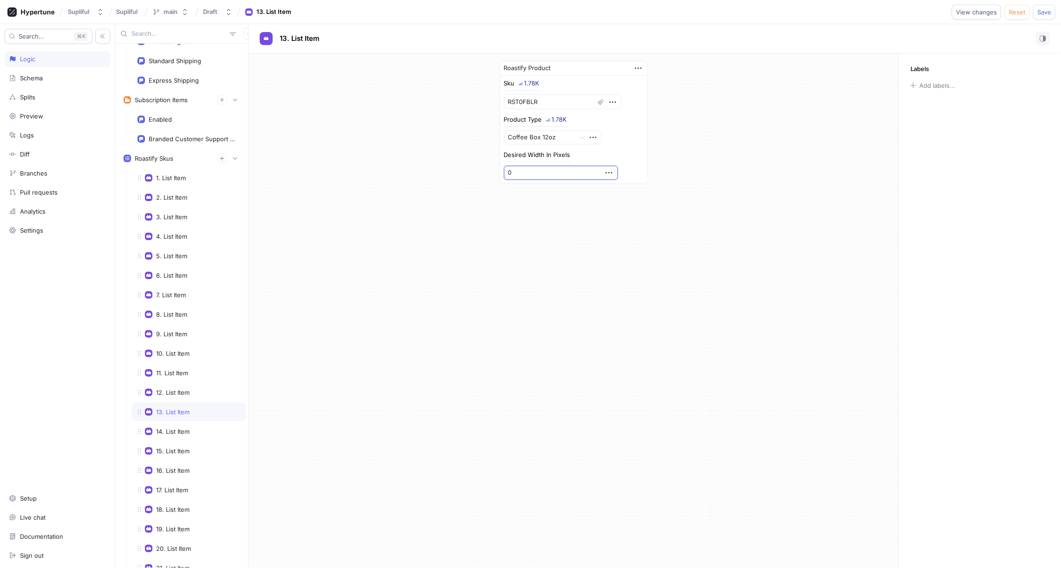
click at [527, 173] on input "0" at bounding box center [561, 173] width 114 height 14
paste input "570"
click at [184, 428] on div "14. List Item" at bounding box center [172, 431] width 33 height 7
click at [536, 172] on input "0" at bounding box center [561, 173] width 114 height 14
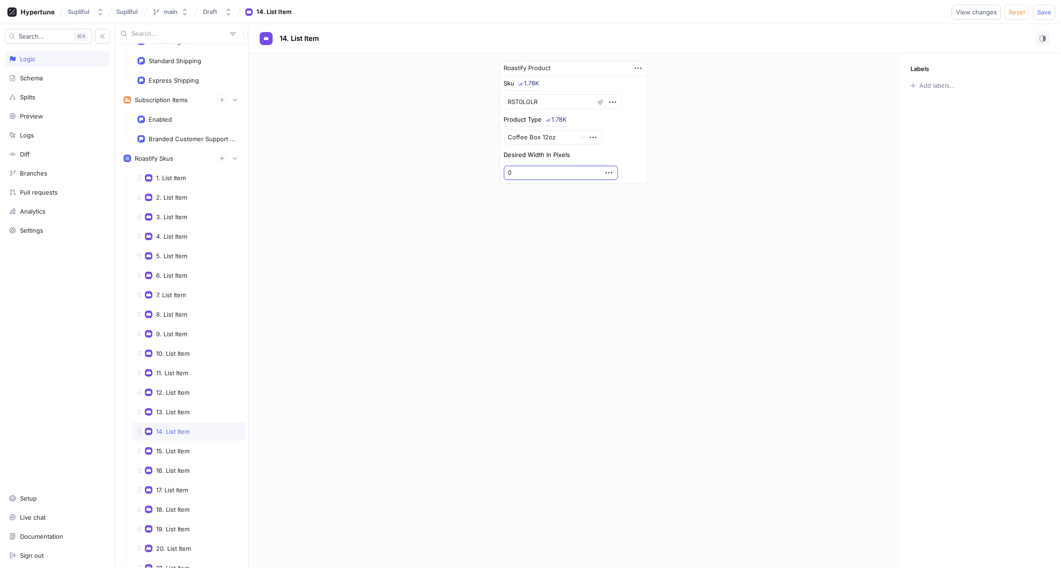
click at [536, 172] on input "0" at bounding box center [561, 173] width 114 height 14
paste input "570"
click at [180, 448] on div "15. List Item" at bounding box center [172, 451] width 33 height 7
click at [521, 173] on input "0" at bounding box center [561, 173] width 114 height 14
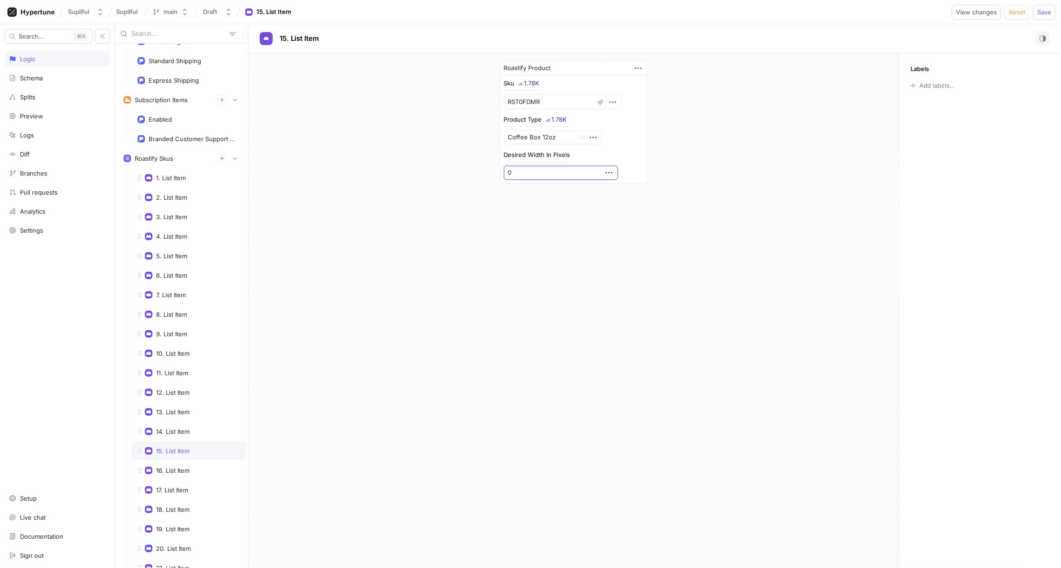
click at [521, 173] on input "0" at bounding box center [561, 173] width 114 height 14
paste input "570"
click at [178, 467] on div "16. List Item" at bounding box center [172, 470] width 33 height 7
click at [182, 448] on div "15. List Item" at bounding box center [172, 451] width 33 height 7
click at [178, 467] on div "16. List Item" at bounding box center [172, 470] width 33 height 7
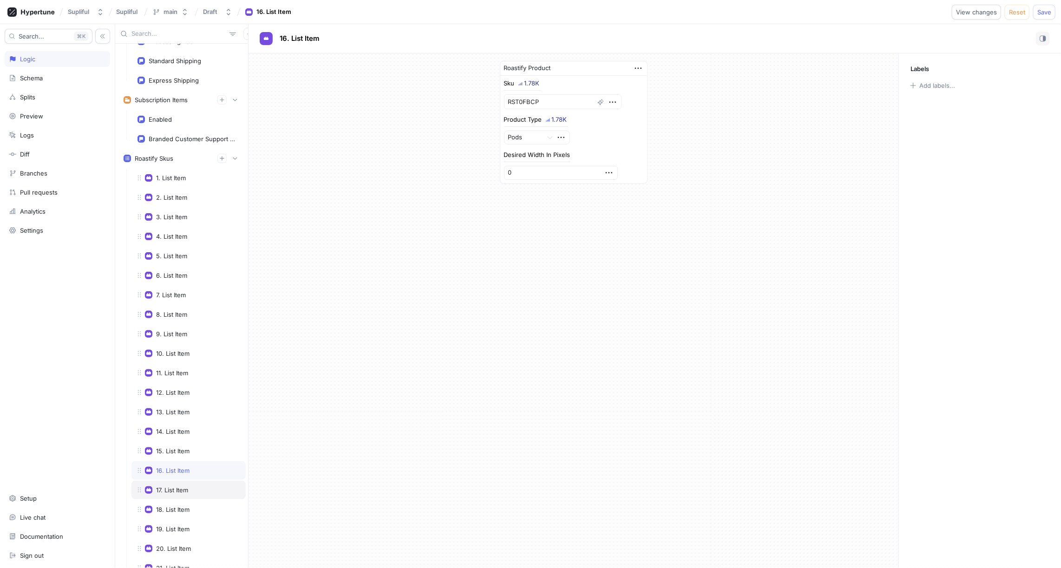
click at [177, 487] on div "17. List Item" at bounding box center [172, 490] width 32 height 7
click at [178, 506] on div "18. List Item" at bounding box center [172, 509] width 33 height 7
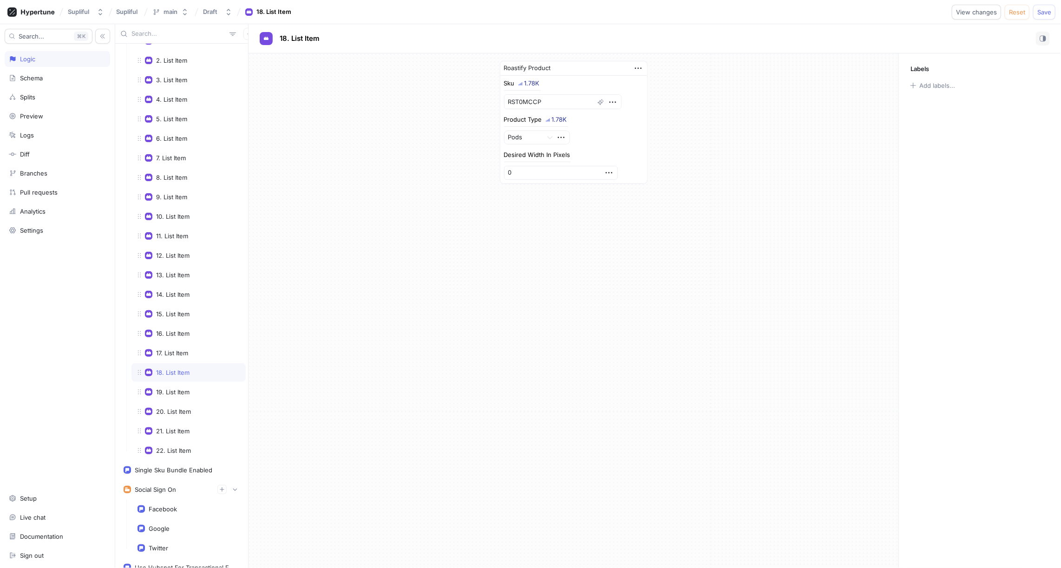
scroll to position [244, 0]
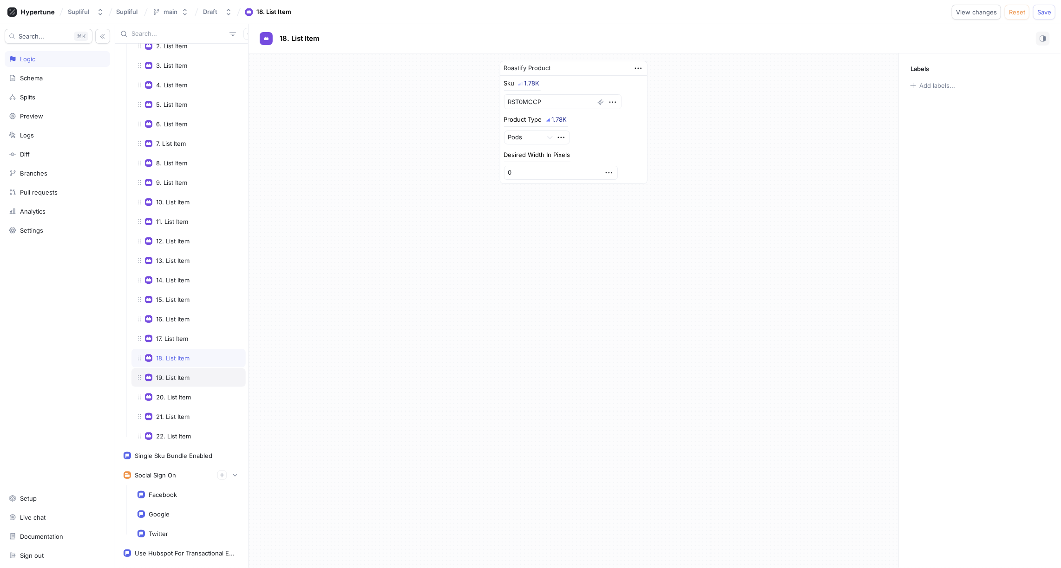
click at [177, 374] on div "19. List Item" at bounding box center [172, 377] width 33 height 7
click at [176, 355] on div "18. List Item" at bounding box center [172, 358] width 33 height 7
click at [176, 374] on div "19. List Item" at bounding box center [172, 377] width 33 height 7
click at [527, 168] on input "0" at bounding box center [561, 173] width 114 height 14
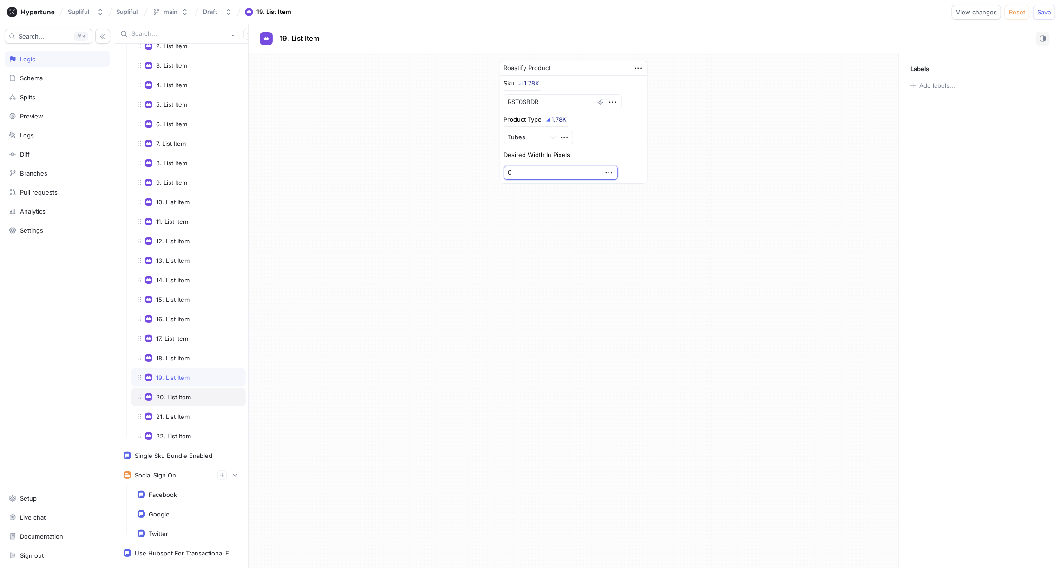
click at [183, 394] on div "20. List Item" at bounding box center [173, 397] width 35 height 7
click at [531, 169] on input "0" at bounding box center [561, 173] width 114 height 14
paste input "570"
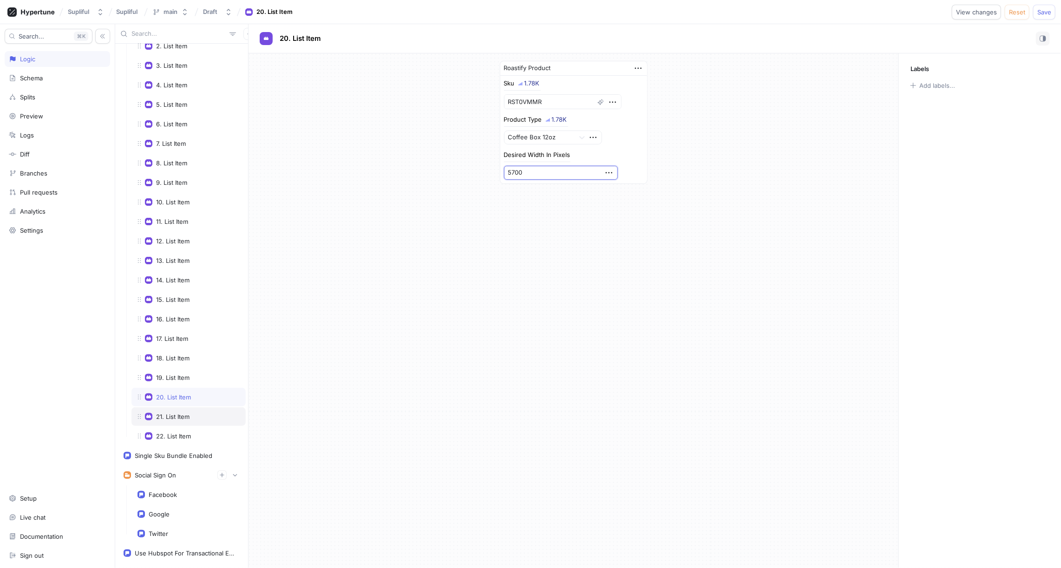
click at [179, 413] on div "21. List Item" at bounding box center [172, 416] width 33 height 7
click at [533, 168] on input "0" at bounding box center [561, 173] width 114 height 14
paste input "570"
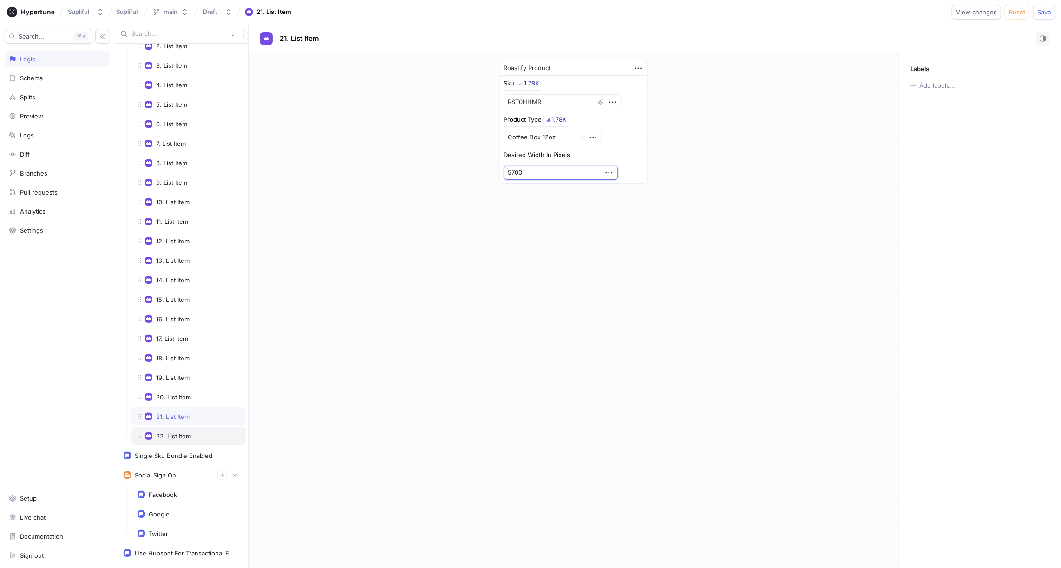
click at [177, 433] on div "22. List Item" at bounding box center [173, 436] width 35 height 7
click at [531, 169] on input "0" at bounding box center [561, 173] width 114 height 14
click at [180, 413] on div "21. List Item" at bounding box center [172, 416] width 33 height 7
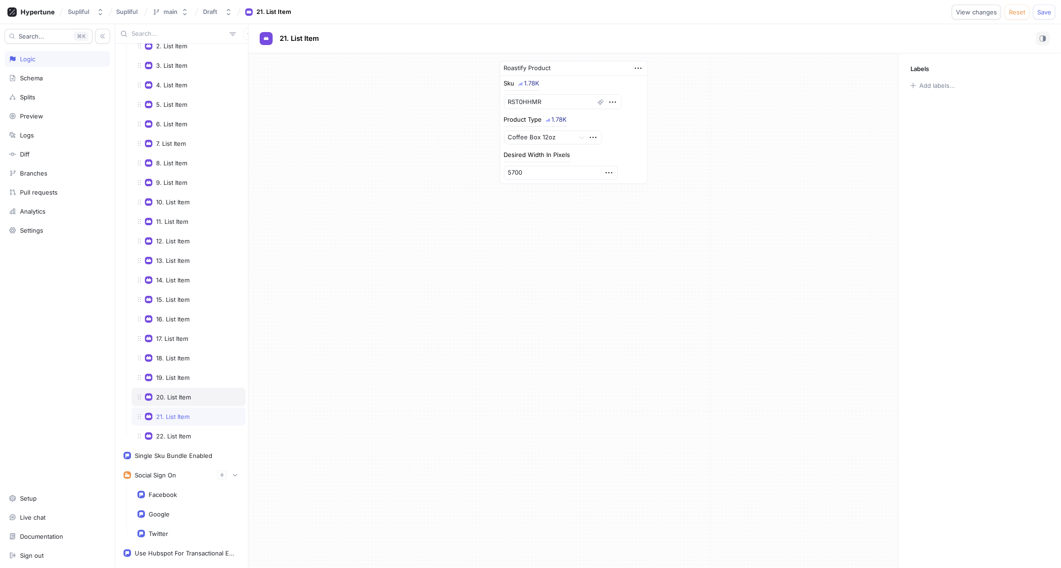
click at [180, 394] on div "20. List Item" at bounding box center [173, 397] width 35 height 7
click at [180, 427] on div "22. List Item" at bounding box center [189, 436] width 114 height 19
click at [178, 413] on div "21. List Item" at bounding box center [172, 416] width 33 height 7
click at [175, 394] on div "20. List Item" at bounding box center [173, 397] width 35 height 7
click at [175, 374] on div "19. List Item" at bounding box center [172, 377] width 33 height 7
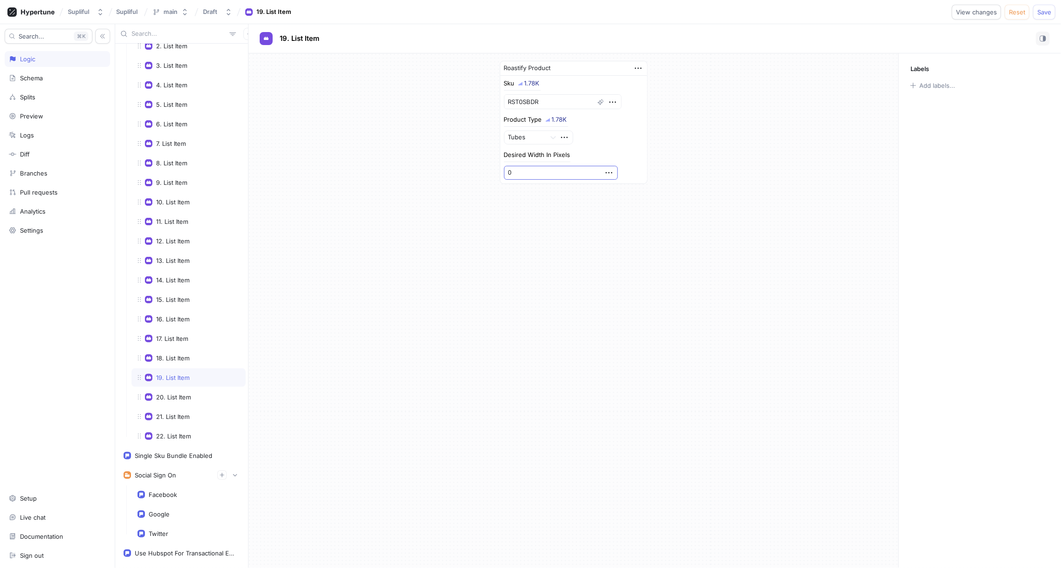
click at [520, 170] on input "0" at bounding box center [561, 173] width 114 height 14
click at [181, 433] on div "22. List Item" at bounding box center [173, 436] width 35 height 7
click at [180, 413] on div "21. List Item" at bounding box center [172, 416] width 33 height 7
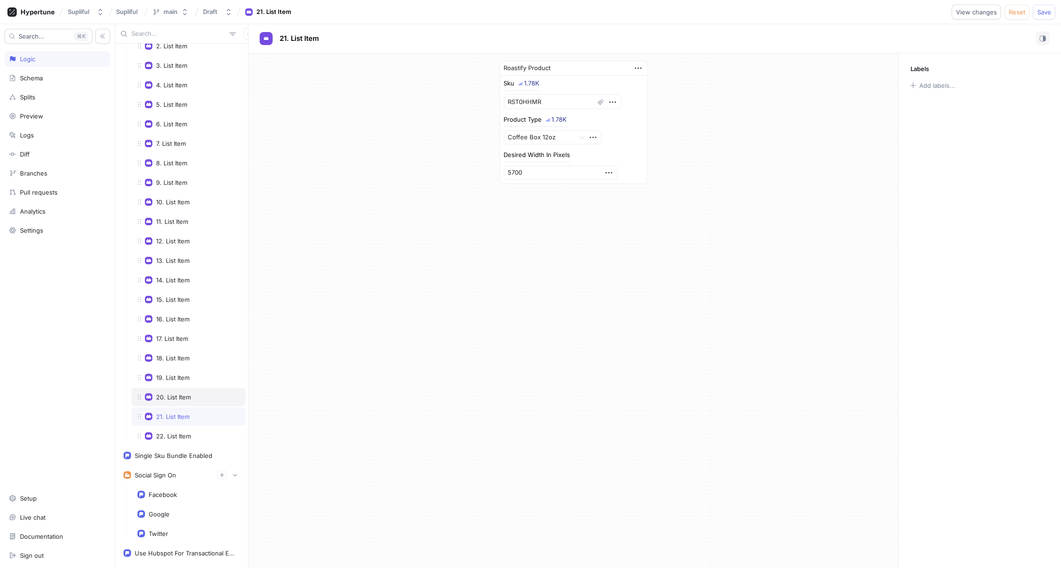
click at [180, 394] on div "20. List Item" at bounding box center [173, 397] width 35 height 7
click at [180, 374] on div "19. List Item" at bounding box center [172, 377] width 33 height 7
click at [177, 355] on div "18. List Item" at bounding box center [172, 358] width 33 height 7
click at [175, 335] on div "17. List Item" at bounding box center [172, 338] width 32 height 7
click at [174, 316] on div "16. List Item" at bounding box center [172, 319] width 33 height 7
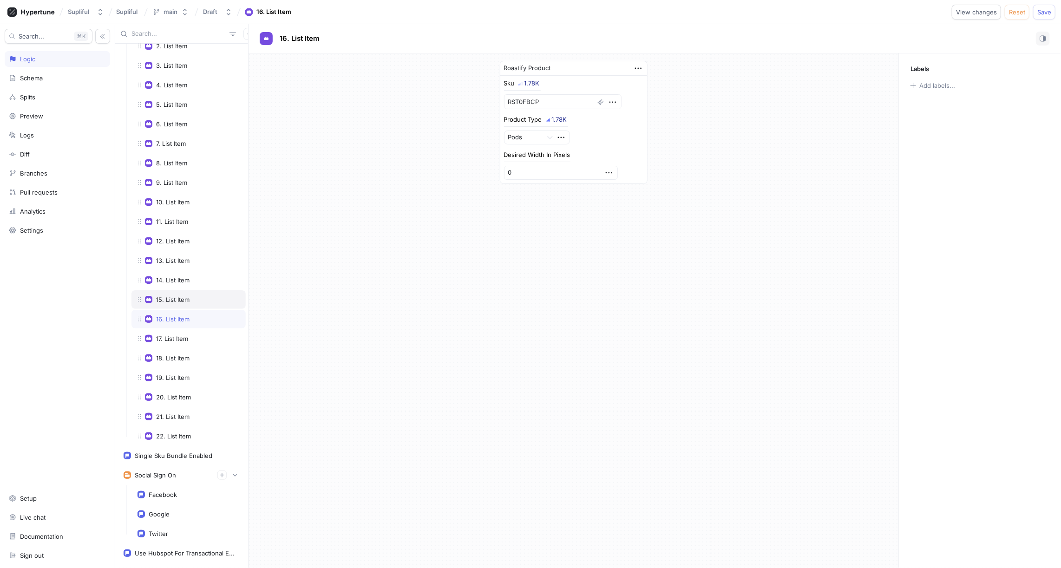
click at [174, 296] on div "15. List Item" at bounding box center [172, 299] width 33 height 7
click at [527, 171] on input "5700" at bounding box center [561, 173] width 114 height 14
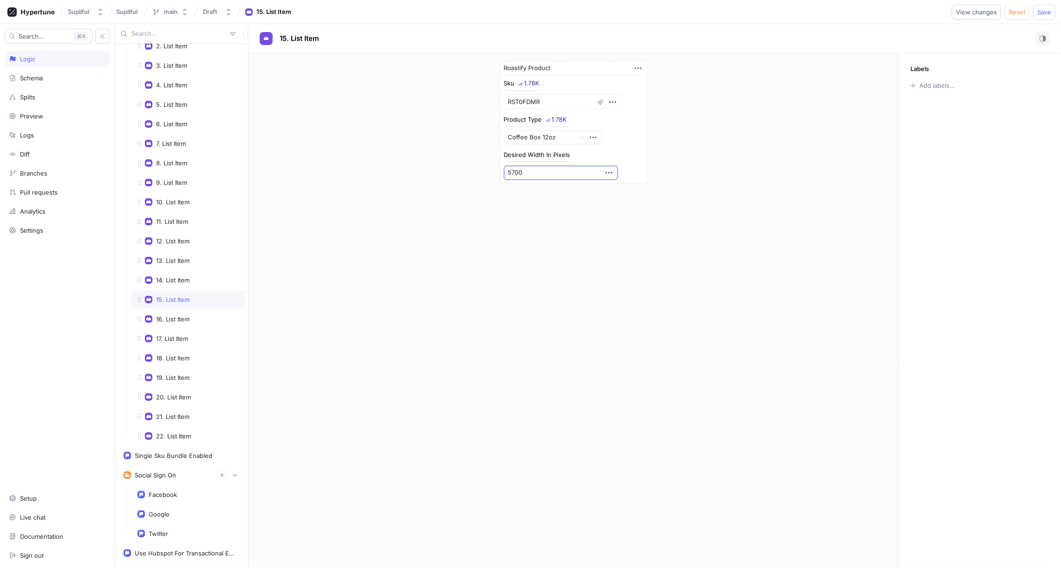
click at [527, 171] on input "5700" at bounding box center [561, 173] width 114 height 14
click at [177, 316] on div "16. List Item" at bounding box center [172, 319] width 33 height 7
click at [525, 173] on input "0" at bounding box center [561, 173] width 114 height 14
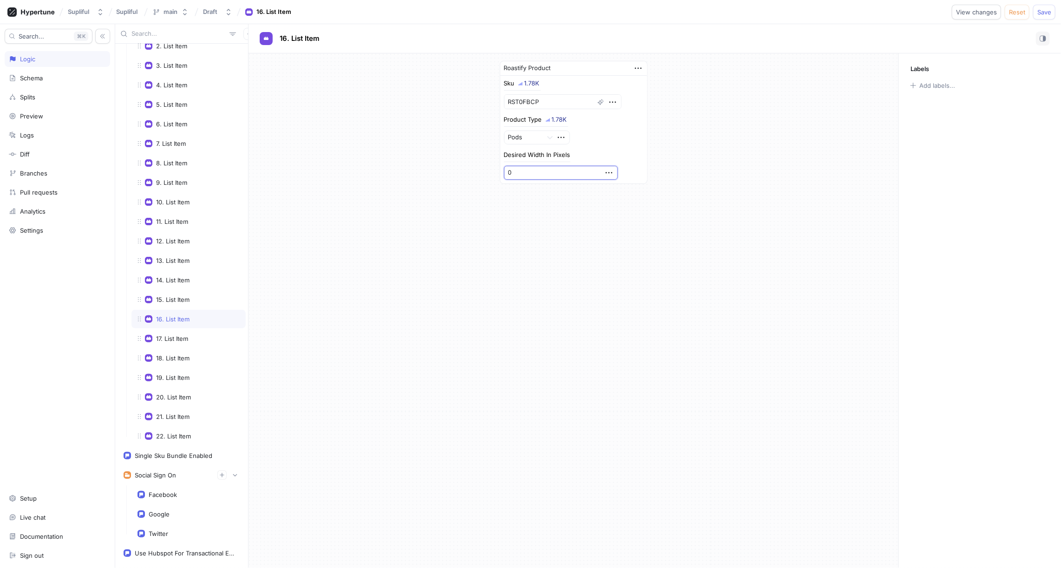
paste input "570"
click at [178, 335] on div "17. List Item" at bounding box center [172, 338] width 32 height 7
click at [524, 170] on input "0" at bounding box center [561, 173] width 114 height 14
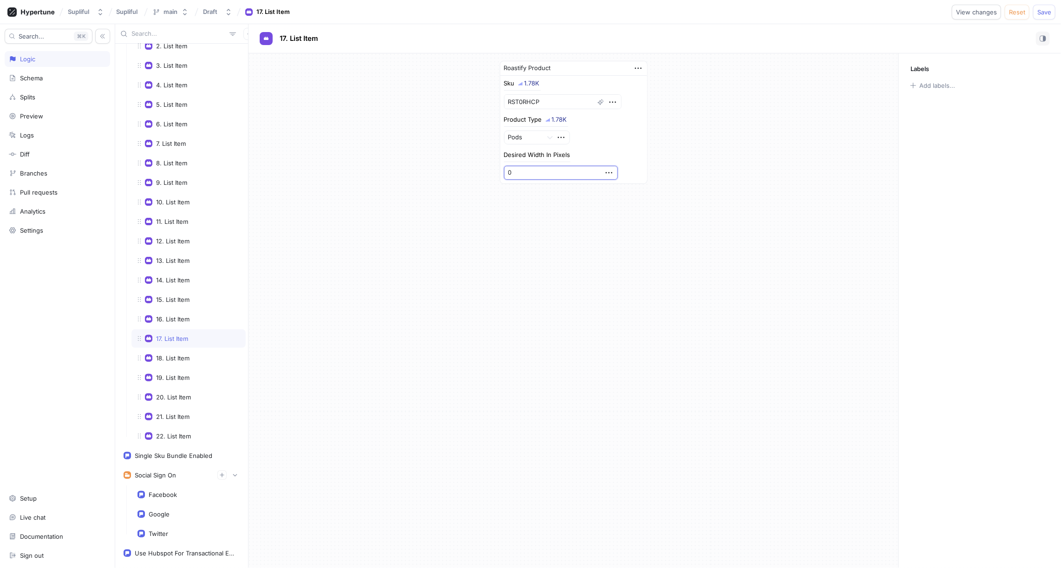
paste input "570"
click at [177, 349] on div "18. List Item" at bounding box center [189, 358] width 114 height 19
click at [524, 173] on input "0" at bounding box center [561, 173] width 114 height 14
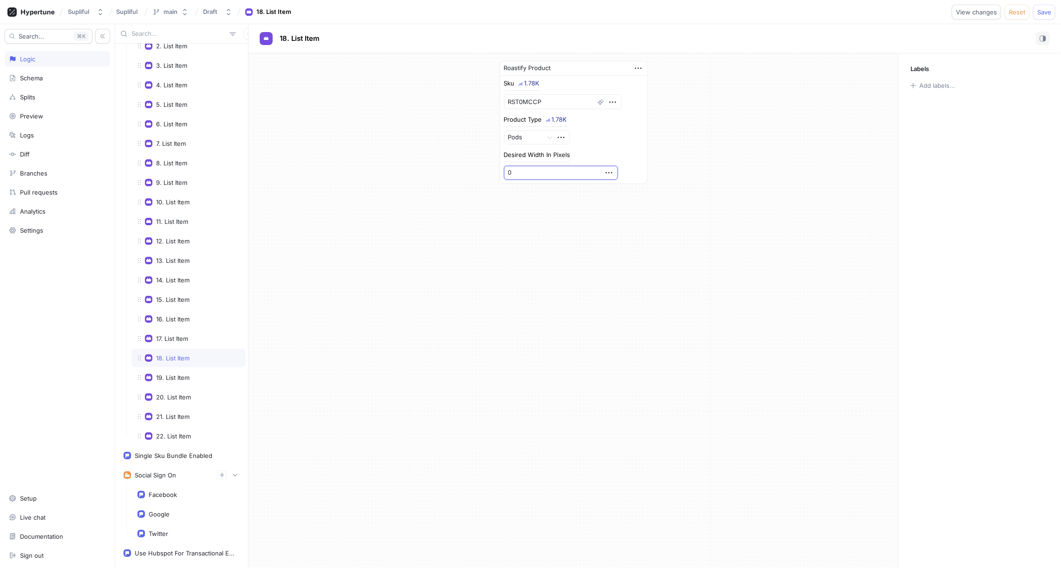
paste input "570"
click at [177, 374] on div "19. List Item" at bounding box center [172, 377] width 33 height 7
click at [183, 433] on div "22. List Item" at bounding box center [173, 436] width 35 height 7
click at [182, 413] on div "21. List Item" at bounding box center [172, 416] width 33 height 7
click at [179, 394] on div "20. List Item" at bounding box center [173, 397] width 35 height 7
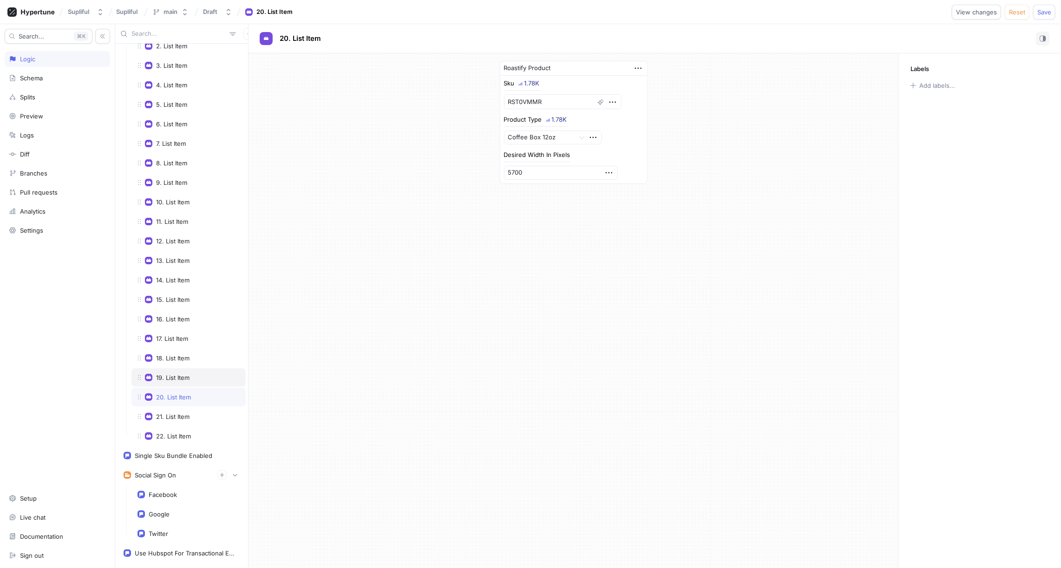
click at [178, 369] on div "19. List Item" at bounding box center [189, 378] width 114 height 19
click at [176, 355] on div "18. List Item" at bounding box center [172, 358] width 33 height 7
click at [176, 335] on div "17. List Item" at bounding box center [172, 338] width 32 height 7
click at [177, 316] on div "16. List Item" at bounding box center [172, 319] width 33 height 7
click at [175, 296] on div "15. List Item" at bounding box center [172, 299] width 33 height 7
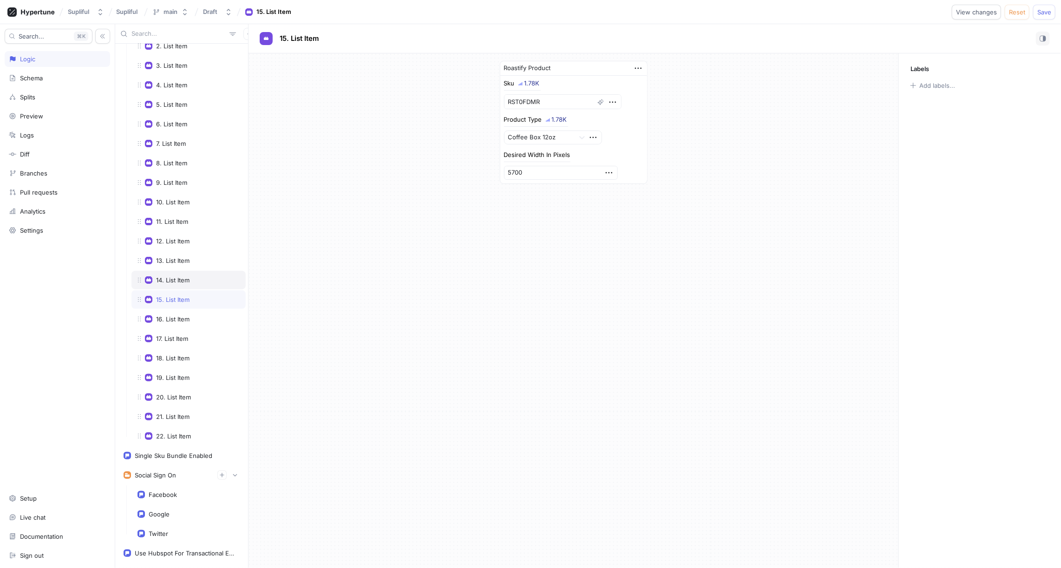
click at [173, 277] on div "14. List Item" at bounding box center [172, 280] width 33 height 7
click at [37, 151] on div "Diff" at bounding box center [57, 154] width 97 height 7
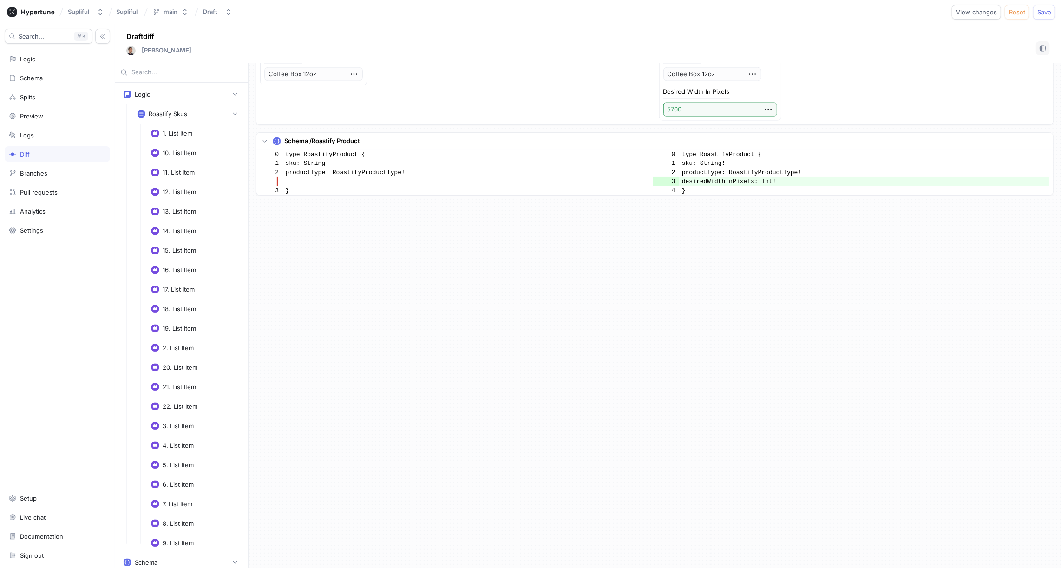
scroll to position [3408, 0]
click at [1047, 11] on span "Save" at bounding box center [1045, 12] width 14 height 6
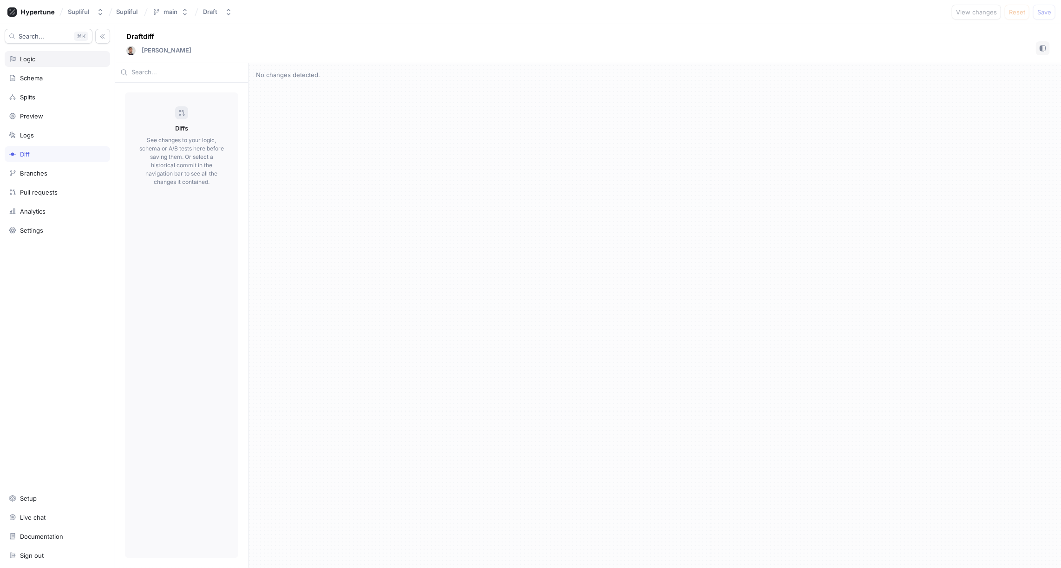
click at [40, 59] on div "Logic" at bounding box center [57, 58] width 97 height 7
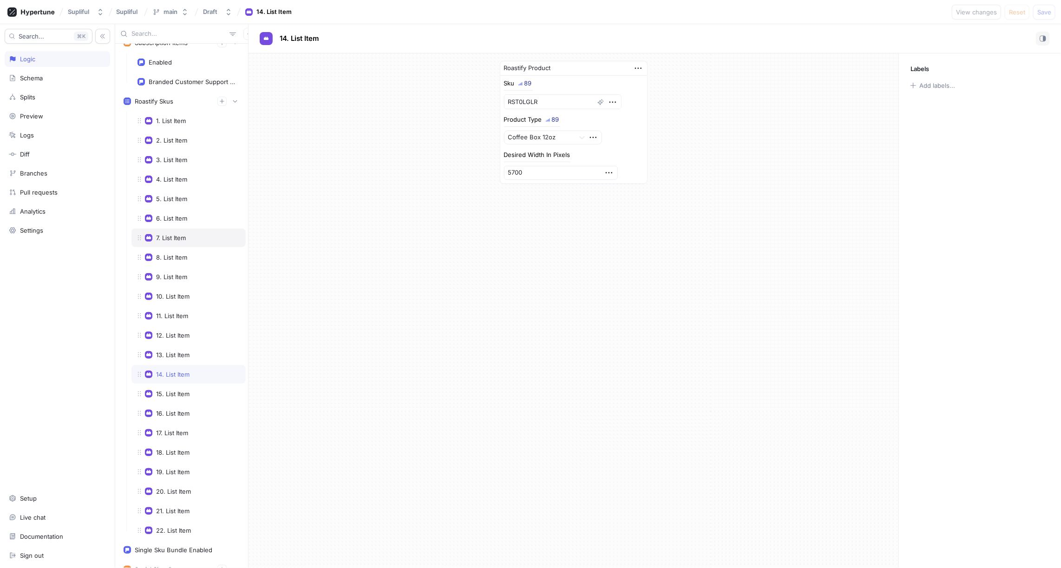
scroll to position [147, 0]
click at [167, 119] on div "1. List Item" at bounding box center [171, 122] width 30 height 7
click at [178, 139] on div "2. List Item" at bounding box center [171, 142] width 31 height 7
click at [184, 158] on div "3. List Item" at bounding box center [171, 161] width 31 height 7
click at [184, 178] on div "4. List Item" at bounding box center [171, 181] width 31 height 7
